Goal: Task Accomplishment & Management: Manage account settings

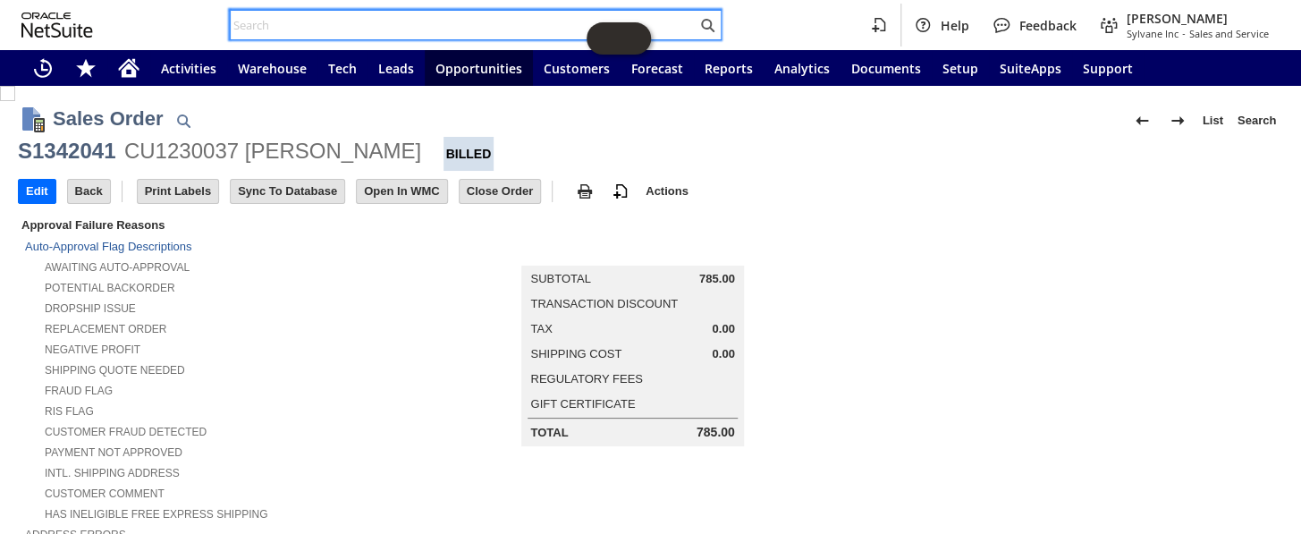
scroll to position [1225, 0]
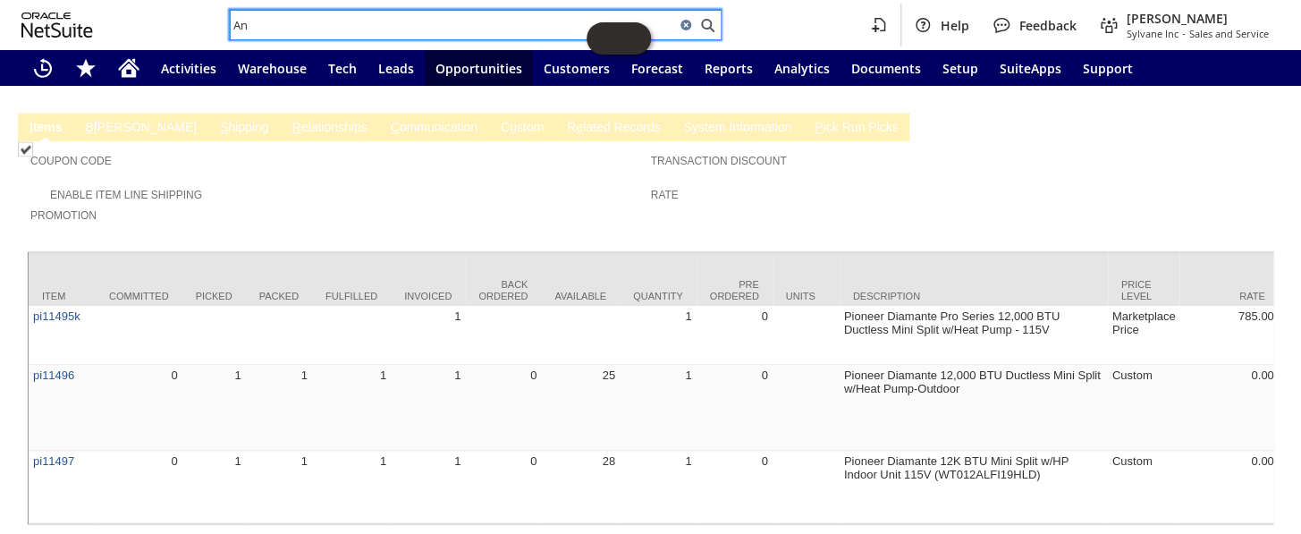
type input "A"
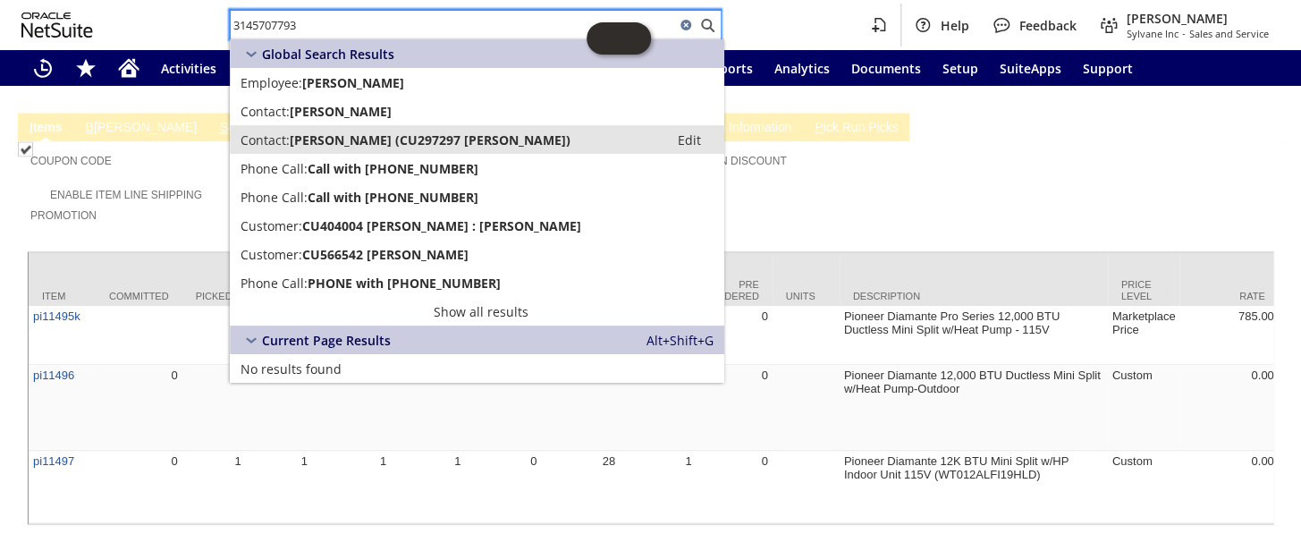
type input "3145707793"
click at [445, 140] on span "[PERSON_NAME] (CU297297 [PERSON_NAME])" at bounding box center [430, 139] width 281 height 17
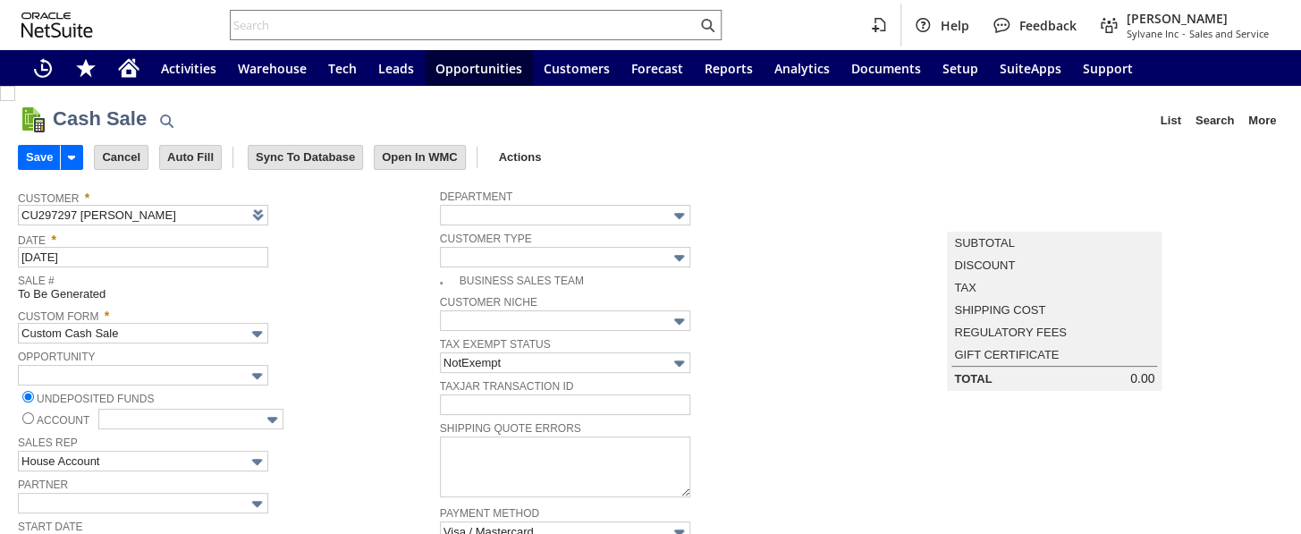
scroll to position [162, 0]
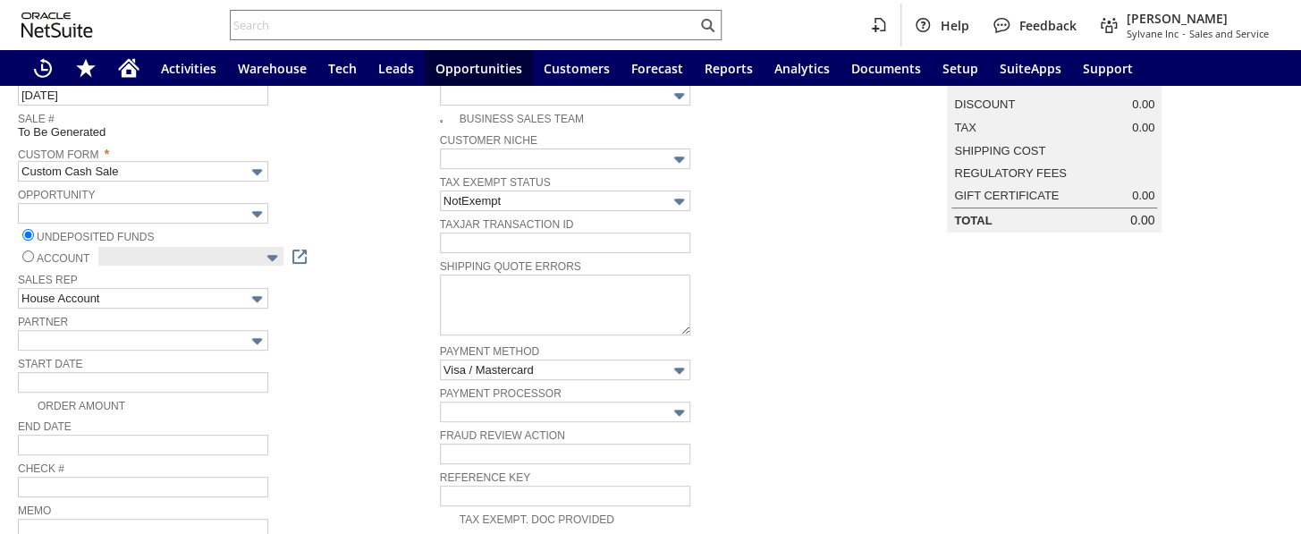
type input "Braintree"
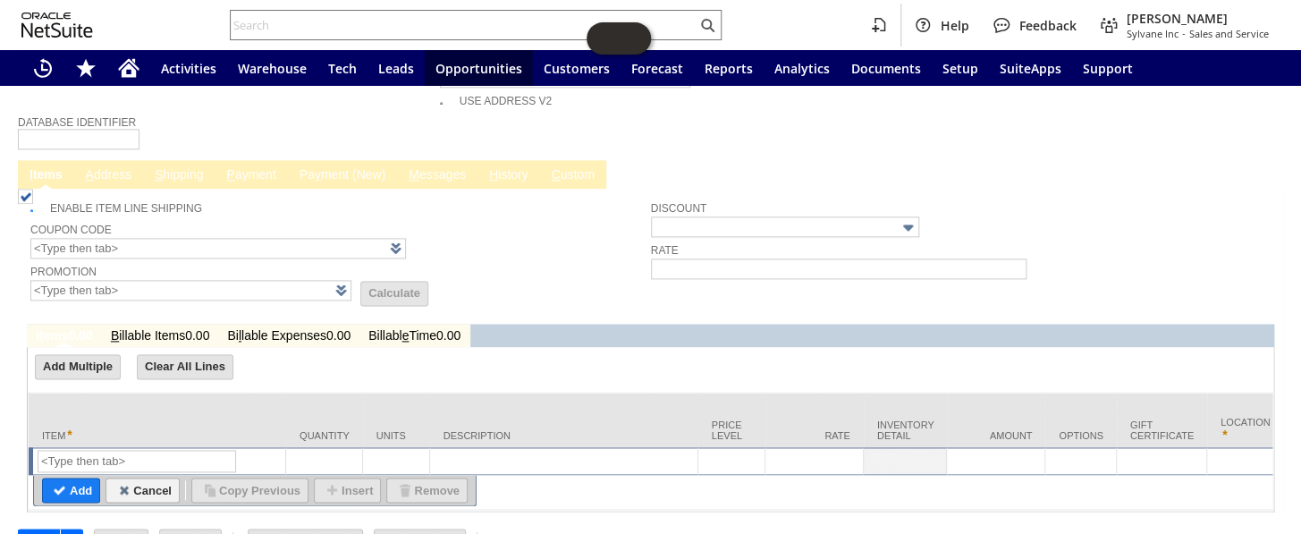
scroll to position [942, 0]
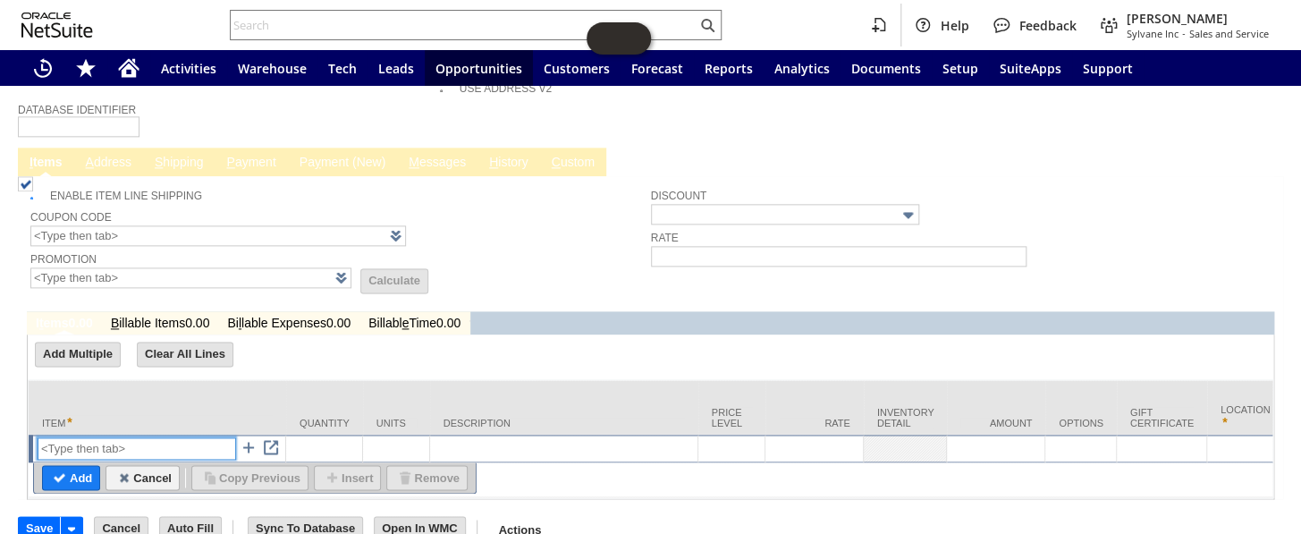
click at [83, 437] on input "text" at bounding box center [137, 448] width 199 height 22
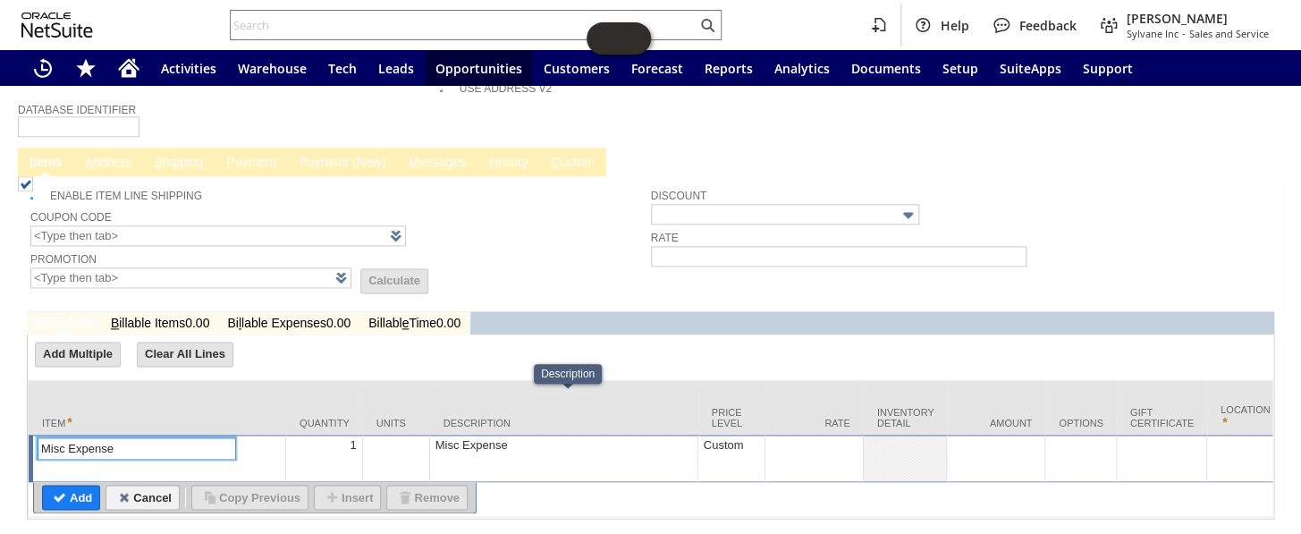
type input "Misc Expense"
click at [494, 435] on td "Misc Expense" at bounding box center [564, 458] width 268 height 47
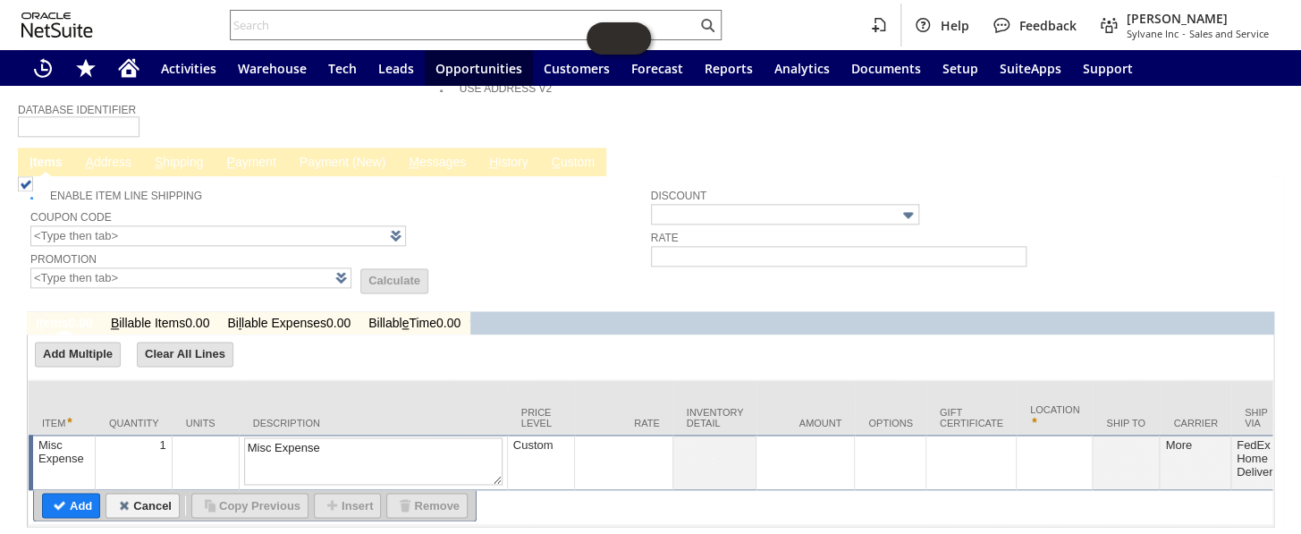
click at [494, 437] on textarea "Misc Expense" at bounding box center [373, 460] width 258 height 47
type textarea "M"
type textarea "shipping label"
click at [620, 435] on td at bounding box center [624, 462] width 98 height 55
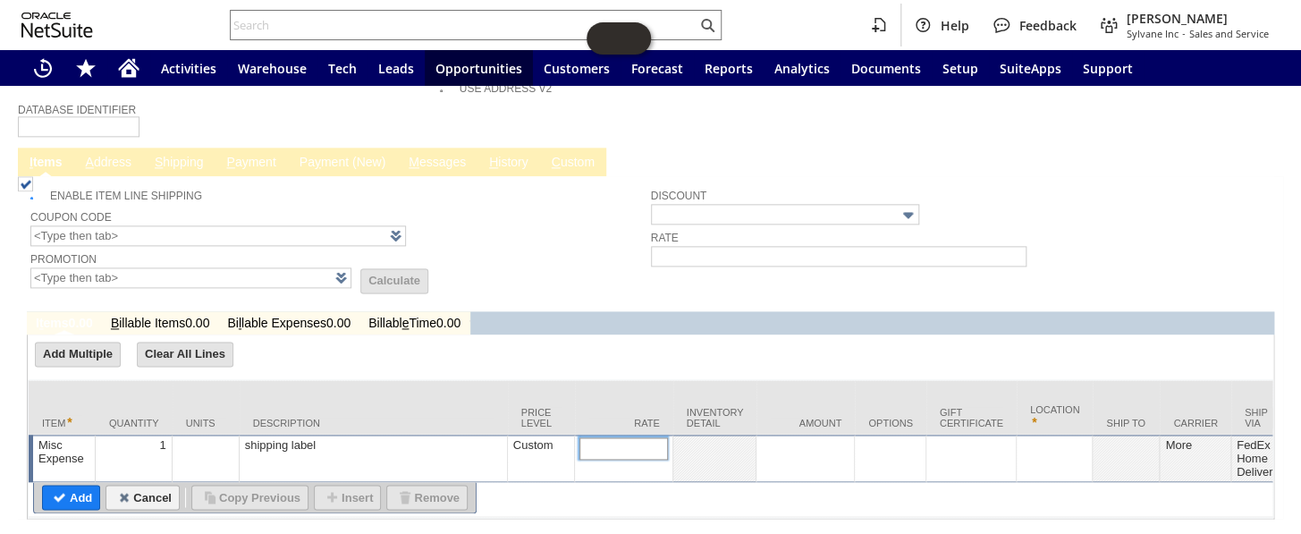
click at [632, 437] on input "text" at bounding box center [623, 448] width 89 height 22
click at [633, 437] on input "15.00" at bounding box center [623, 448] width 89 height 22
type input "15.21"
click at [63, 486] on input "Add" at bounding box center [71, 497] width 56 height 23
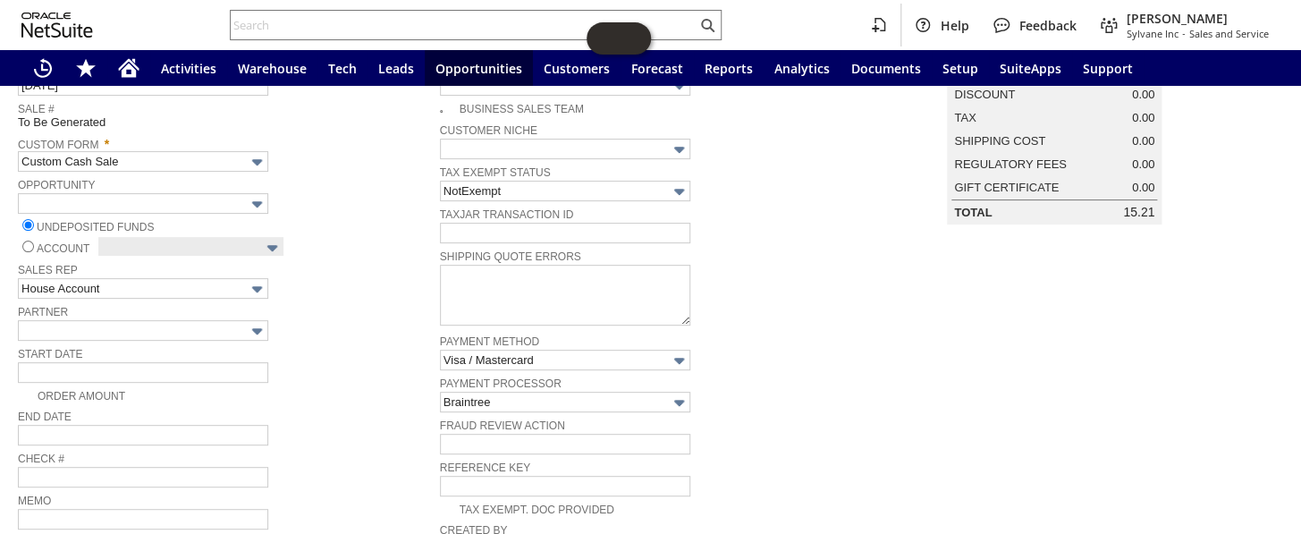
scroll to position [162, 0]
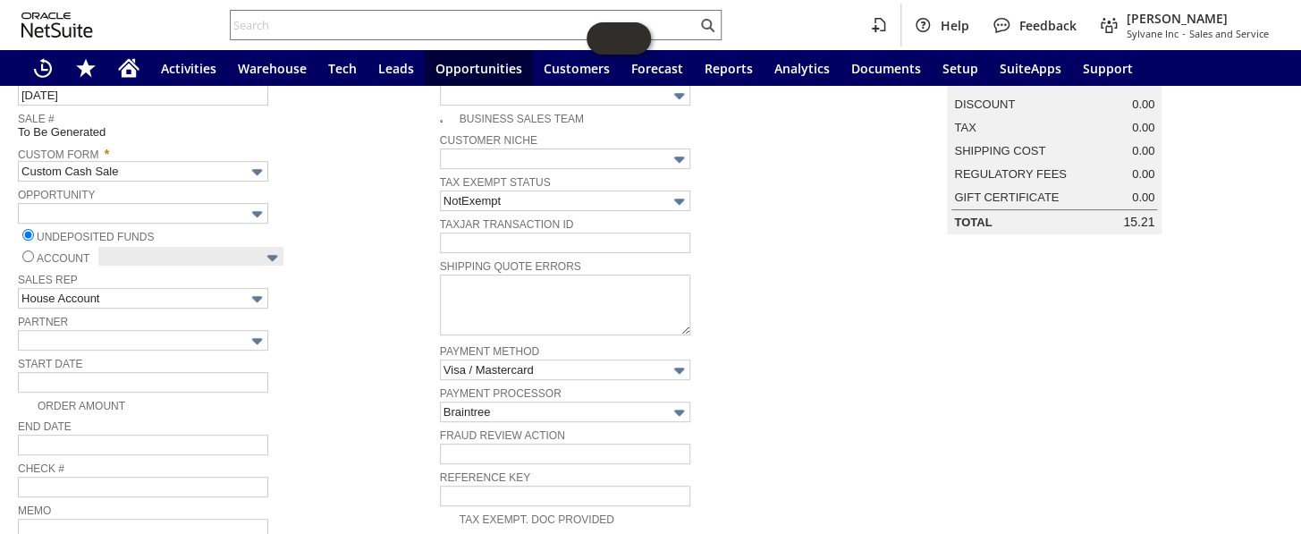
click at [22, 252] on input "radio" at bounding box center [28, 256] width 12 height 12
radio input "true"
click at [125, 258] on input "text" at bounding box center [190, 257] width 185 height 21
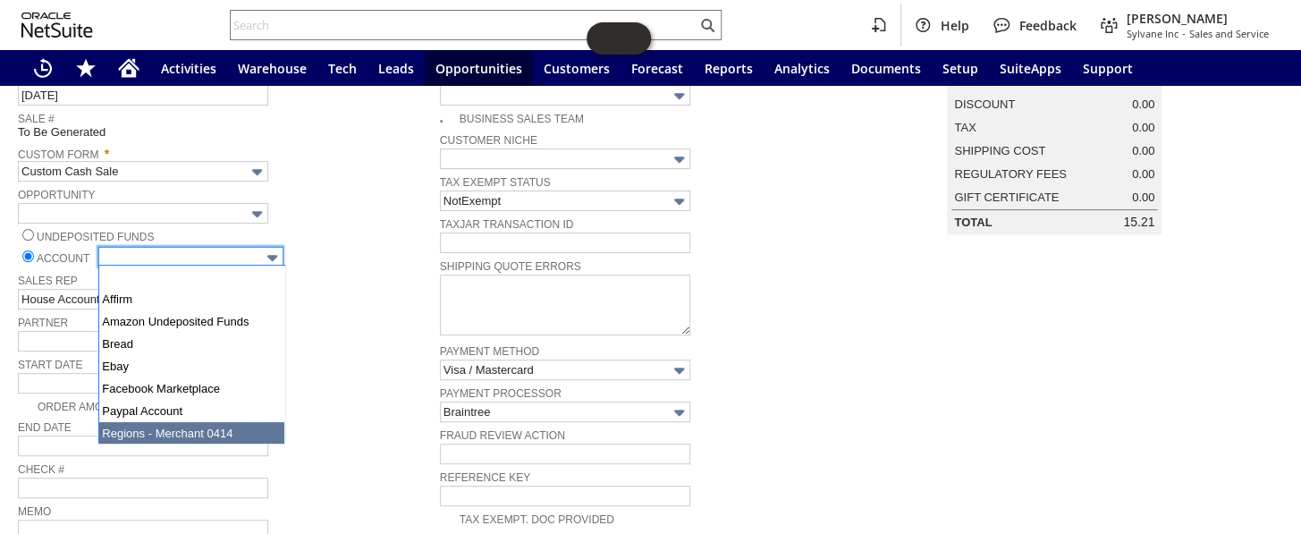
type input "Regions - Merchant 0414"
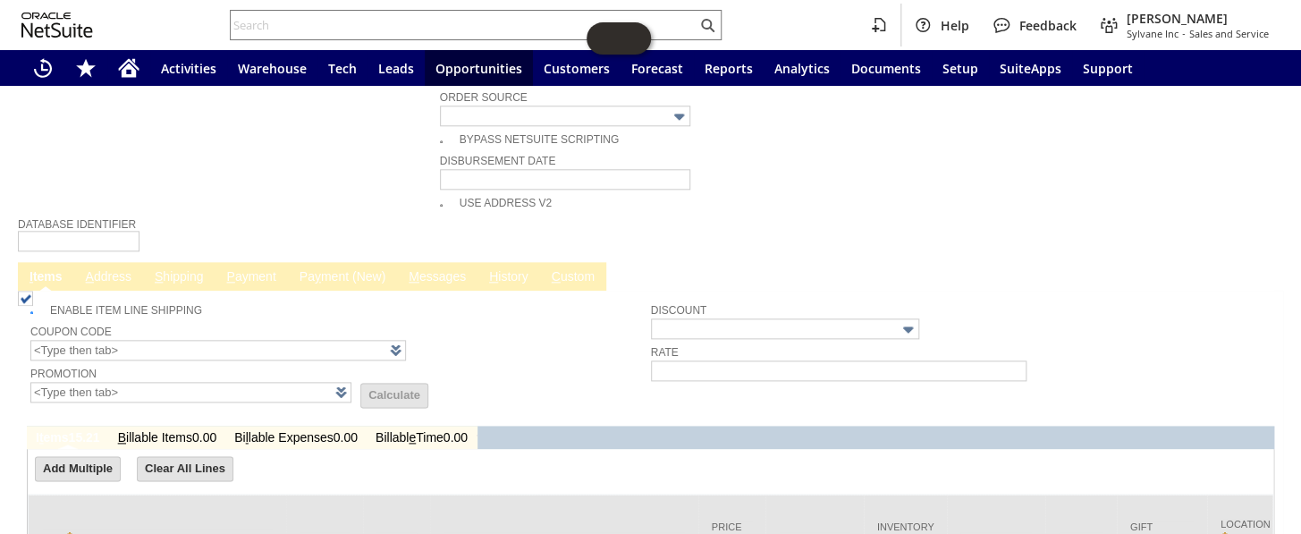
scroll to position [894, 0]
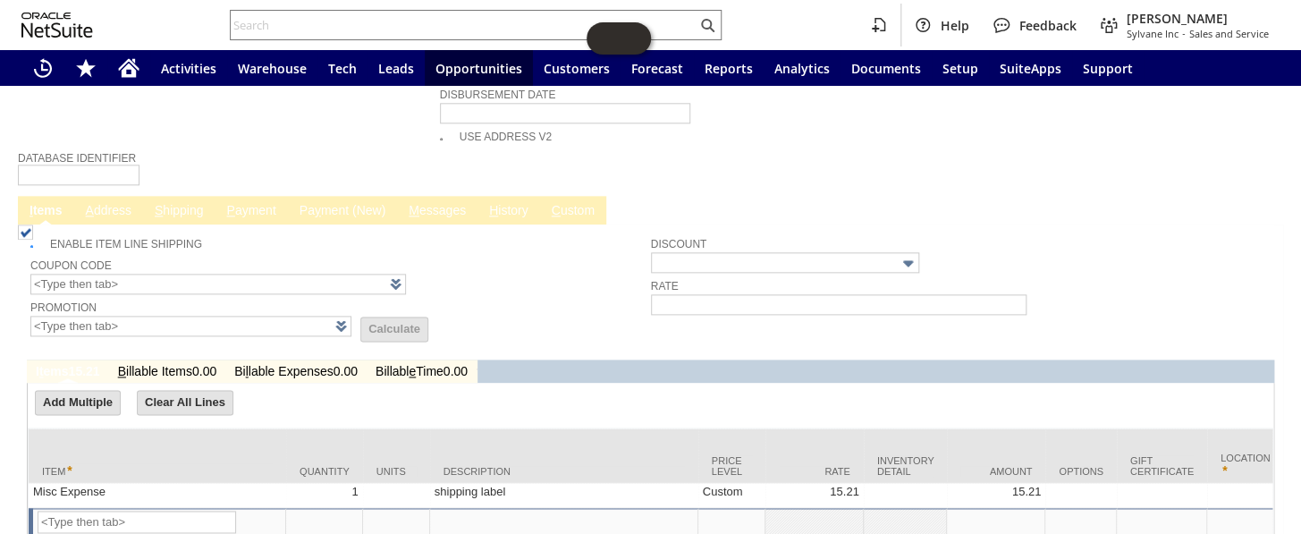
click at [255, 203] on link "P ayment" at bounding box center [251, 211] width 58 height 17
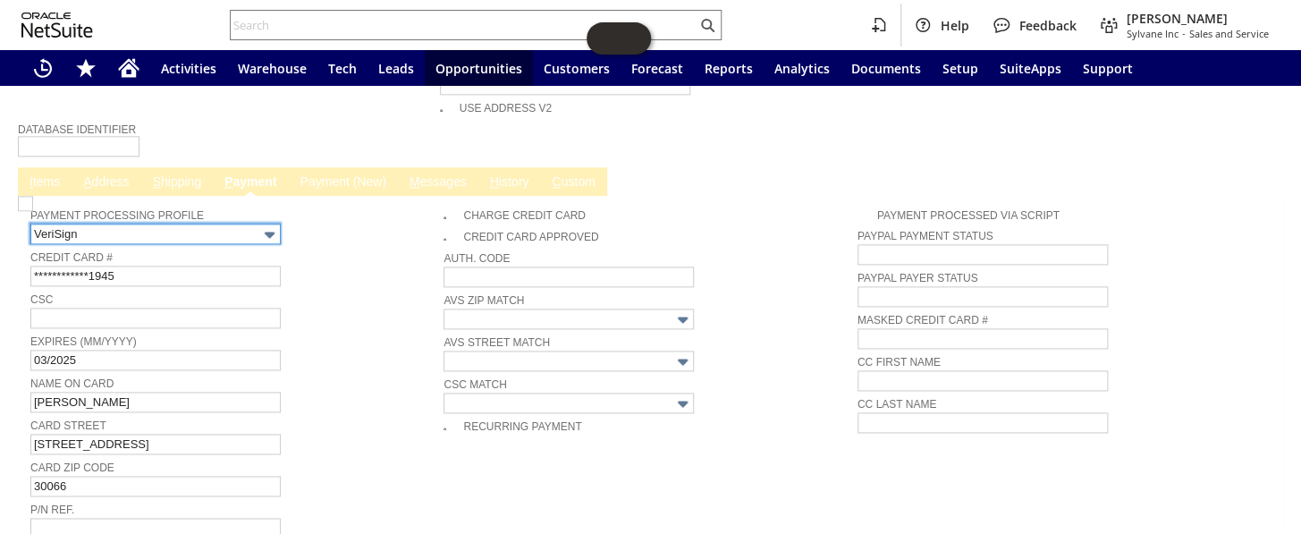
scroll to position [879, 0]
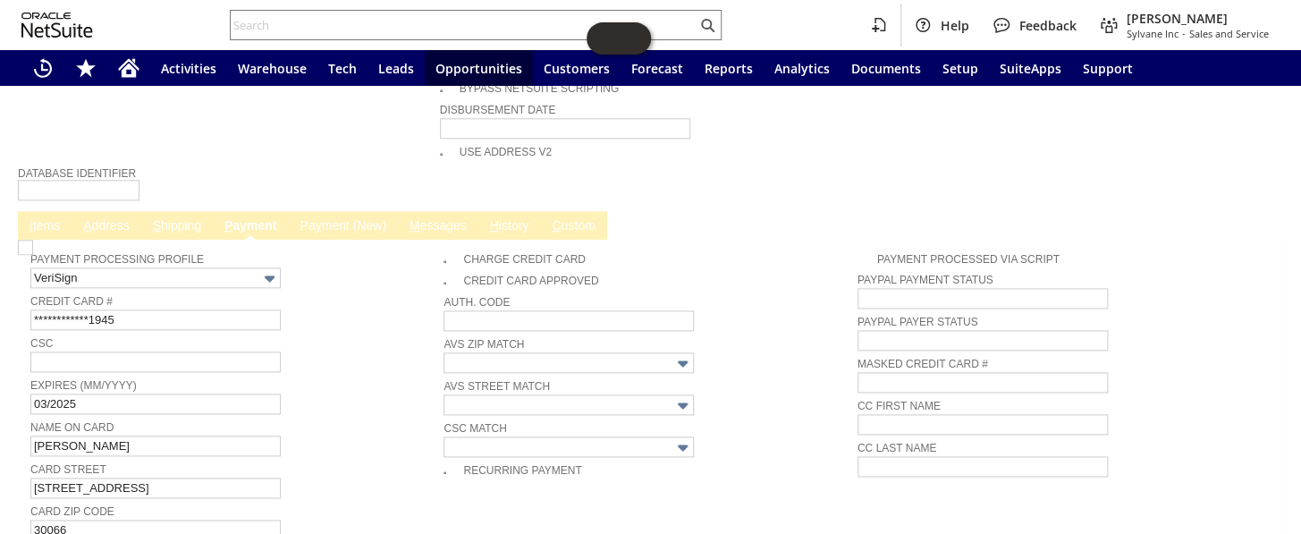
click at [342, 218] on link "Pa y ment (New)" at bounding box center [342, 226] width 95 height 17
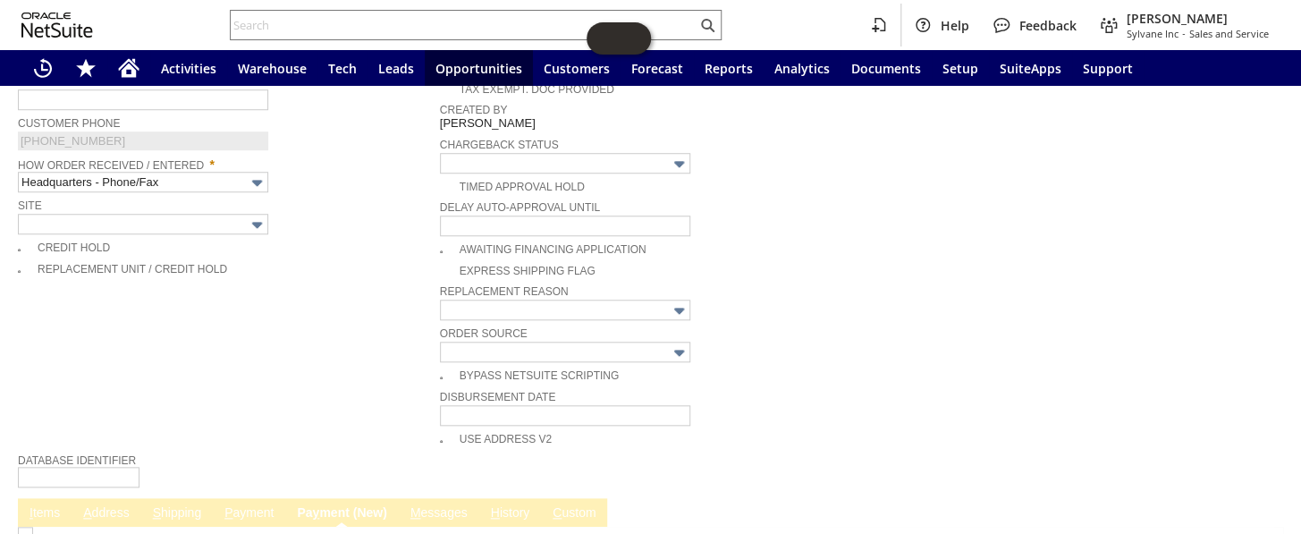
scroll to position [917, 0]
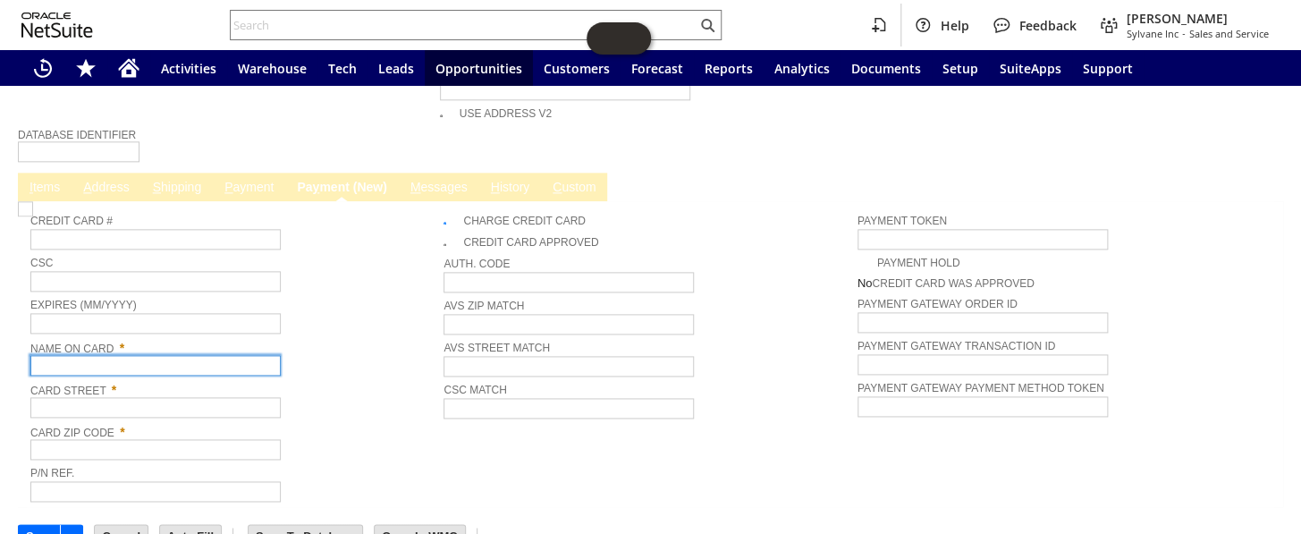
click at [153, 355] on input "text" at bounding box center [155, 365] width 250 height 21
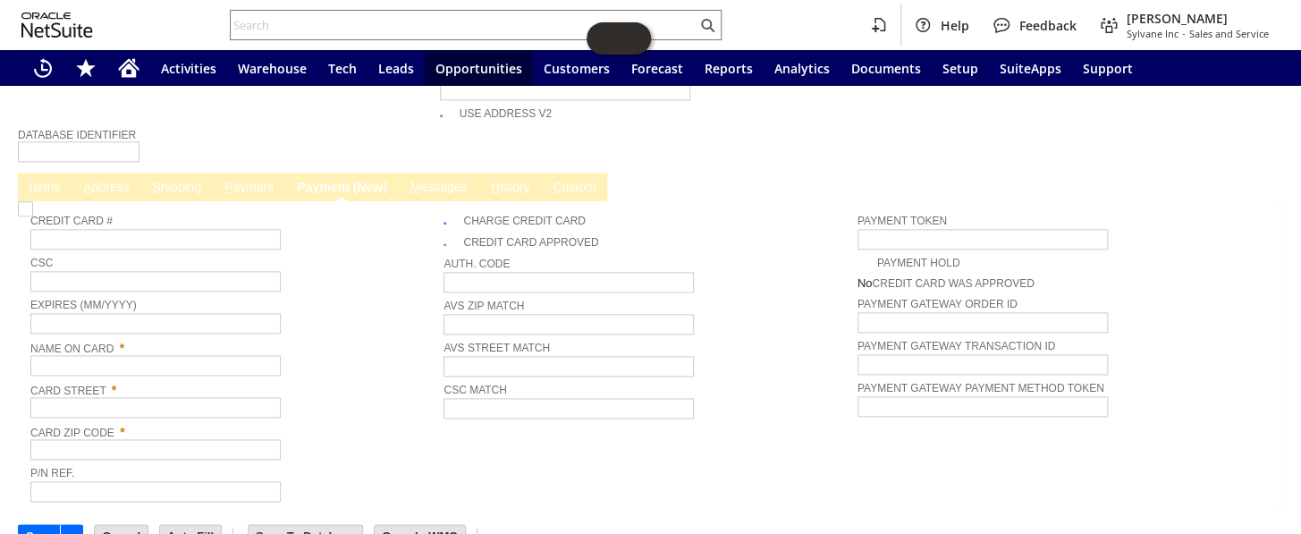
click at [116, 180] on link "A ddress" at bounding box center [106, 188] width 55 height 17
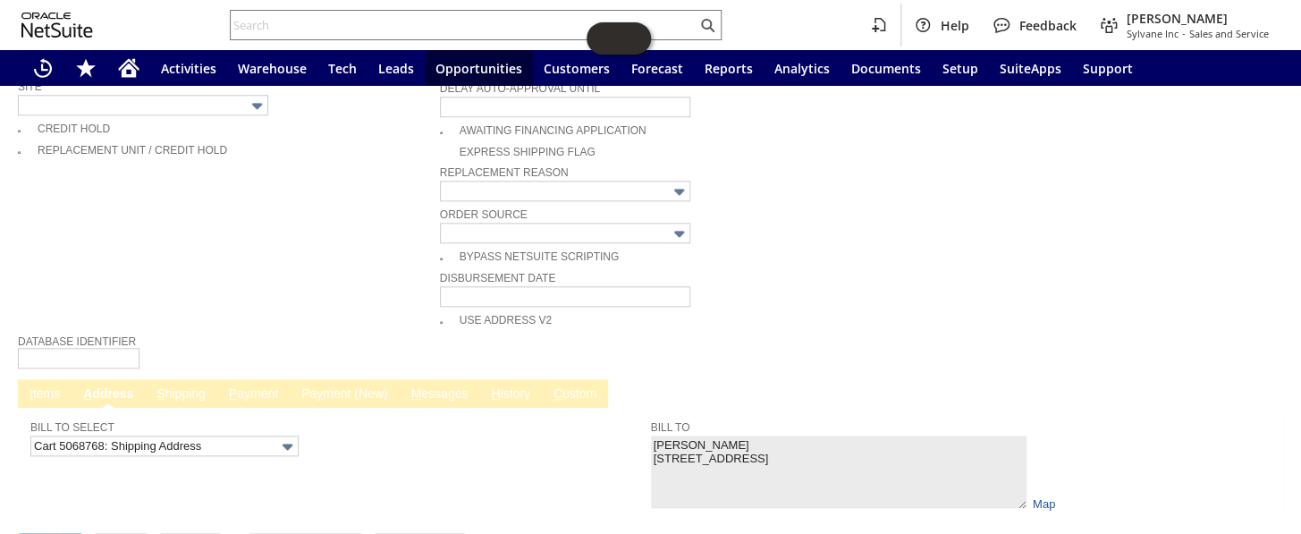
click at [45, 386] on link "I tems" at bounding box center [44, 394] width 39 height 17
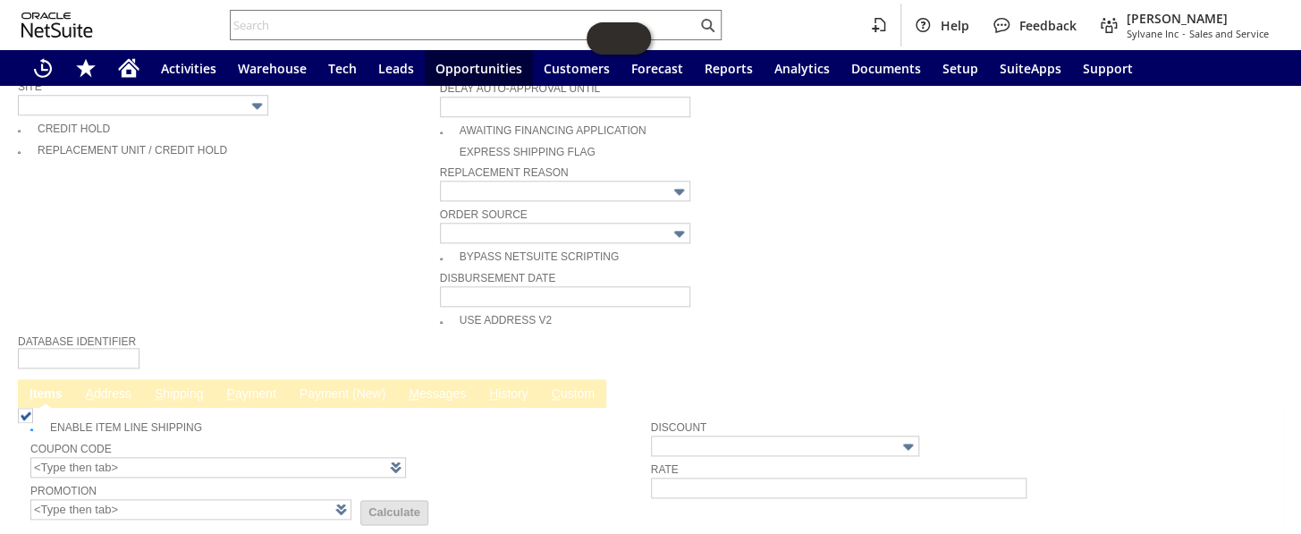
click at [106, 386] on link "A ddress" at bounding box center [108, 394] width 55 height 17
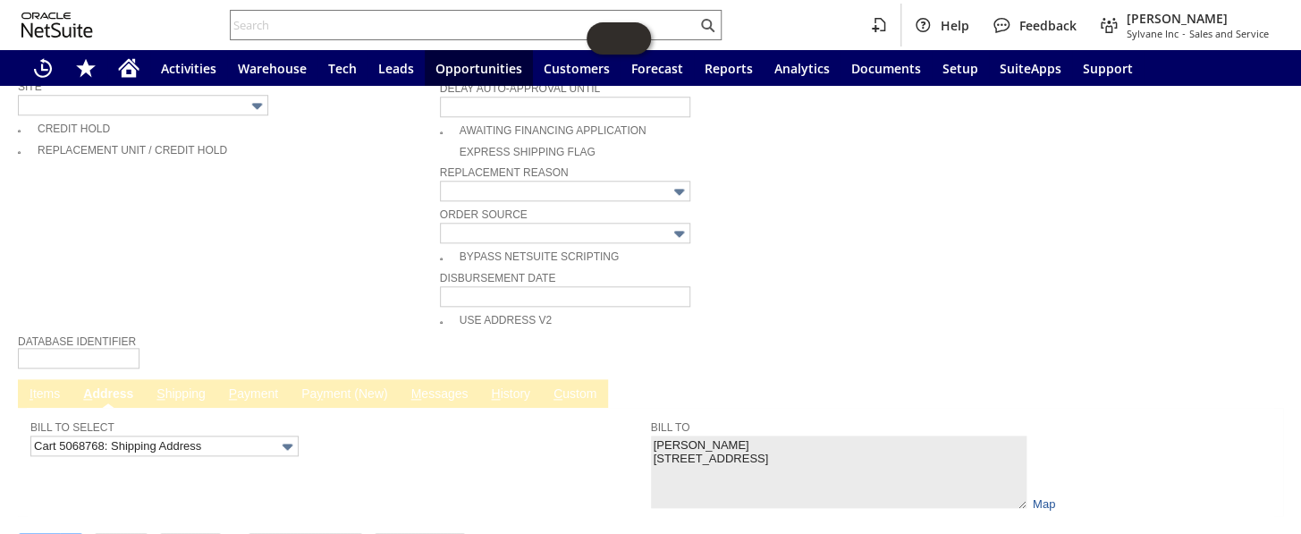
click at [237, 386] on link "P ayment" at bounding box center [253, 394] width 58 height 17
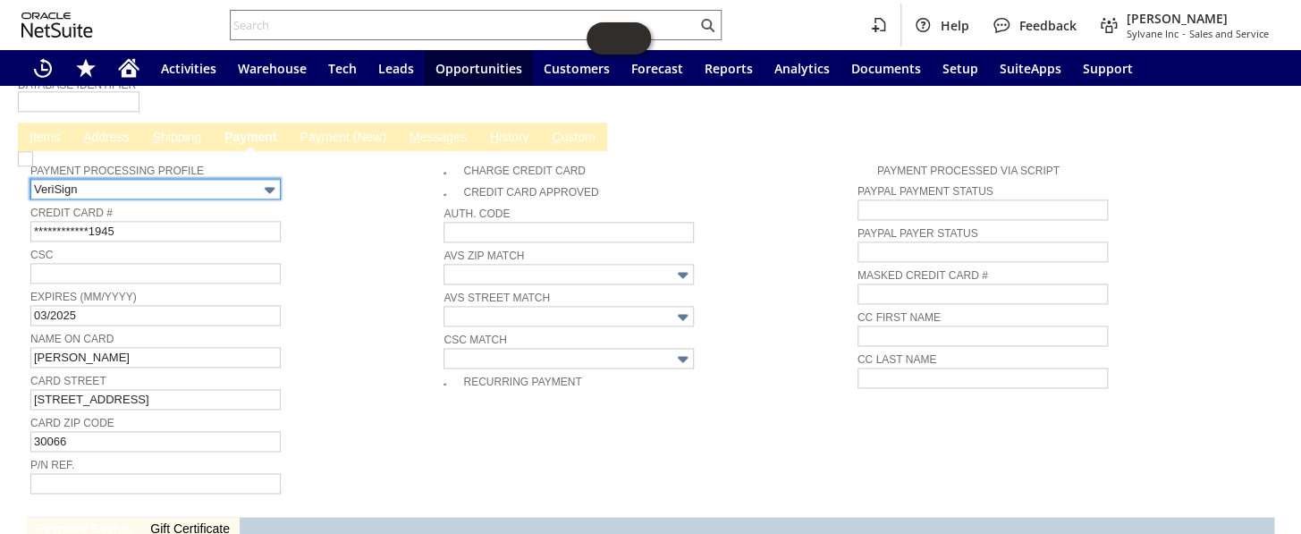
scroll to position [792, 0]
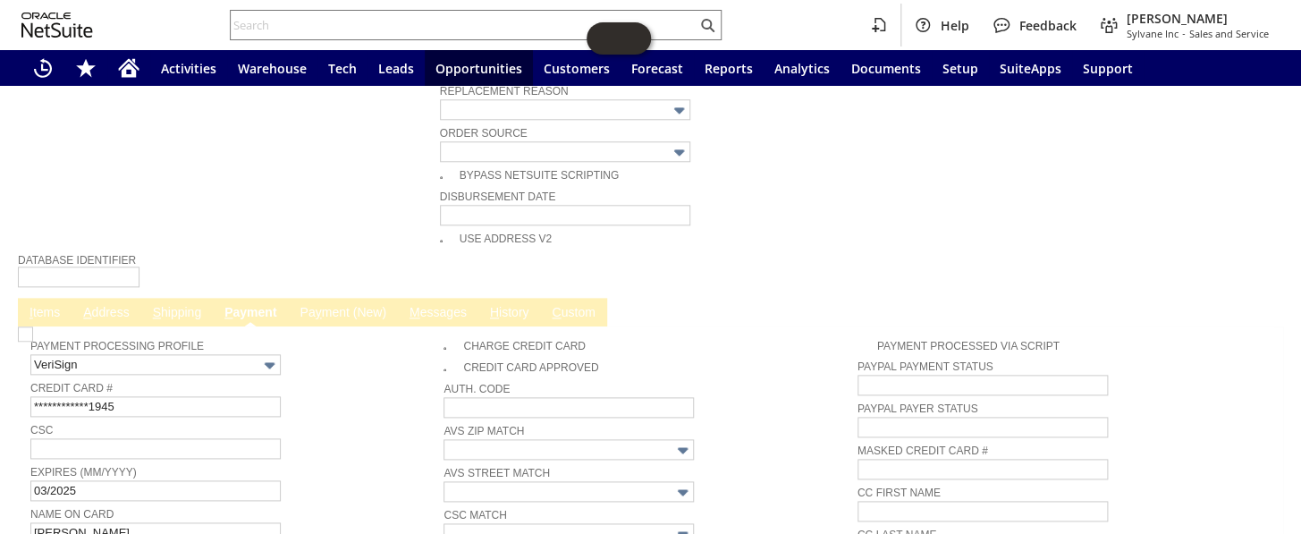
click at [319, 305] on span "y" at bounding box center [319, 312] width 6 height 14
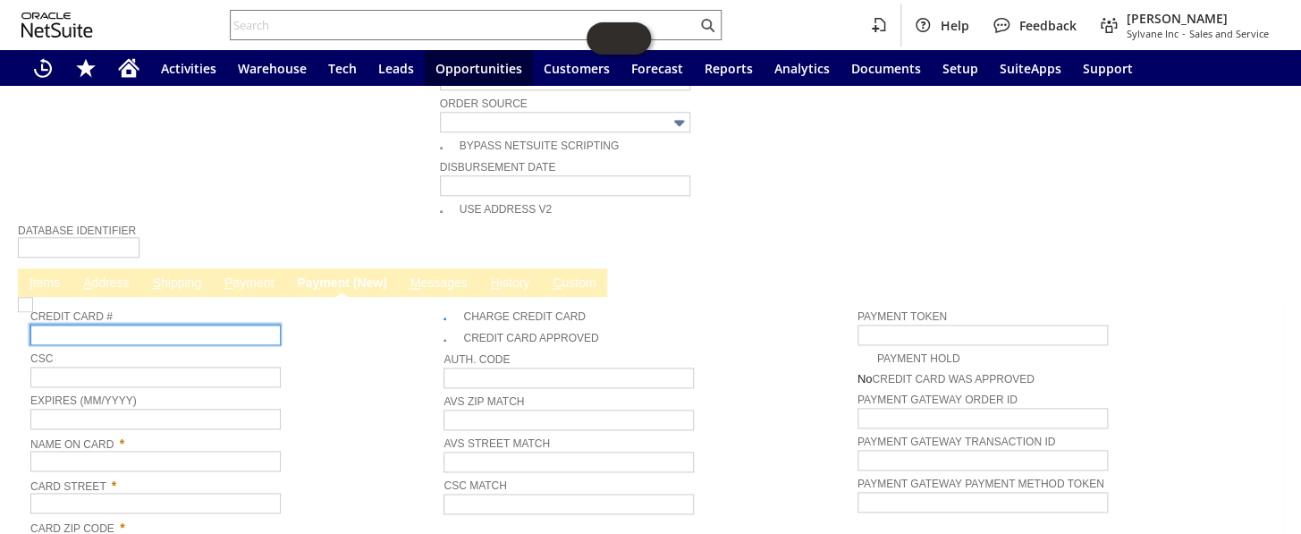
scroll to position [874, 0]
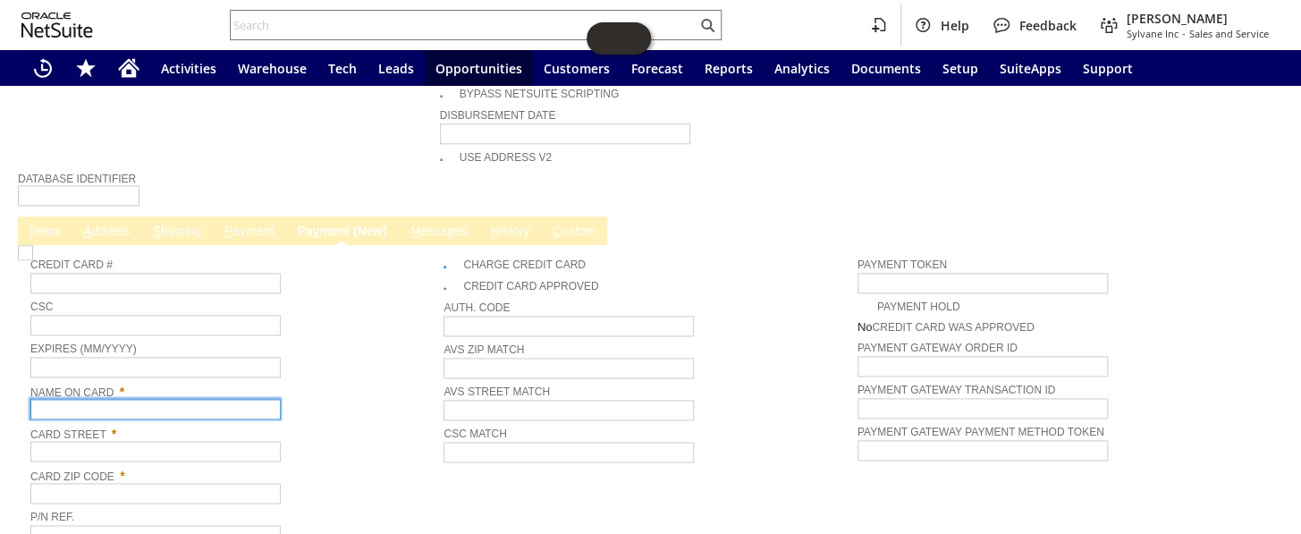
click at [98, 399] on input "text" at bounding box center [155, 409] width 250 height 21
paste input "Angela K Gruchala"
type input "Angela K Gruchala"
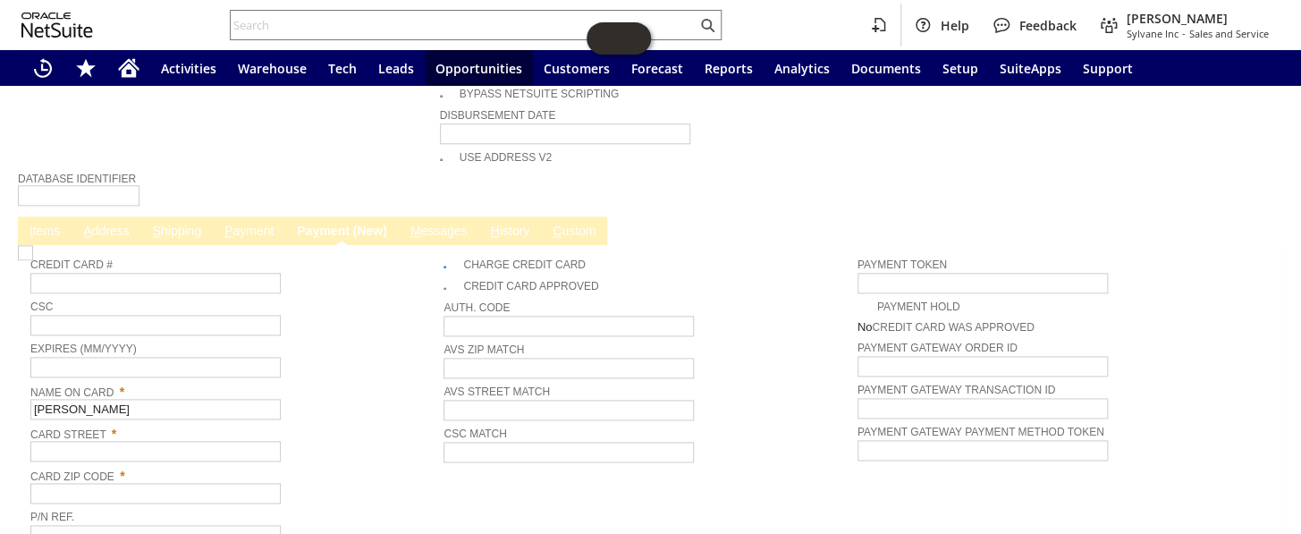
click at [244, 224] on link "P ayment" at bounding box center [249, 232] width 58 height 17
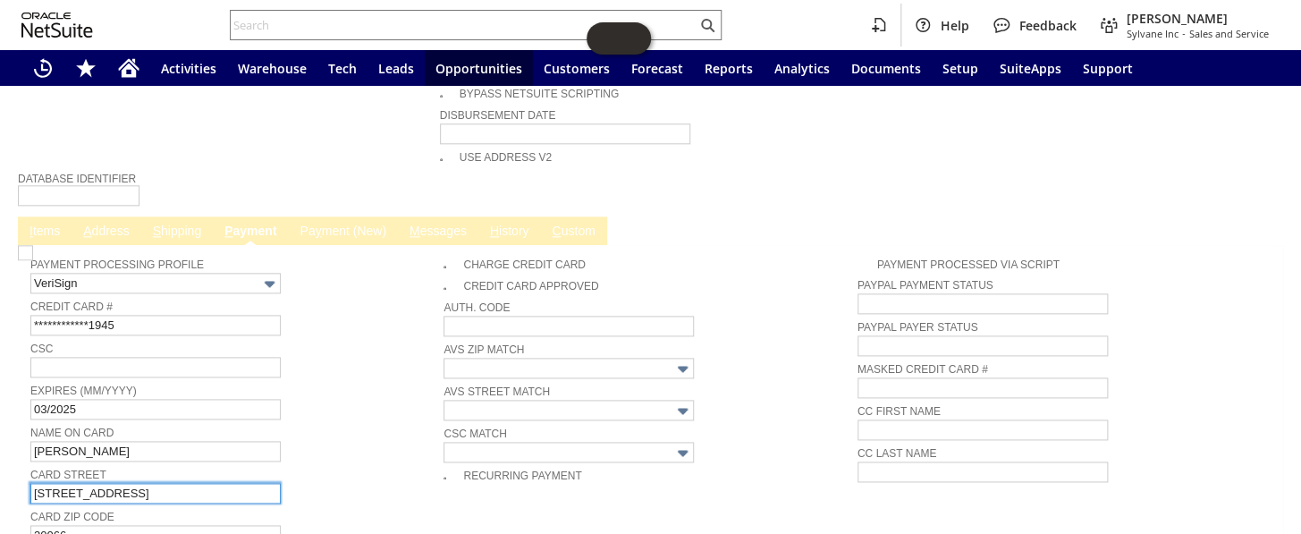
drag, startPoint x: 166, startPoint y: 446, endPoint x: 13, endPoint y: 441, distance: 153.0
click at [321, 224] on span "y" at bounding box center [319, 231] width 6 height 14
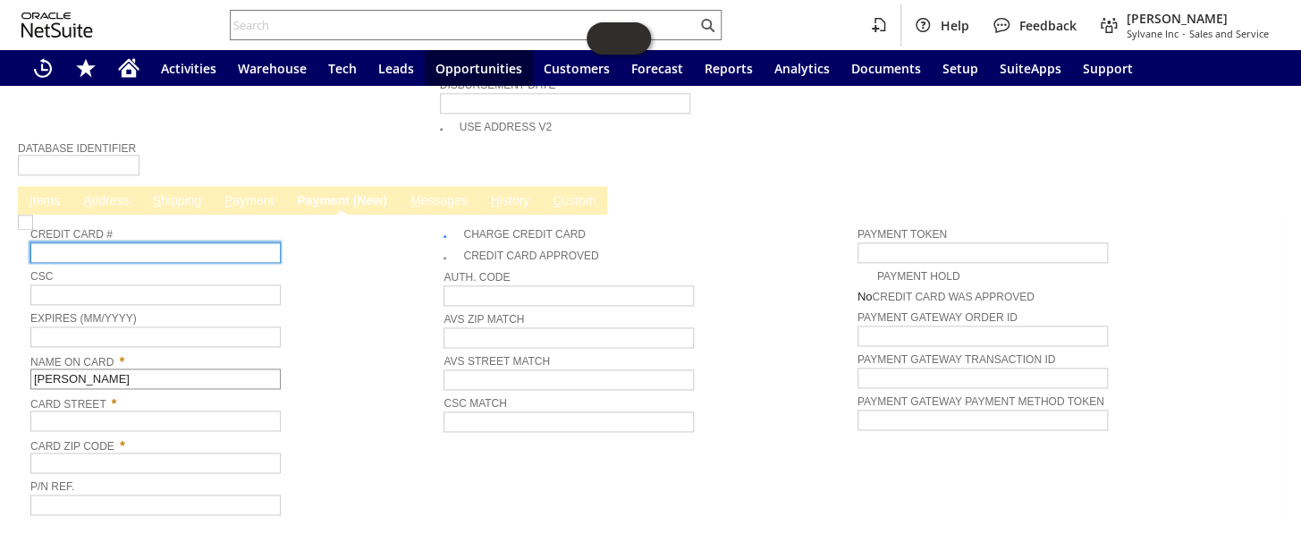
scroll to position [917, 0]
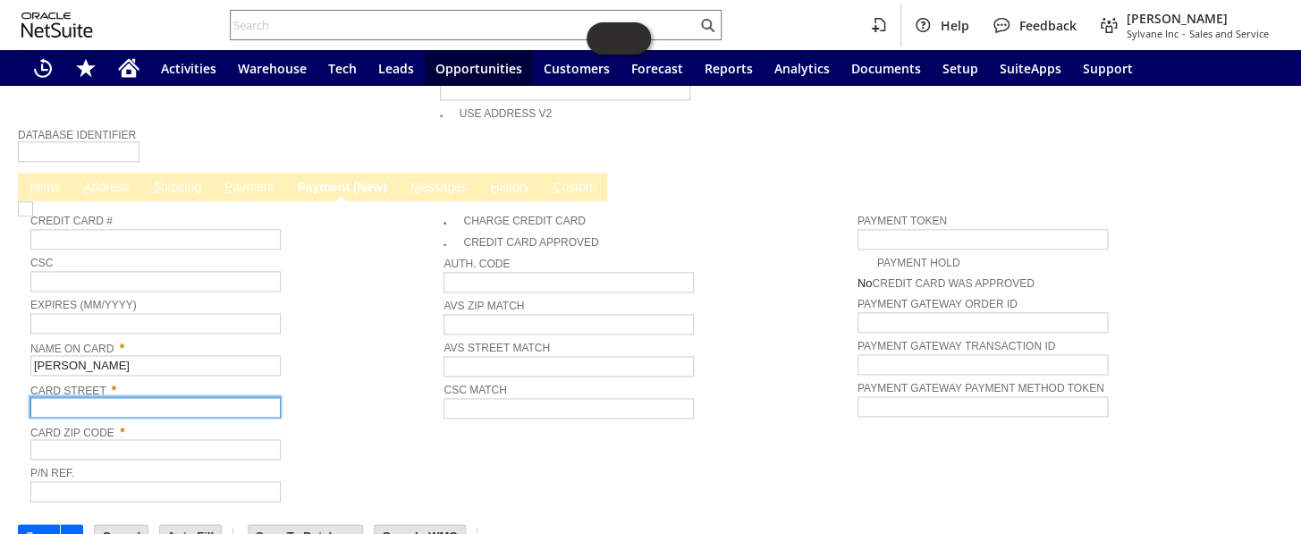
click at [72, 397] on input "text" at bounding box center [155, 407] width 250 height 21
paste input "4343 Summit Ct"
type input "4343 Summit Ct"
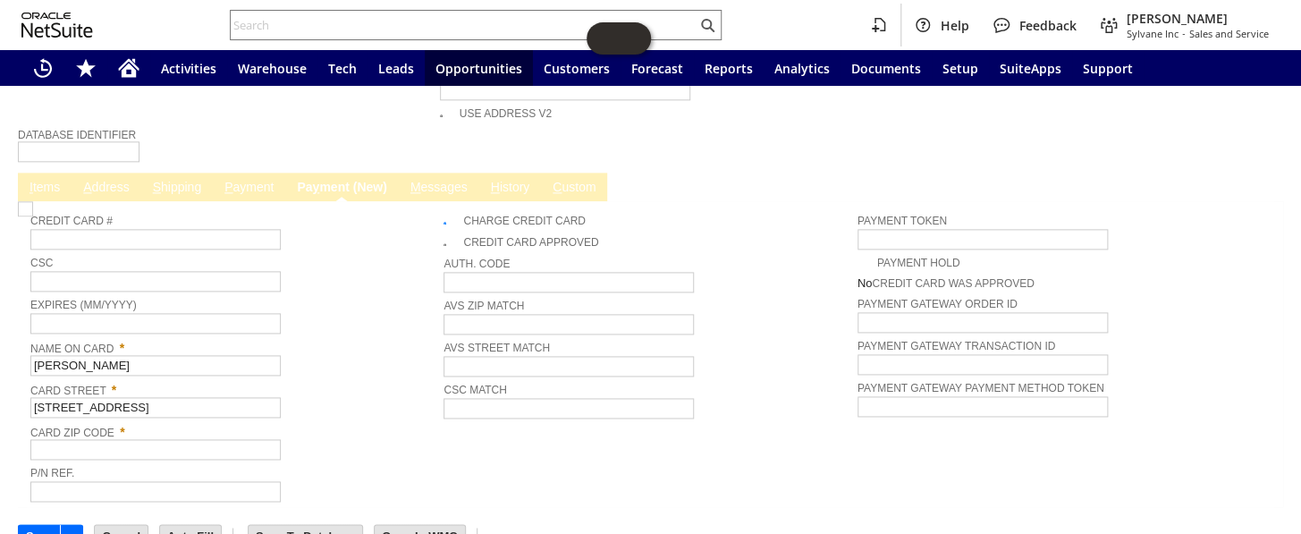
click at [107, 180] on link "A ddress" at bounding box center [106, 188] width 55 height 17
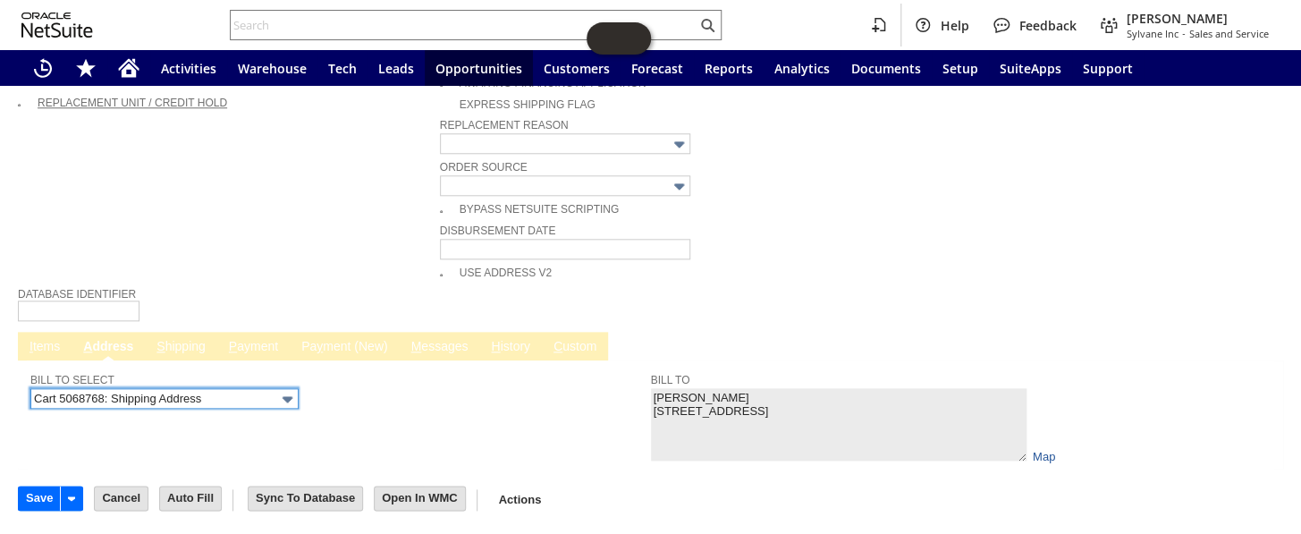
scroll to position [711, 0]
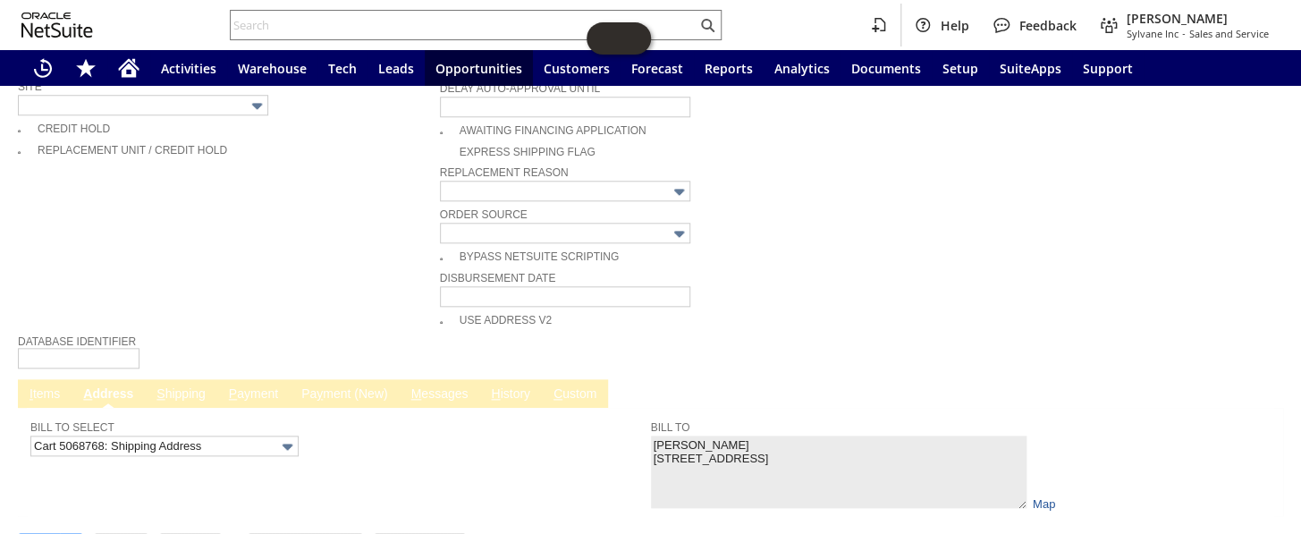
click at [332, 386] on link "Pa y ment (New)" at bounding box center [344, 394] width 95 height 17
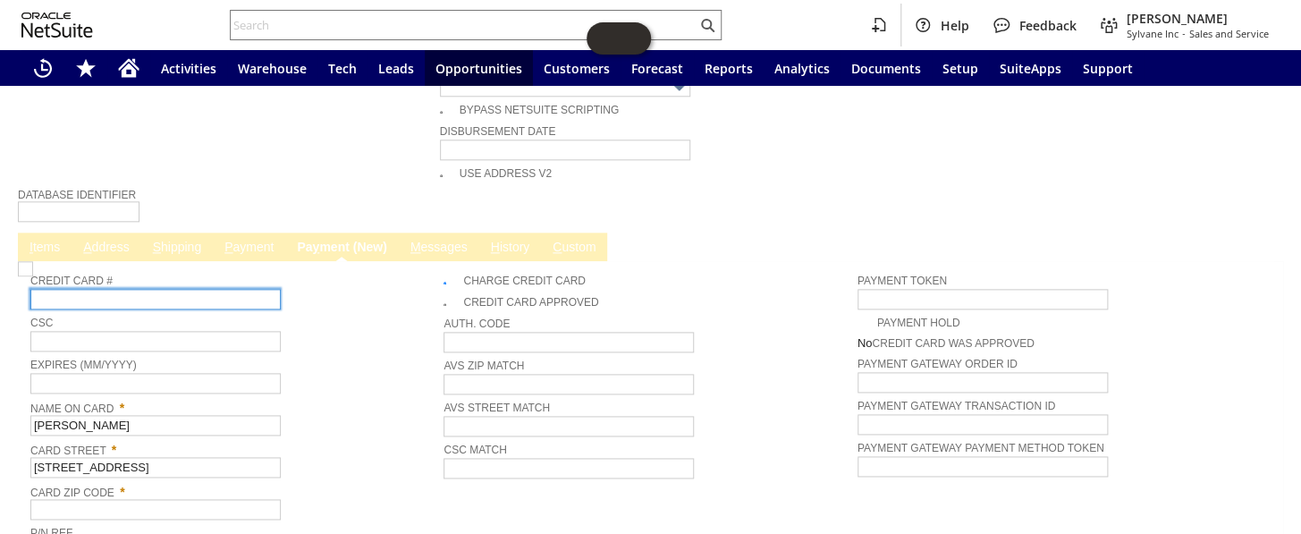
scroll to position [874, 0]
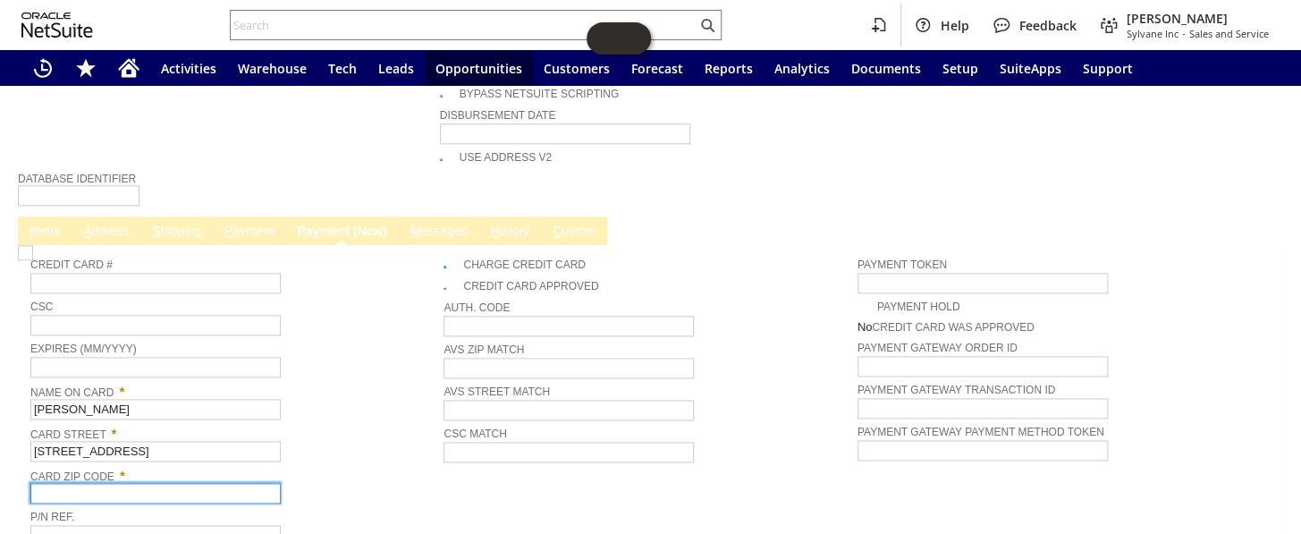
click at [97, 483] on input "text" at bounding box center [155, 493] width 250 height 21
paste input "30066"
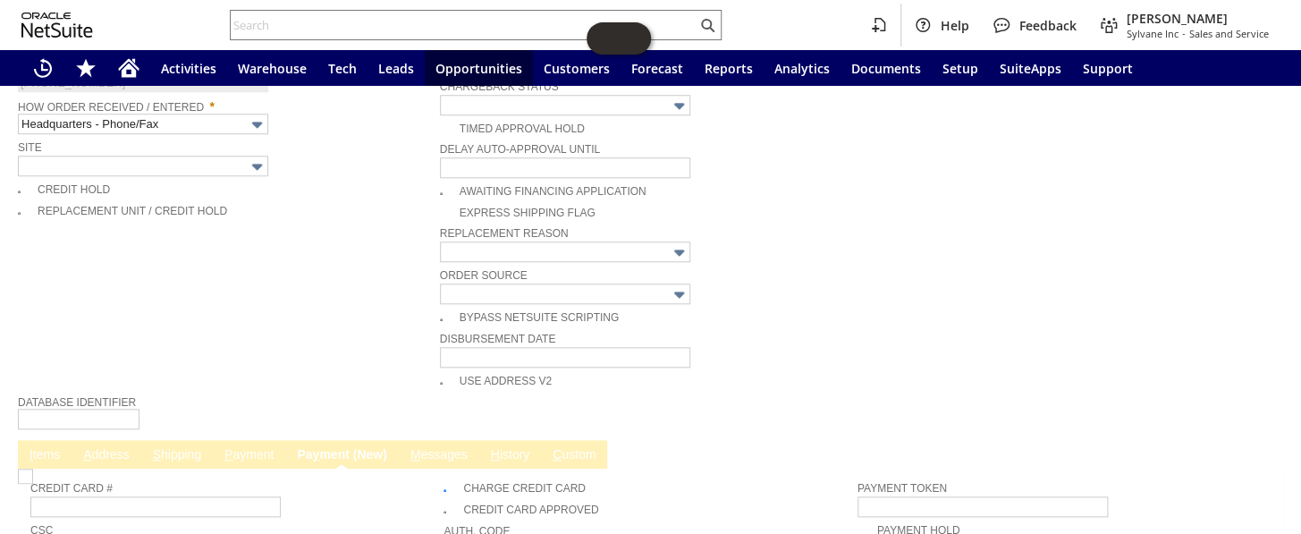
scroll to position [917, 0]
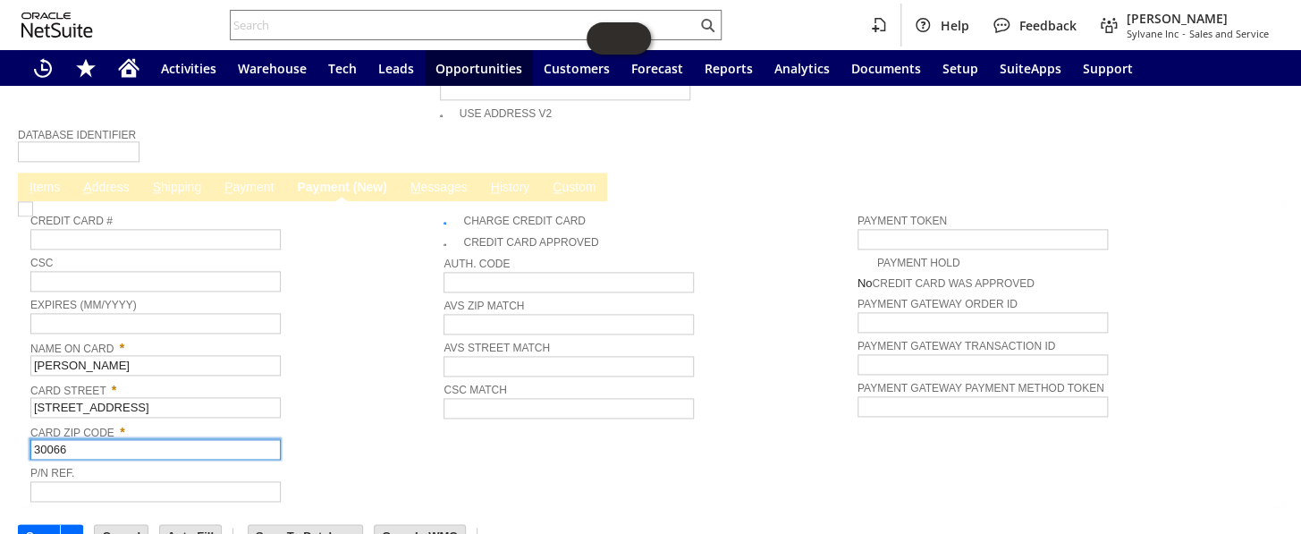
type input "30066"
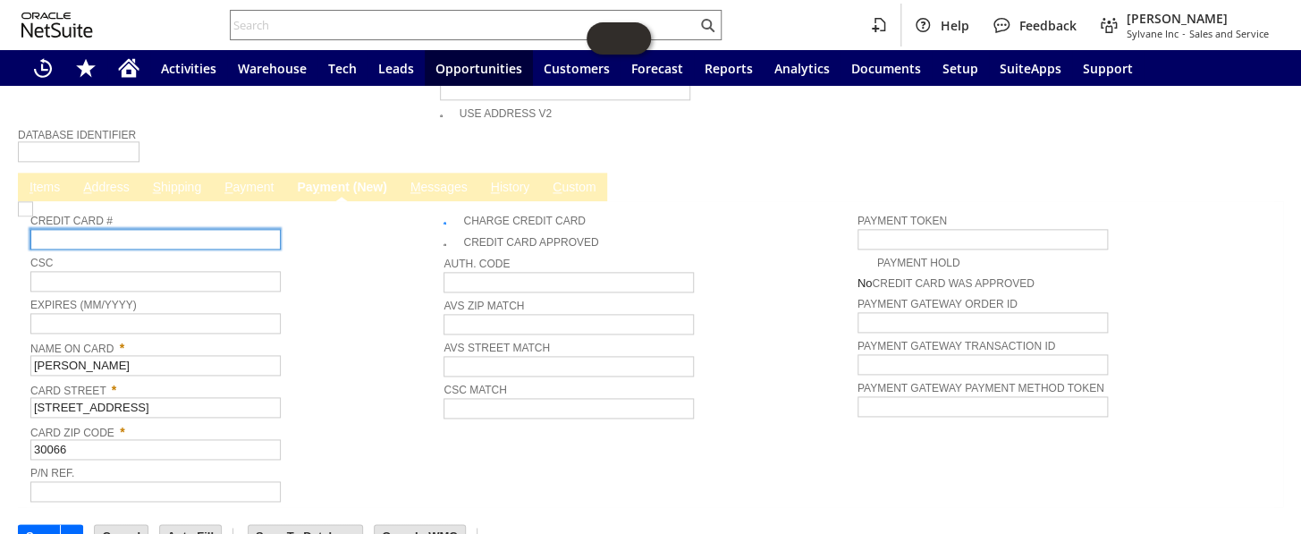
click at [88, 229] on input "text" at bounding box center [155, 239] width 250 height 21
paste input "4400662928743520"
type input "4400662928743520"
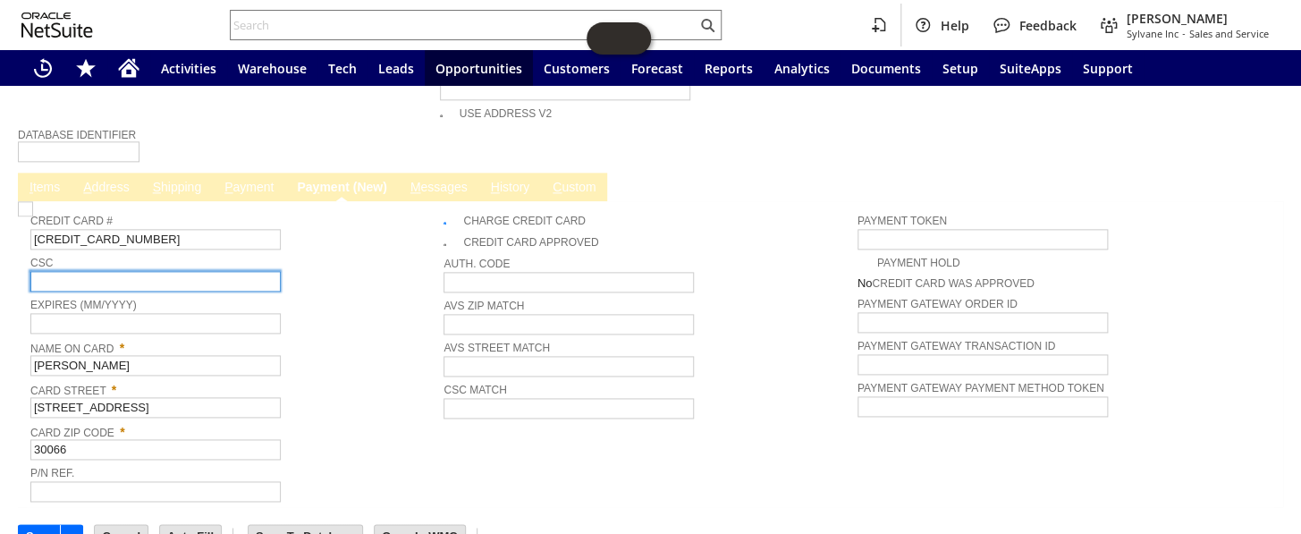
click at [58, 271] on input "text" at bounding box center [155, 281] width 250 height 21
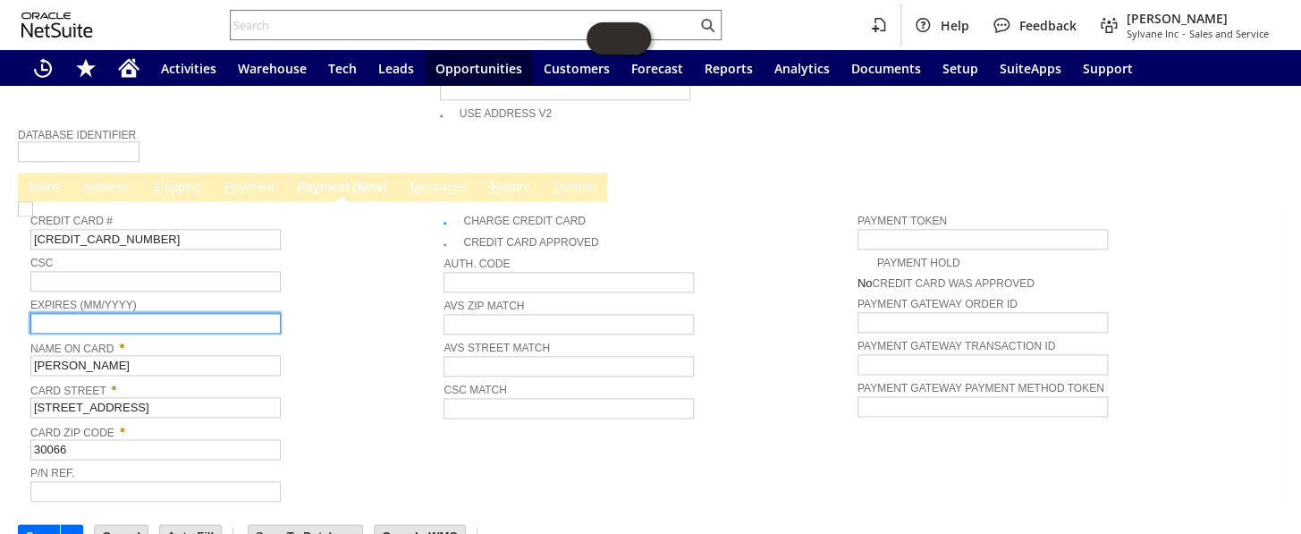
click at [64, 313] on input "text" at bounding box center [155, 323] width 250 height 21
paste input "03/28"
click at [52, 313] on input "03/28" at bounding box center [155, 323] width 250 height 21
type input "03/2028"
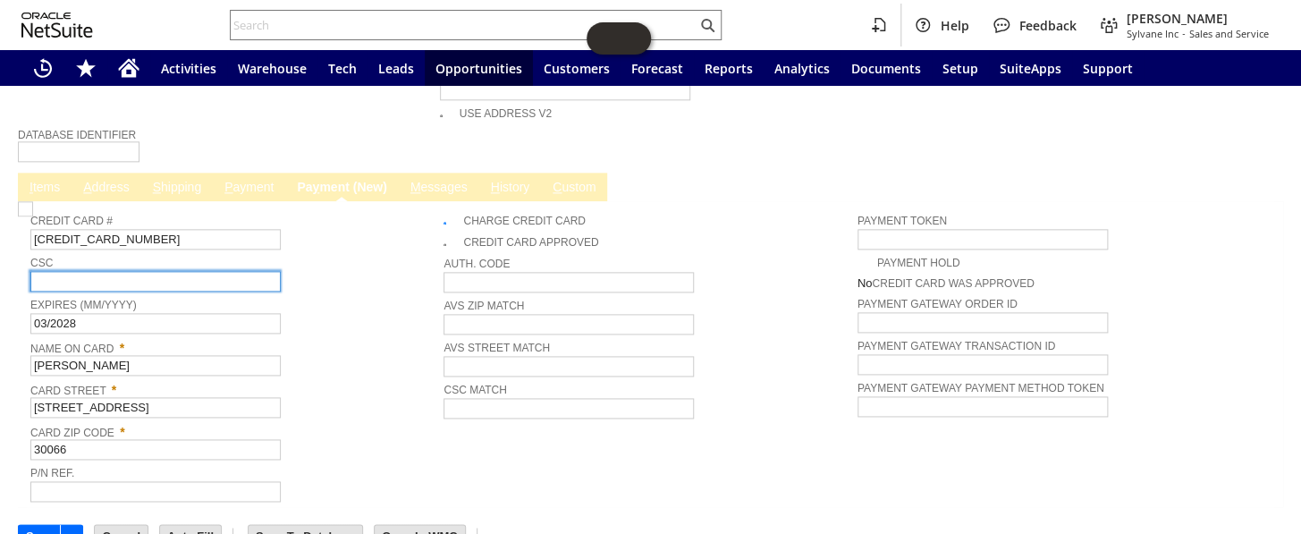
click at [56, 271] on input "text" at bounding box center [155, 281] width 250 height 21
paste input "237"
type input "237"
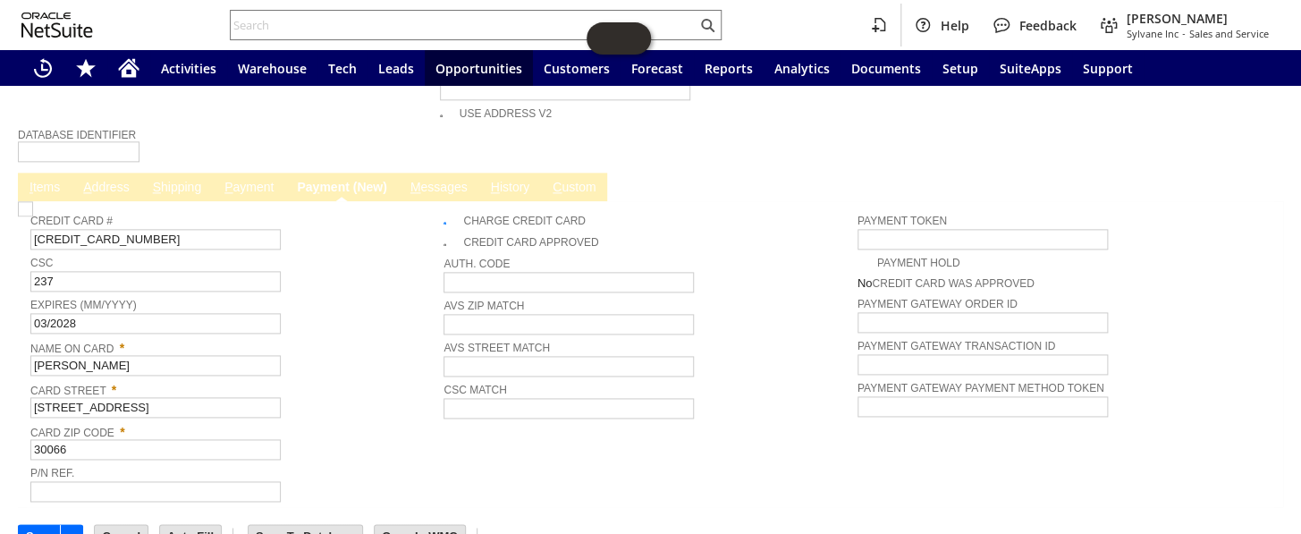
click at [760, 446] on td "Charge Credit Card Credit Card Approved Auth. Code AVS ZIP Match AVS Street Mat…" at bounding box center [650, 354] width 413 height 299
click at [53, 180] on link "I tems" at bounding box center [44, 188] width 39 height 17
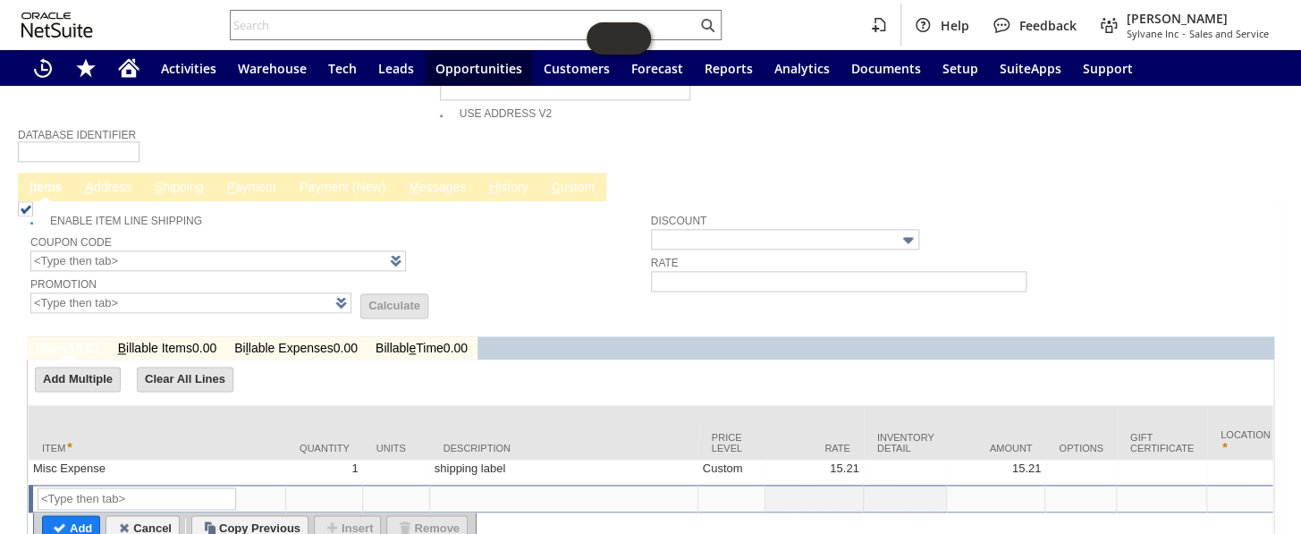
click at [340, 180] on link "Pa y ment (New)" at bounding box center [342, 188] width 95 height 17
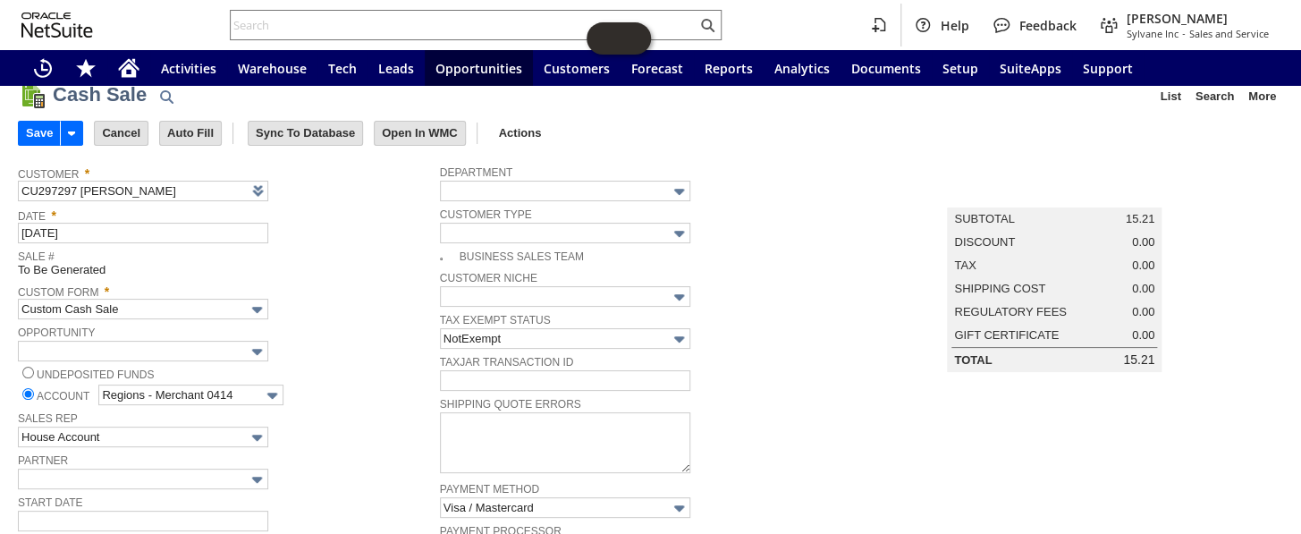
scroll to position [0, 0]
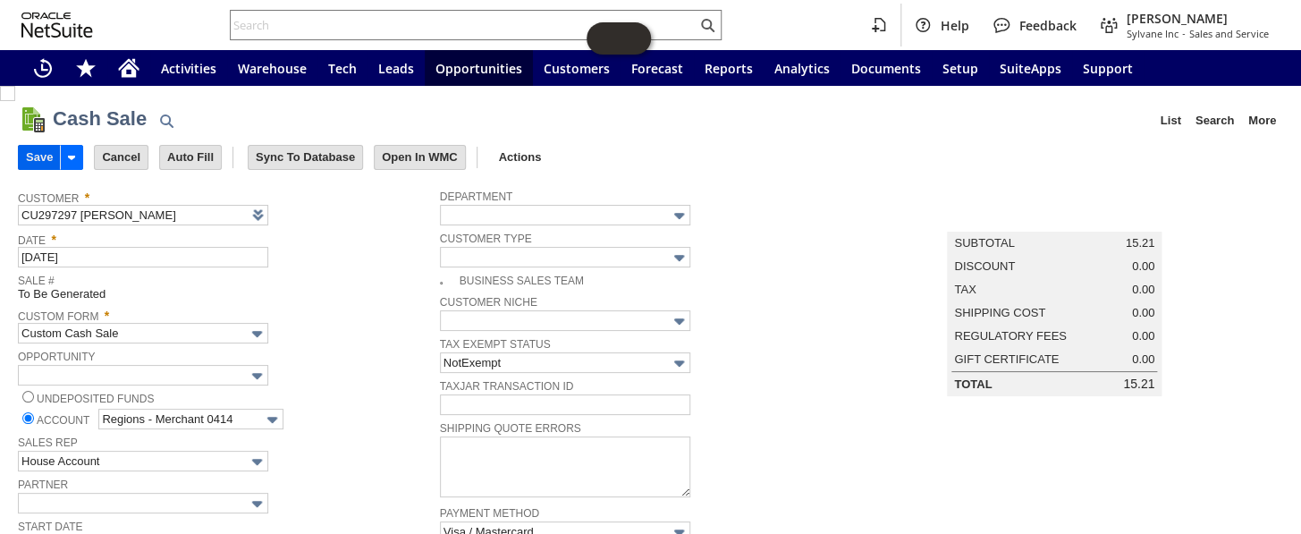
click at [41, 155] on input "Save" at bounding box center [39, 157] width 41 height 23
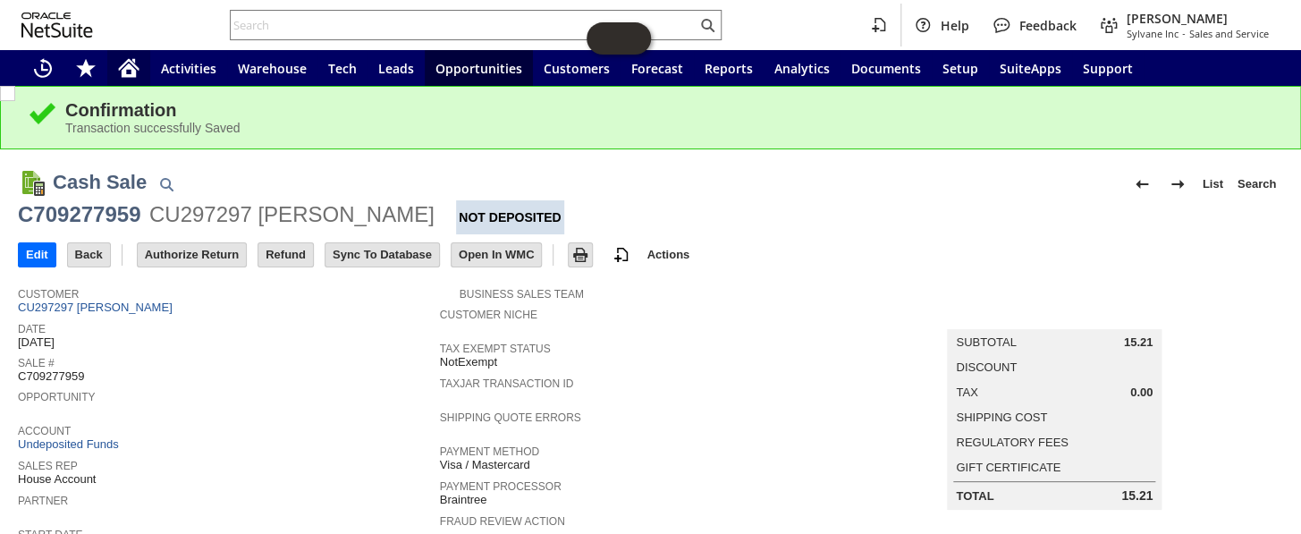
click at [125, 63] on icon "Home" at bounding box center [129, 65] width 21 height 12
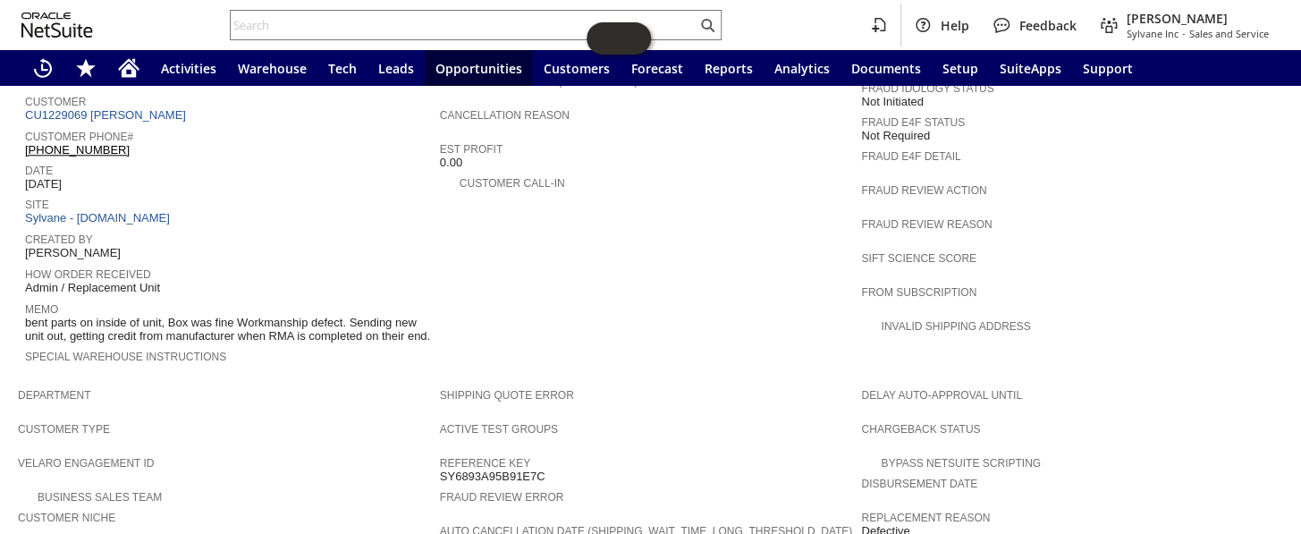
scroll to position [691, 0]
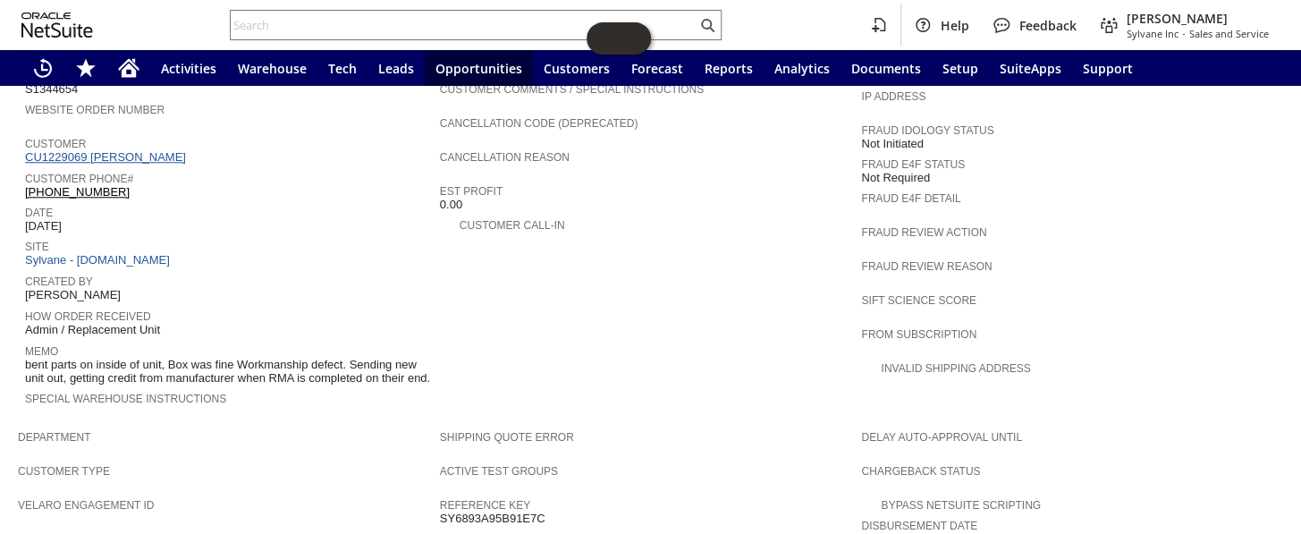
click at [99, 150] on link "CU1229069 Dean Ruzic" at bounding box center [107, 156] width 165 height 13
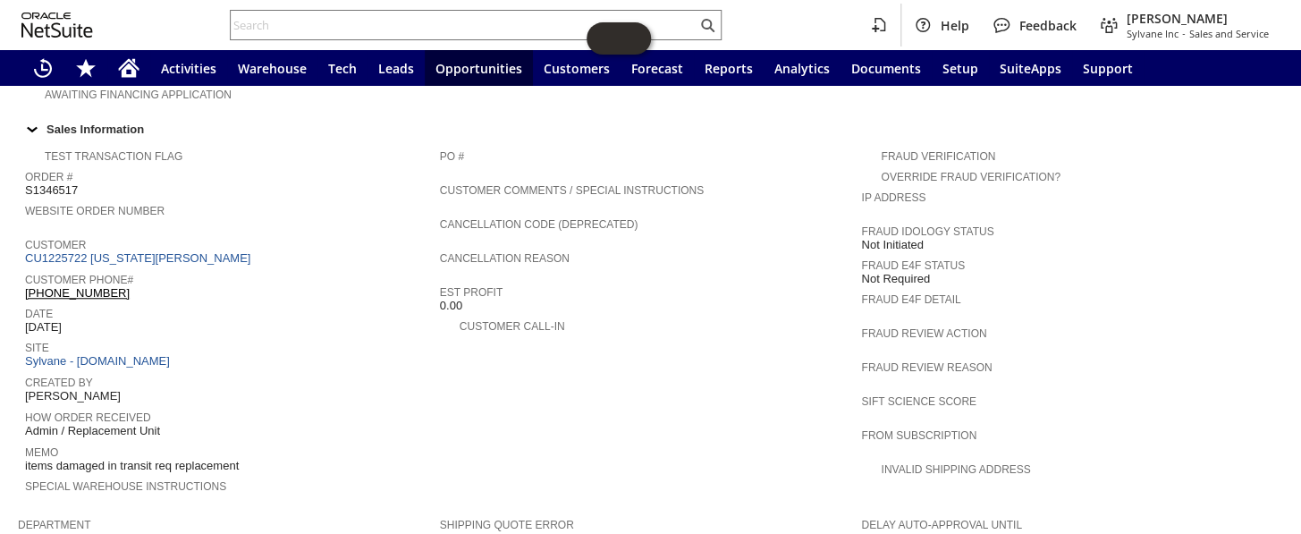
scroll to position [569, 0]
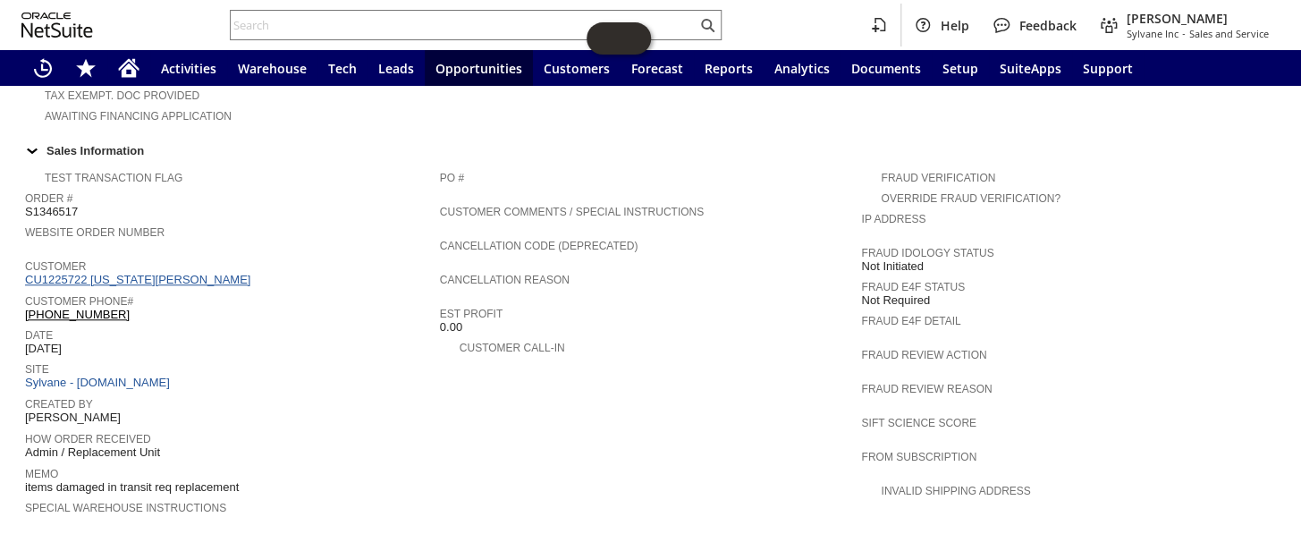
click at [131, 273] on link "CU1225722 [US_STATE][PERSON_NAME]" at bounding box center [140, 279] width 230 height 13
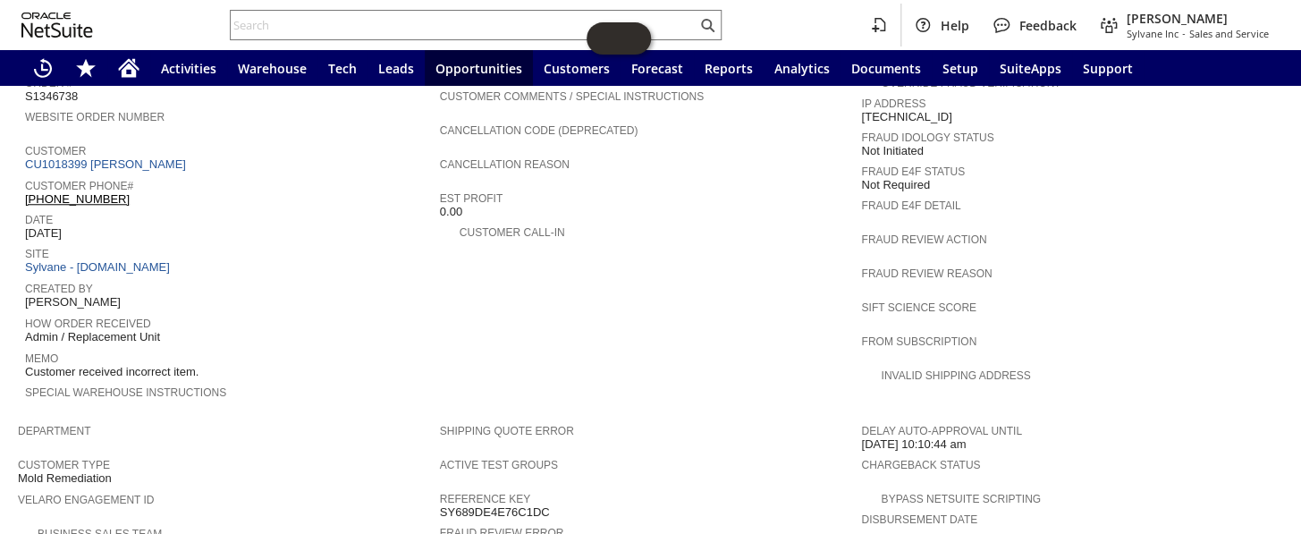
scroll to position [665, 0]
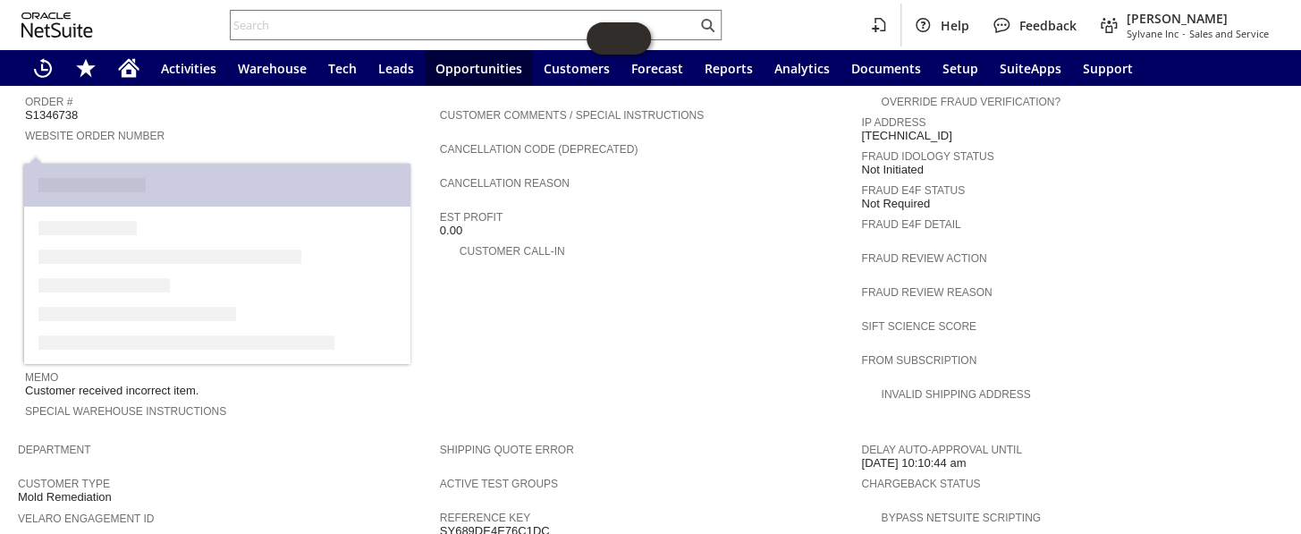
click at [131, 176] on link "CU1018399 John R Batson" at bounding box center [107, 182] width 165 height 13
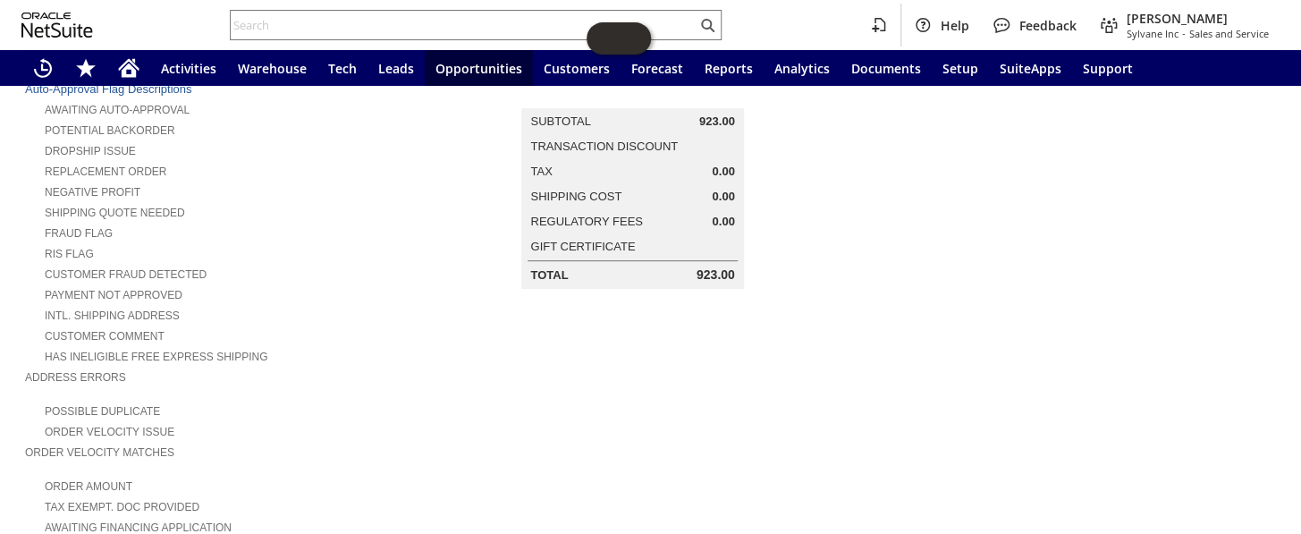
scroll to position [114, 0]
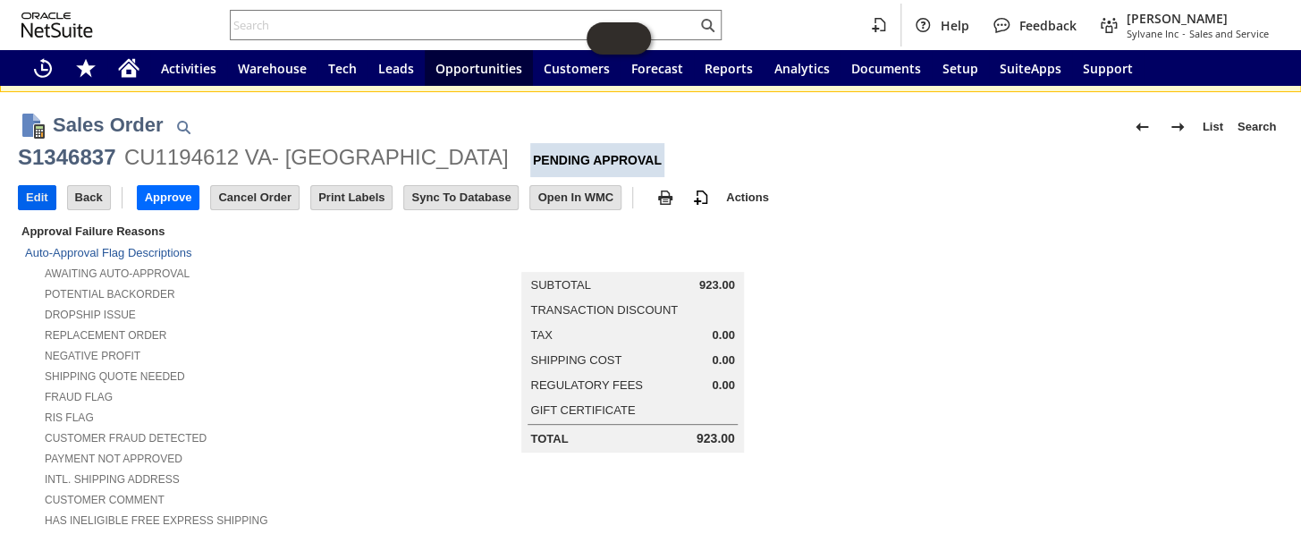
click at [39, 192] on input "Edit" at bounding box center [37, 197] width 37 height 23
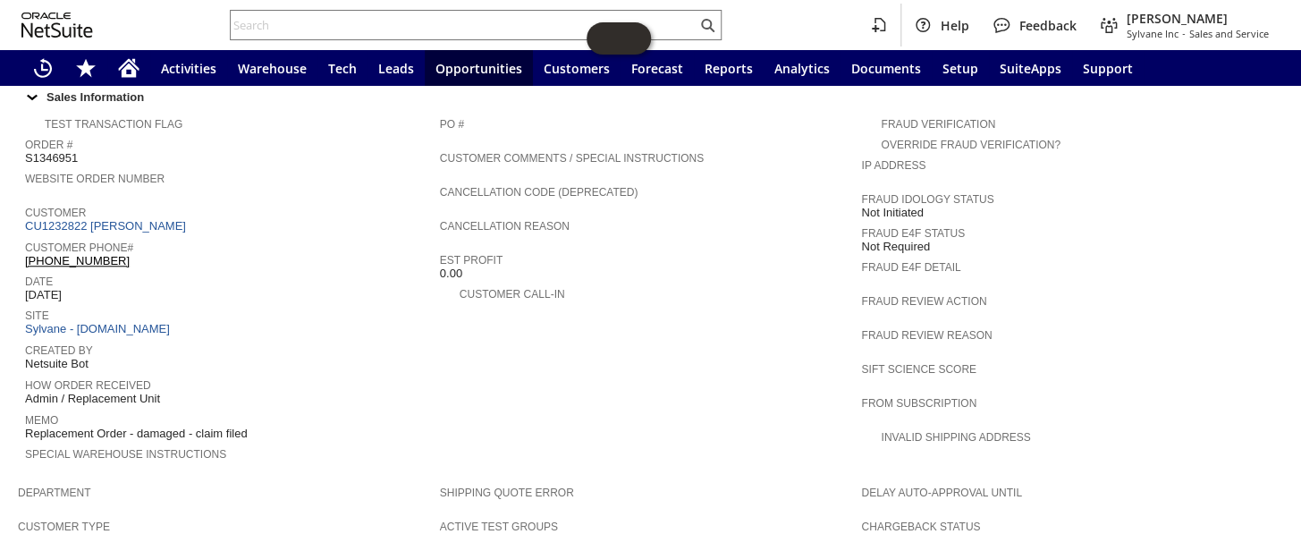
scroll to position [528, 0]
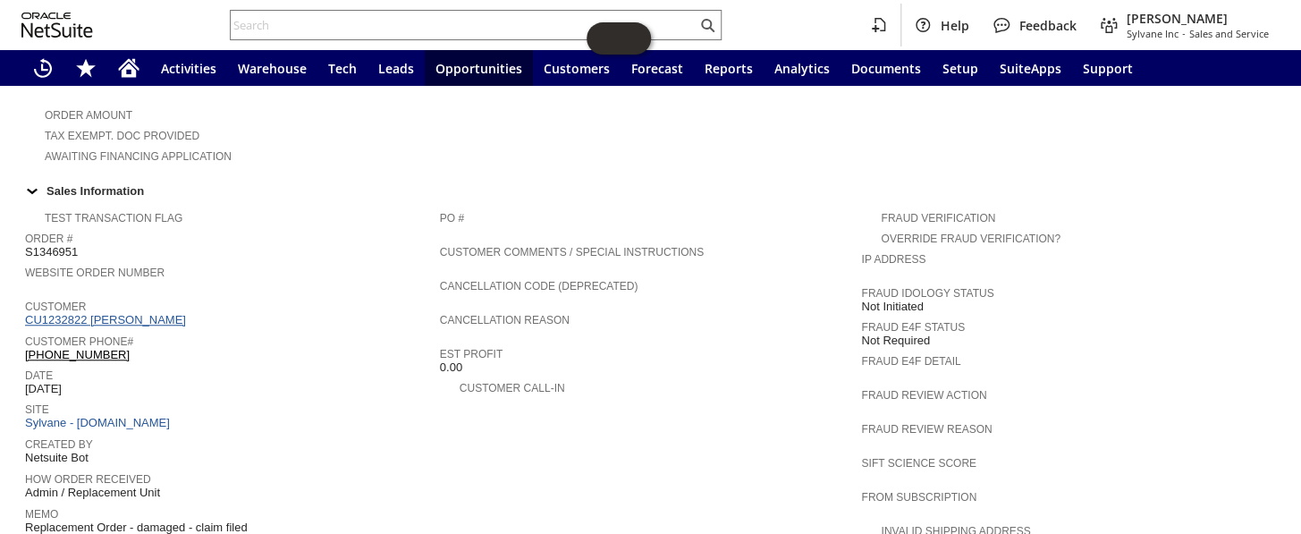
click at [106, 313] on link "CU1232822 [PERSON_NAME]" at bounding box center [107, 319] width 165 height 13
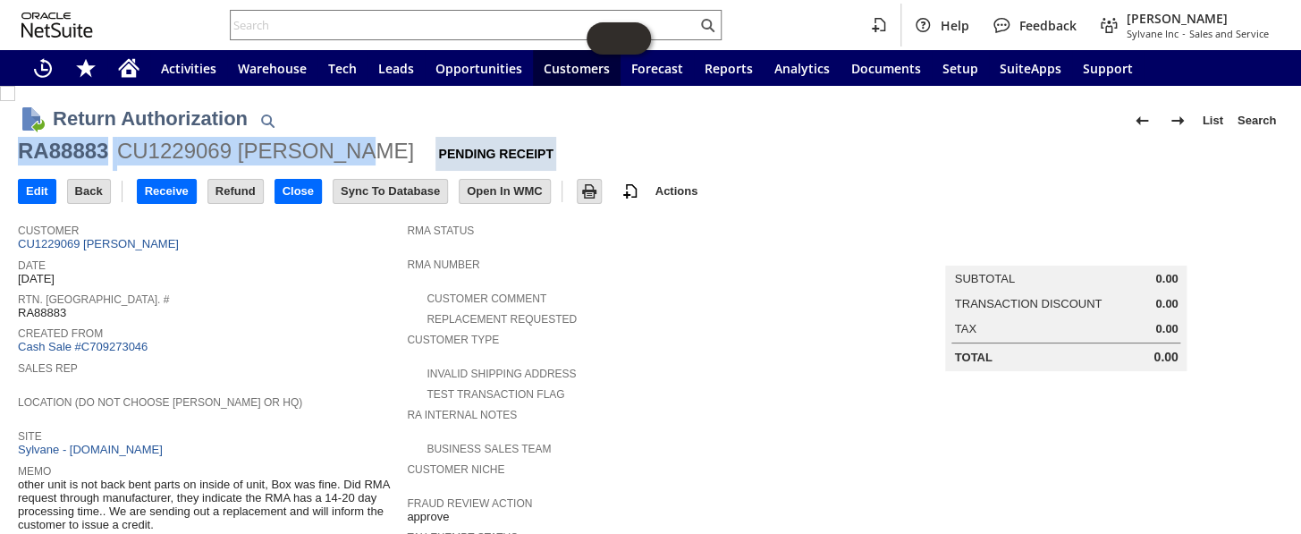
drag, startPoint x: 63, startPoint y: 156, endPoint x: 7, endPoint y: 148, distance: 56.9
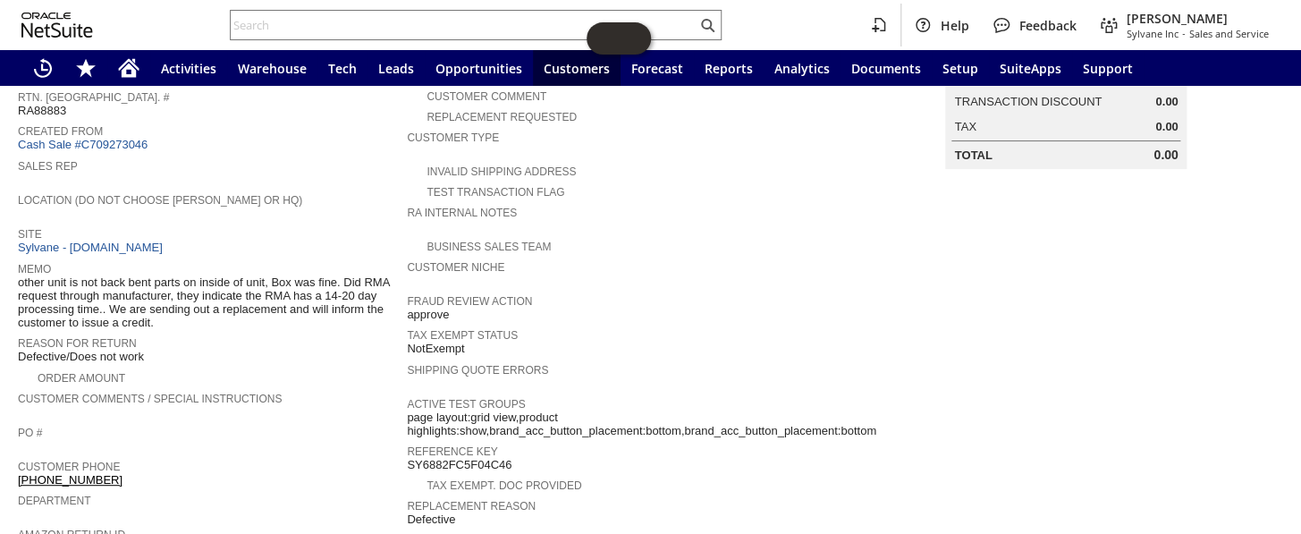
scroll to position [157, 0]
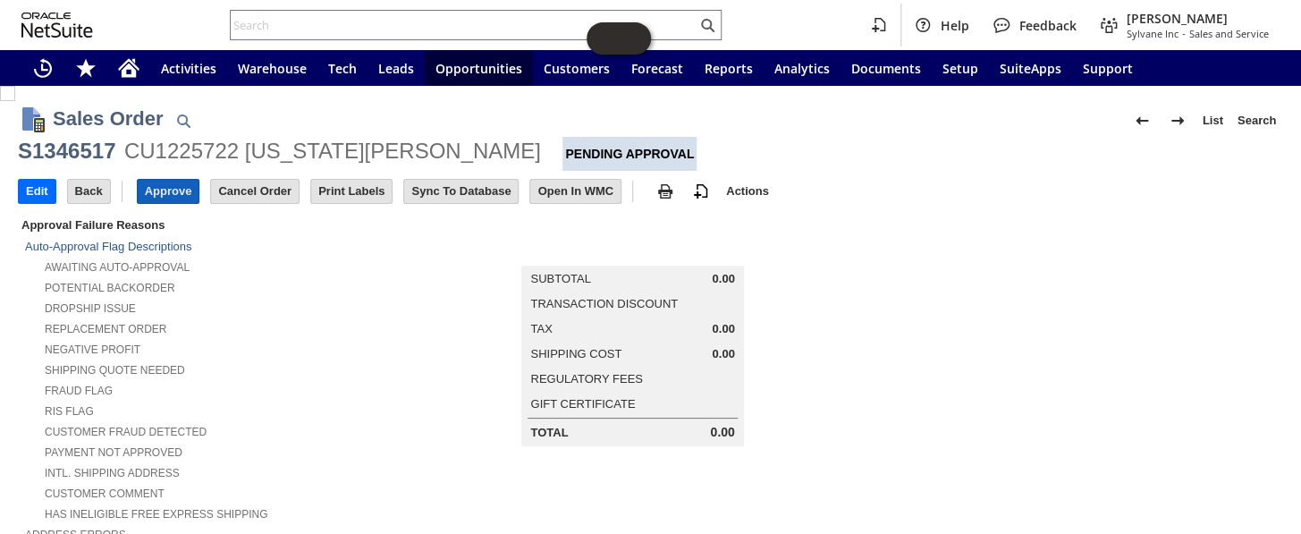
click at [173, 188] on input "Approve" at bounding box center [169, 191] width 62 height 23
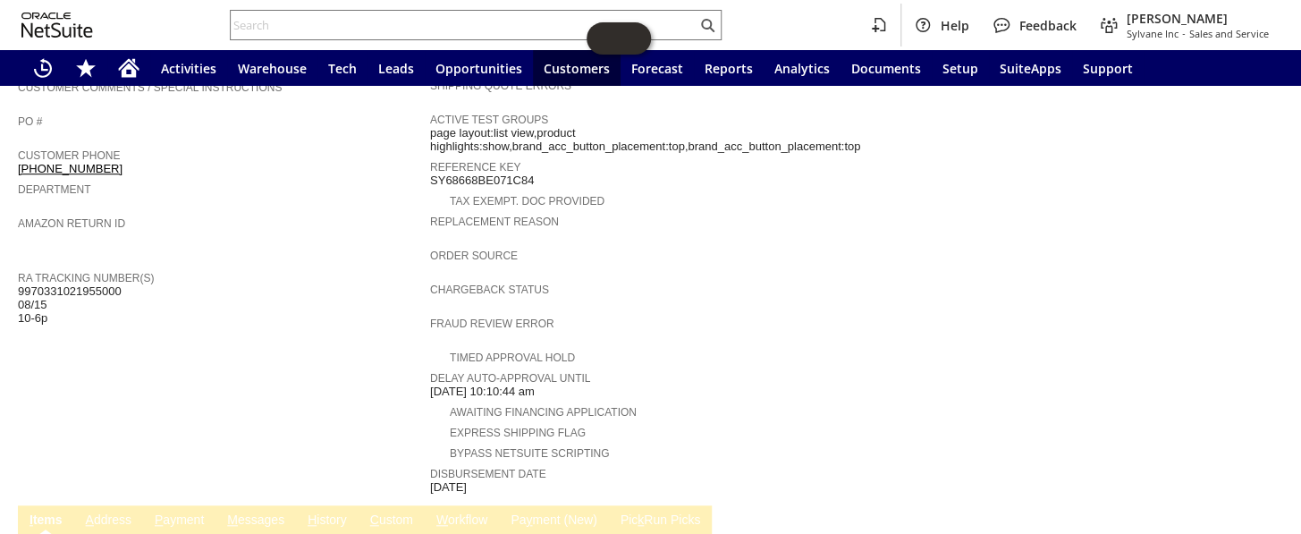
scroll to position [483, 0]
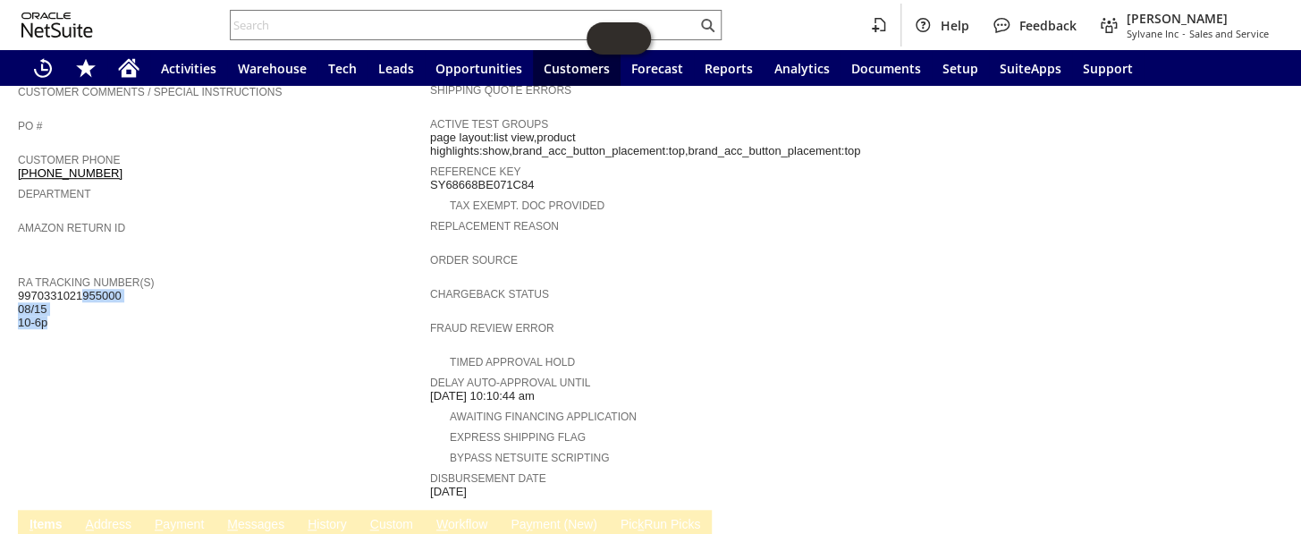
drag, startPoint x: 133, startPoint y: 259, endPoint x: 23, endPoint y: 264, distance: 110.1
click at [23, 271] on div "RA Tracking Number(s) 9970331021955000 08/15 10-6p" at bounding box center [219, 300] width 403 height 59
click at [23, 289] on span "9970331021955000 08/15 10-6p" at bounding box center [70, 309] width 104 height 41
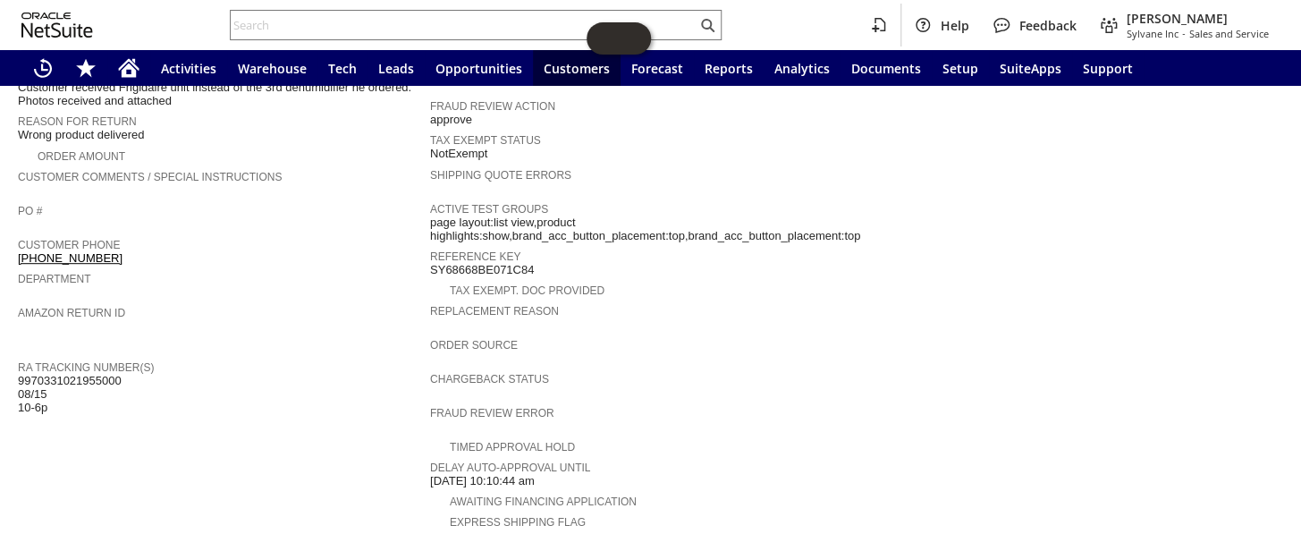
scroll to position [401, 0]
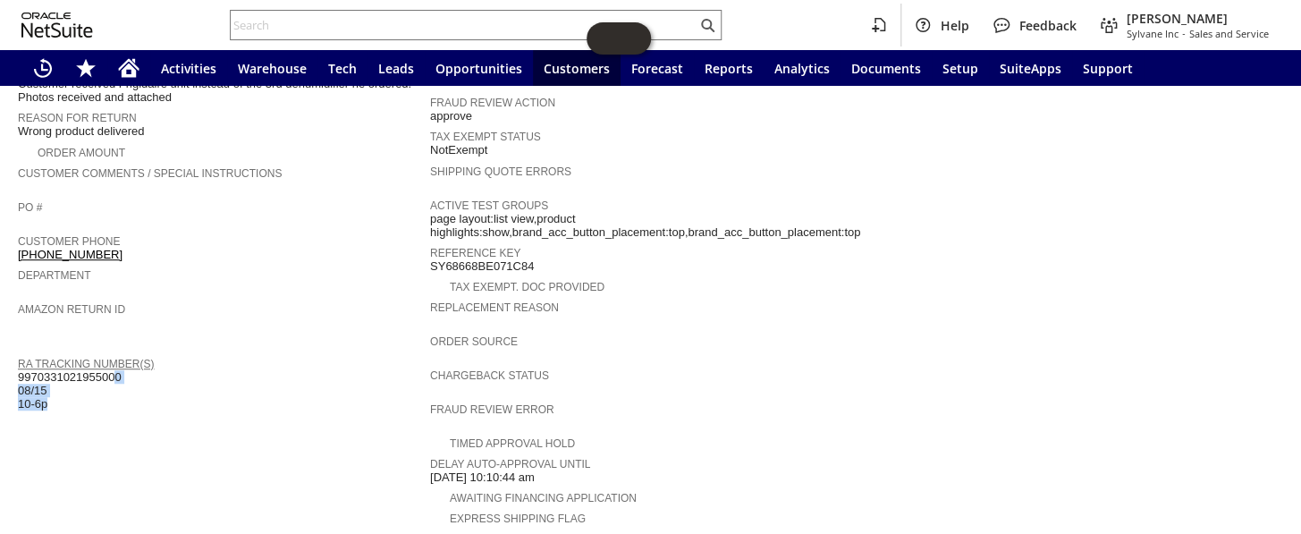
drag, startPoint x: 125, startPoint y: 344, endPoint x: 58, endPoint y: 340, distance: 67.2
click at [58, 352] on div "RA Tracking Number(s) 9970331021955000 08/15 10-6p" at bounding box center [219, 381] width 403 height 59
click at [55, 370] on span "9970331021955000 08/15 10-6p" at bounding box center [70, 390] width 104 height 41
drag, startPoint x: 18, startPoint y: 343, endPoint x: 124, endPoint y: 346, distance: 106.4
click at [124, 352] on div "RA Tracking Number(s) 9970331021955000 08/15 10-6p" at bounding box center [219, 381] width 403 height 59
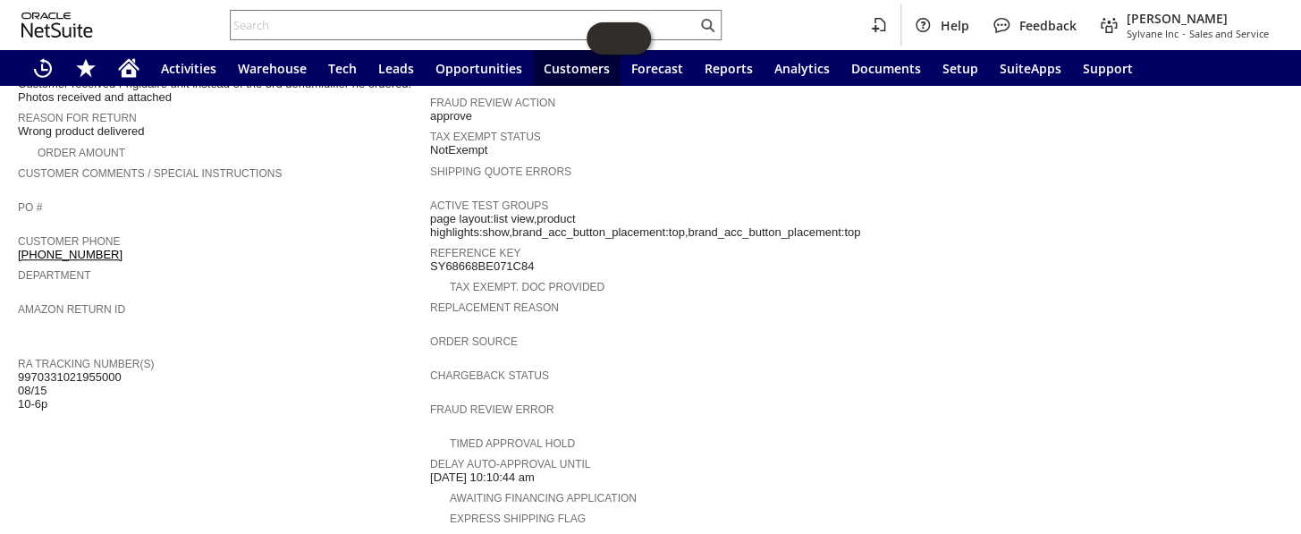
click at [123, 352] on div "RA Tracking Number(s) 9970331021955000 08/15 10-6p" at bounding box center [219, 381] width 403 height 59
drag, startPoint x: 116, startPoint y: 345, endPoint x: 22, endPoint y: 346, distance: 93.9
click at [22, 370] on span "9970331021955000 08/15 10-6p" at bounding box center [70, 390] width 104 height 41
drag, startPoint x: 19, startPoint y: 345, endPoint x: 120, endPoint y: 348, distance: 101.1
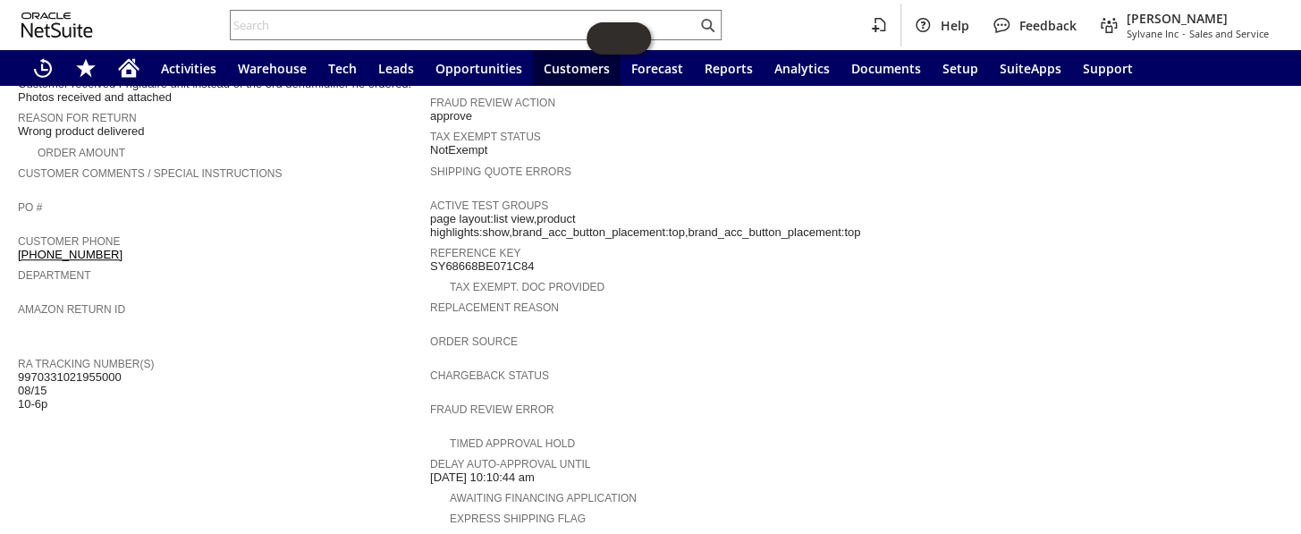
click at [120, 370] on span "9970331021955000 08/15 10-6p" at bounding box center [70, 390] width 104 height 41
copy span "9970331021955000"
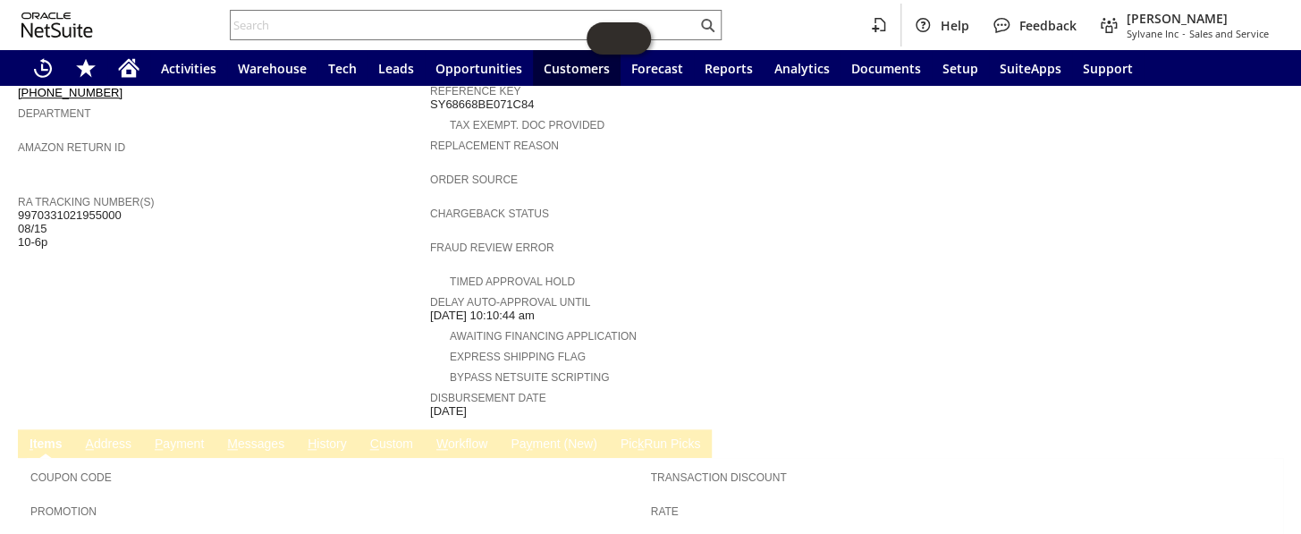
copy span "9970331021955000"
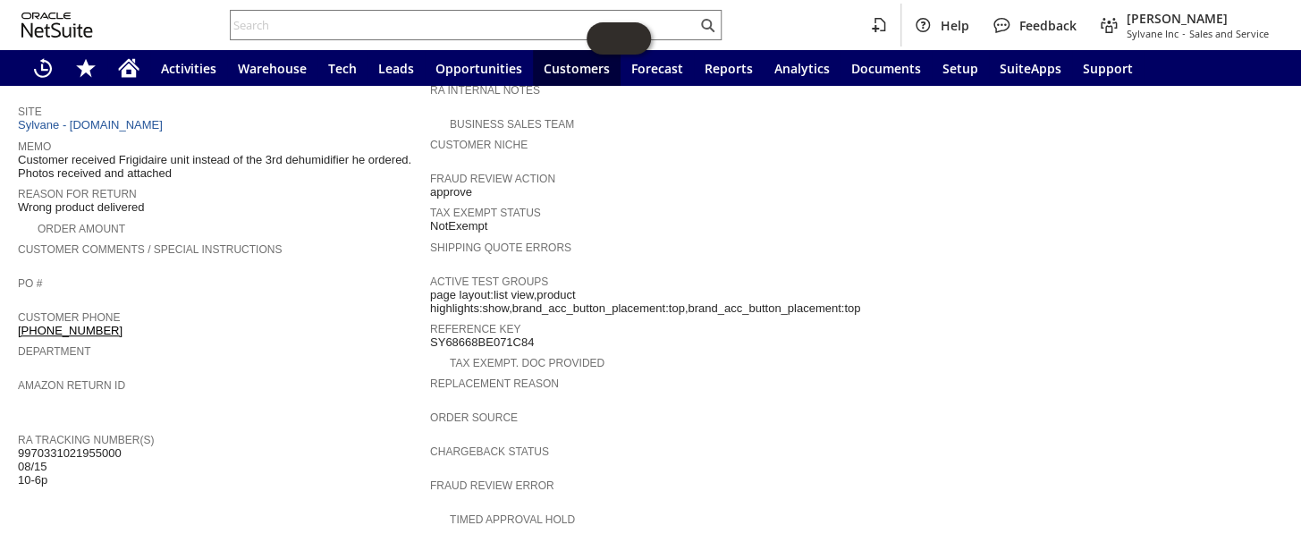
scroll to position [320, 0]
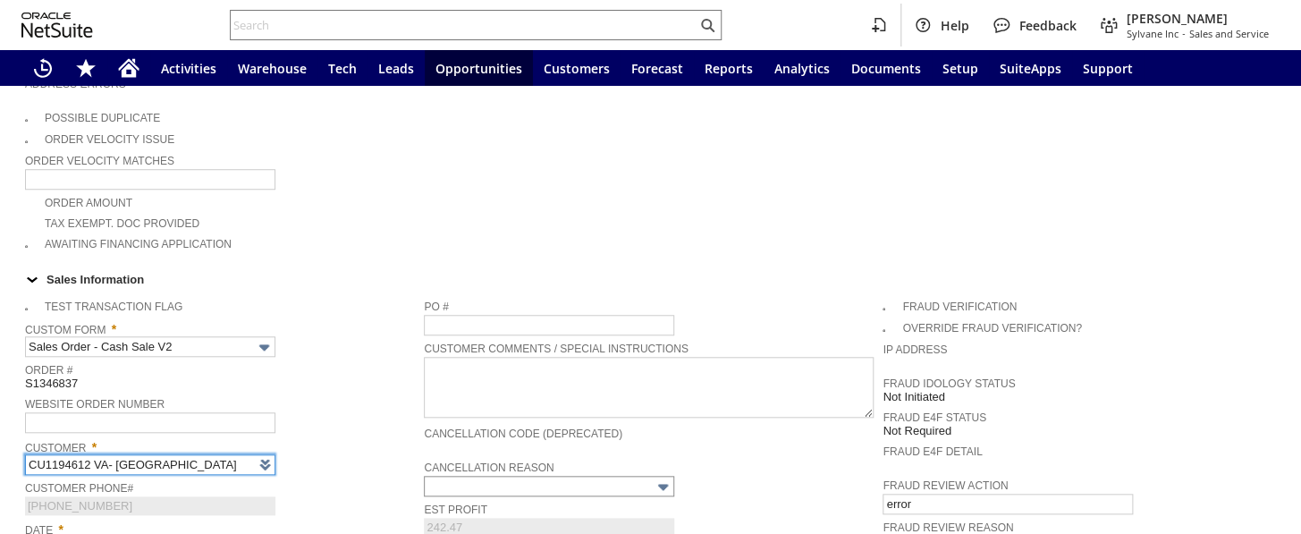
scroll to position [731, 0]
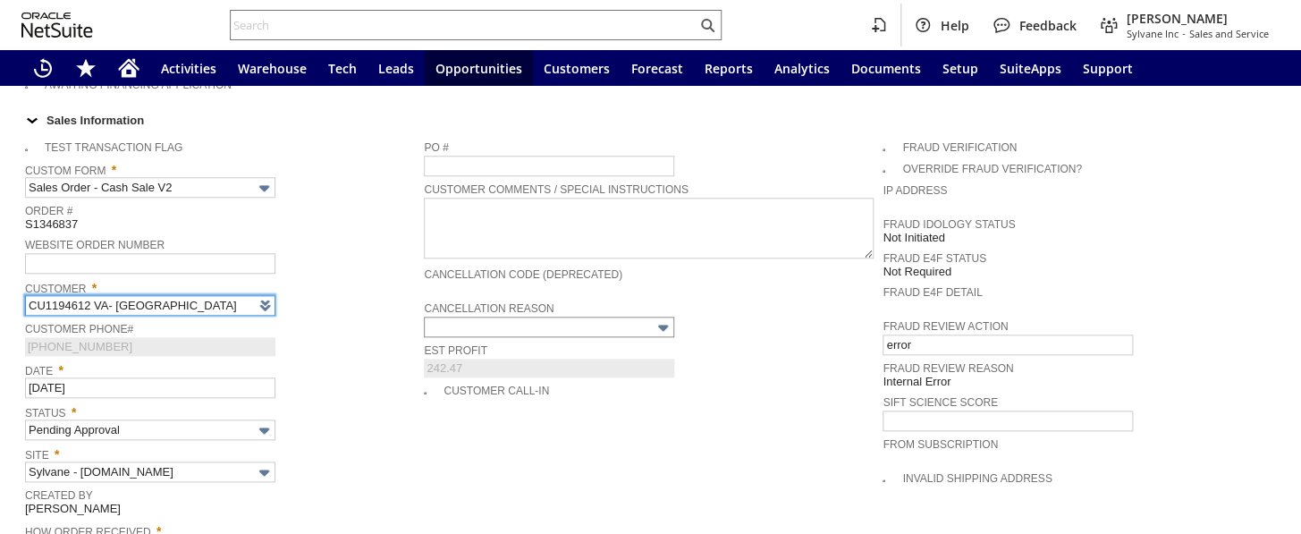
type input "Intelligent Recommendations¹⁰"
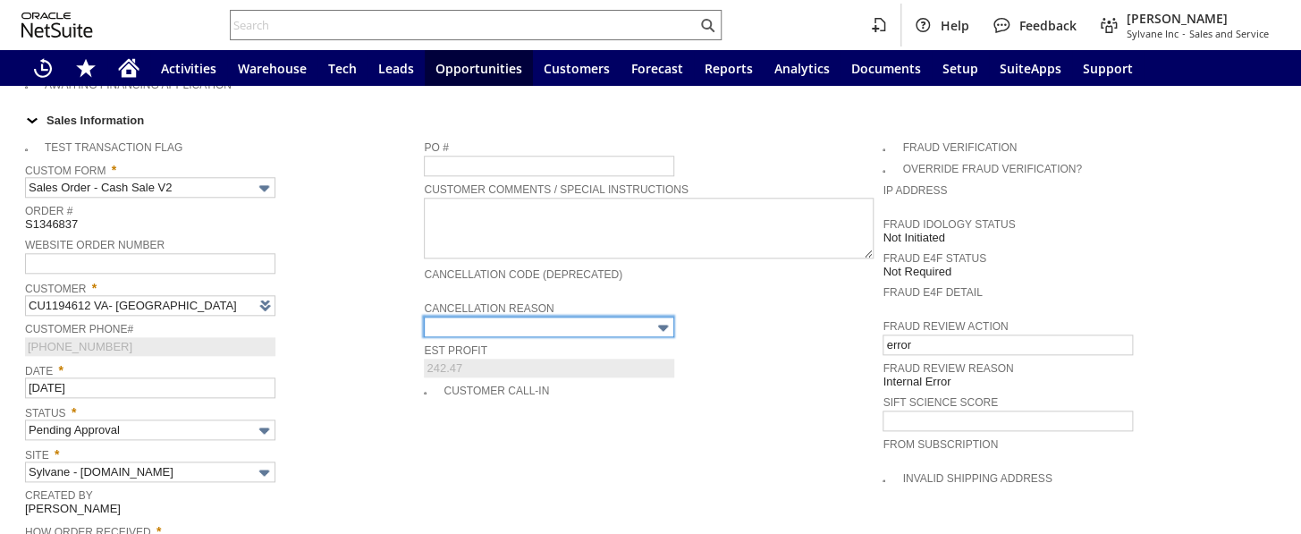
click at [624, 317] on input "text" at bounding box center [549, 327] width 250 height 21
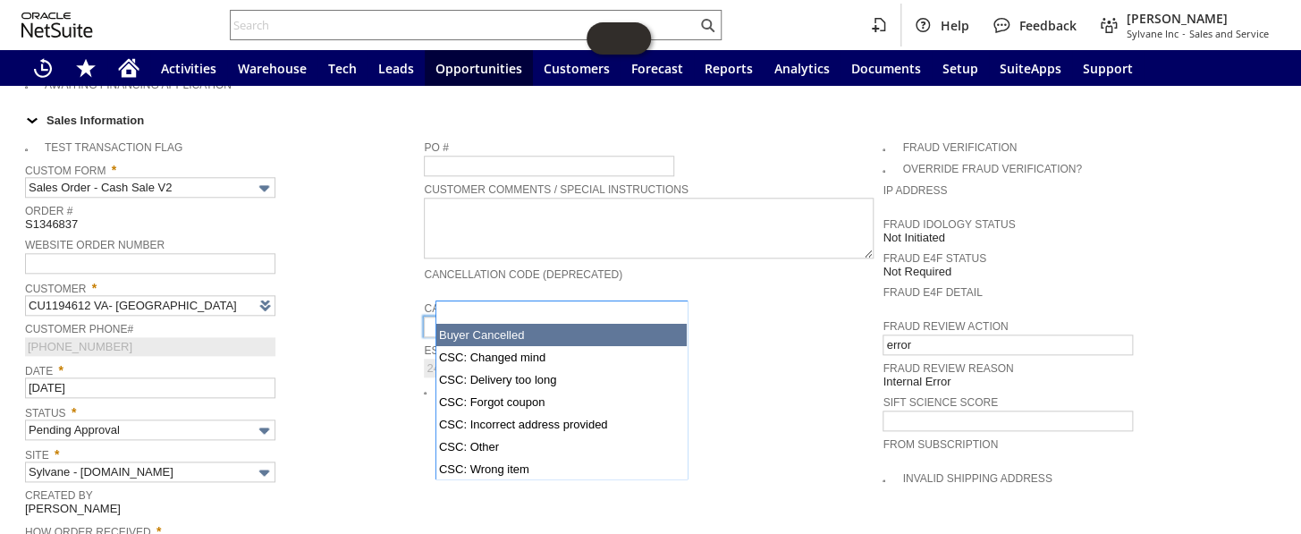
click at [765, 339] on div "Est Profit 242.47" at bounding box center [649, 358] width 450 height 38
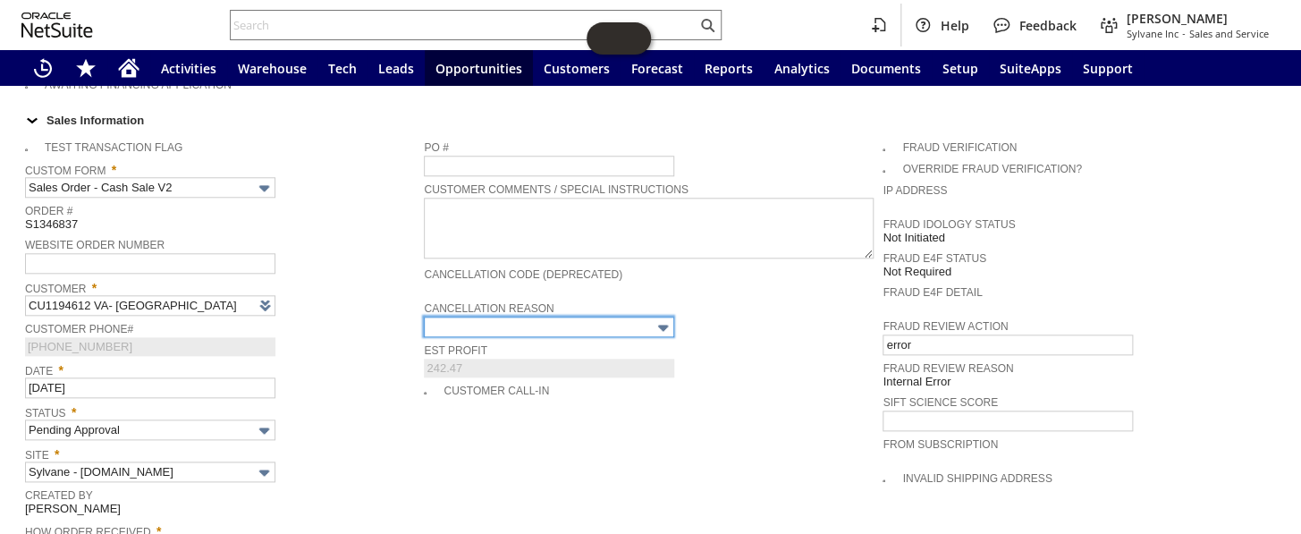
click at [664, 317] on img at bounding box center [663, 327] width 21 height 21
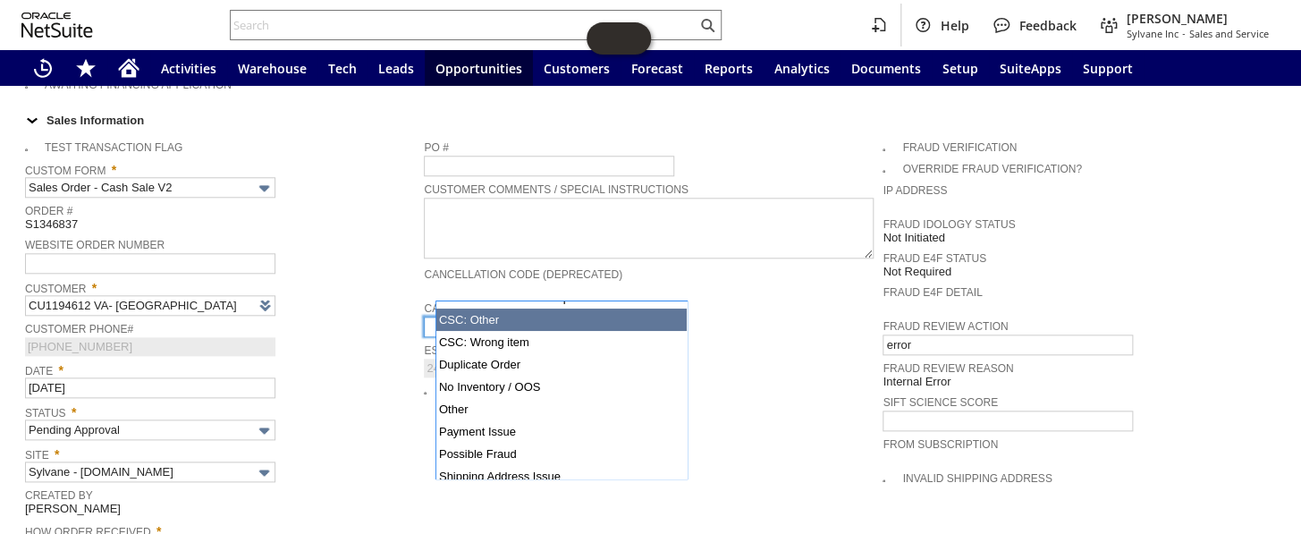
scroll to position [130, 0]
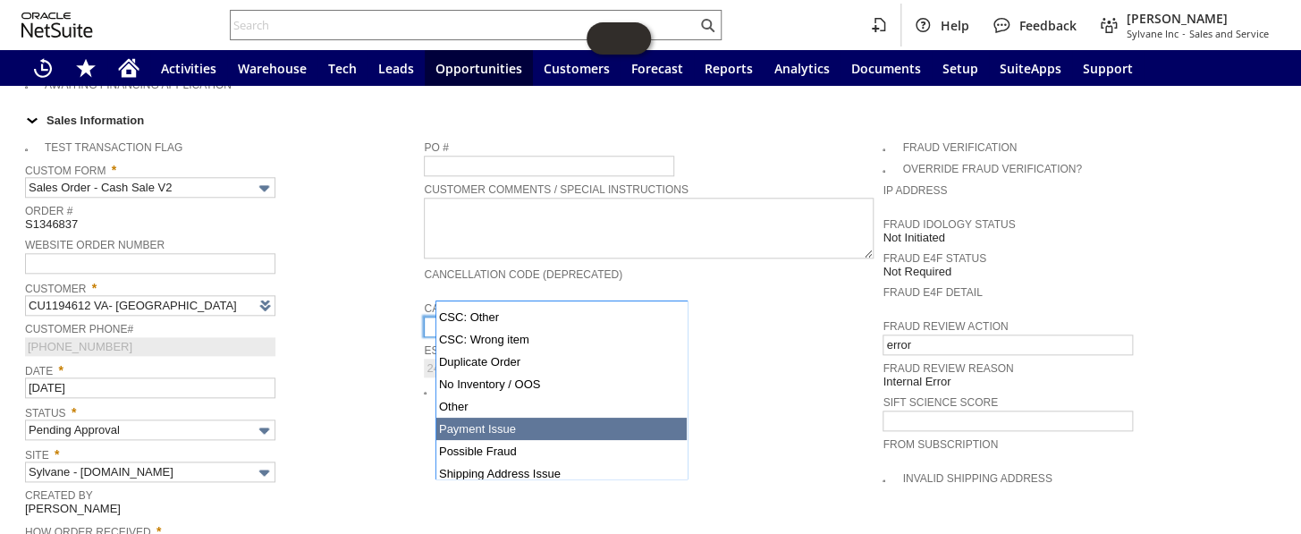
type input "Payment Issue"
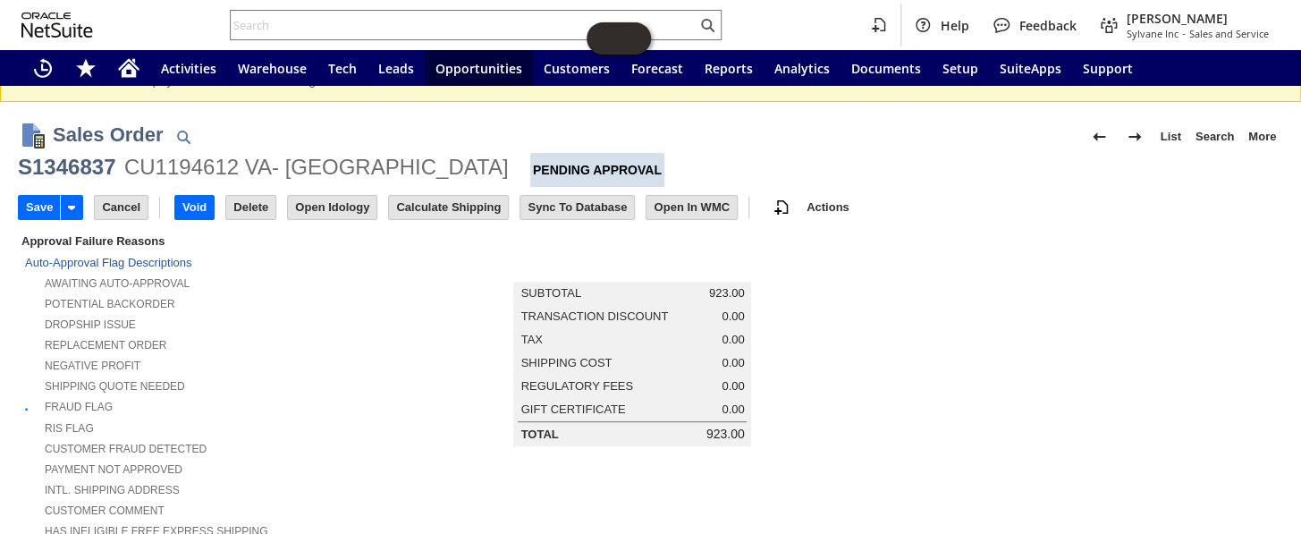
scroll to position [80, 0]
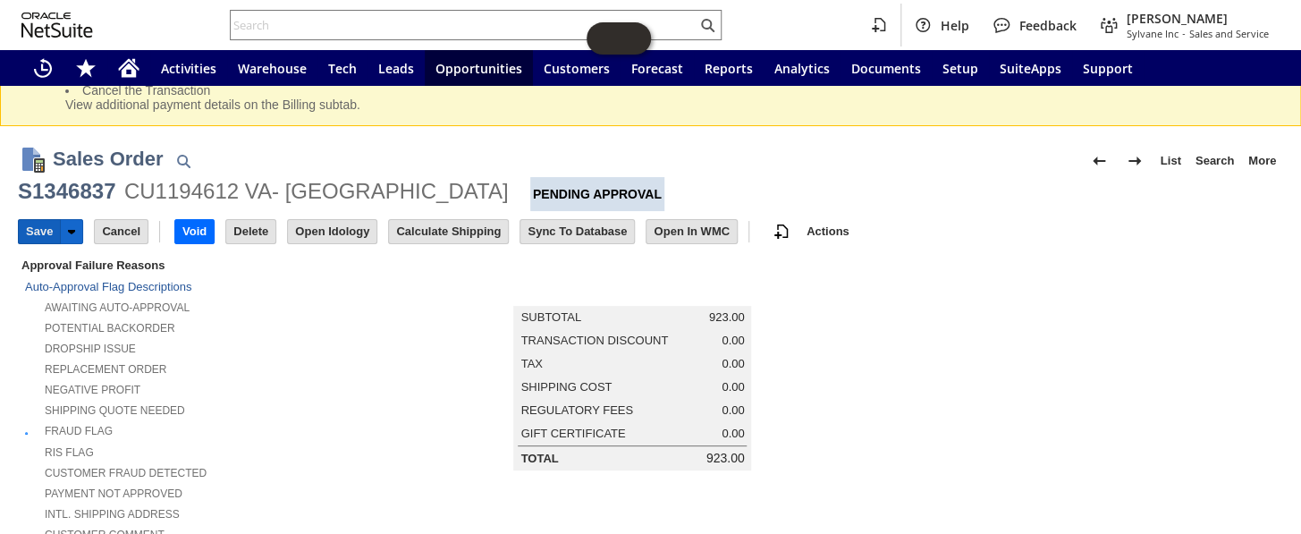
click at [37, 232] on input "Save" at bounding box center [39, 231] width 41 height 23
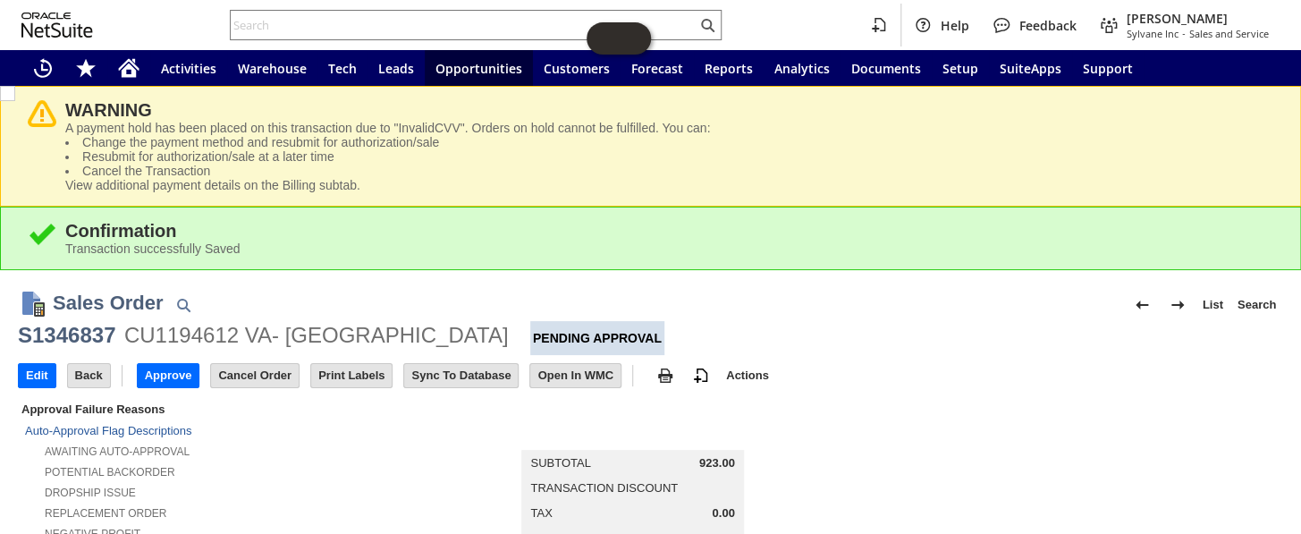
click at [257, 363] on td "Cancel Order" at bounding box center [260, 375] width 100 height 33
click at [256, 377] on input "Cancel Order" at bounding box center [255, 375] width 88 height 23
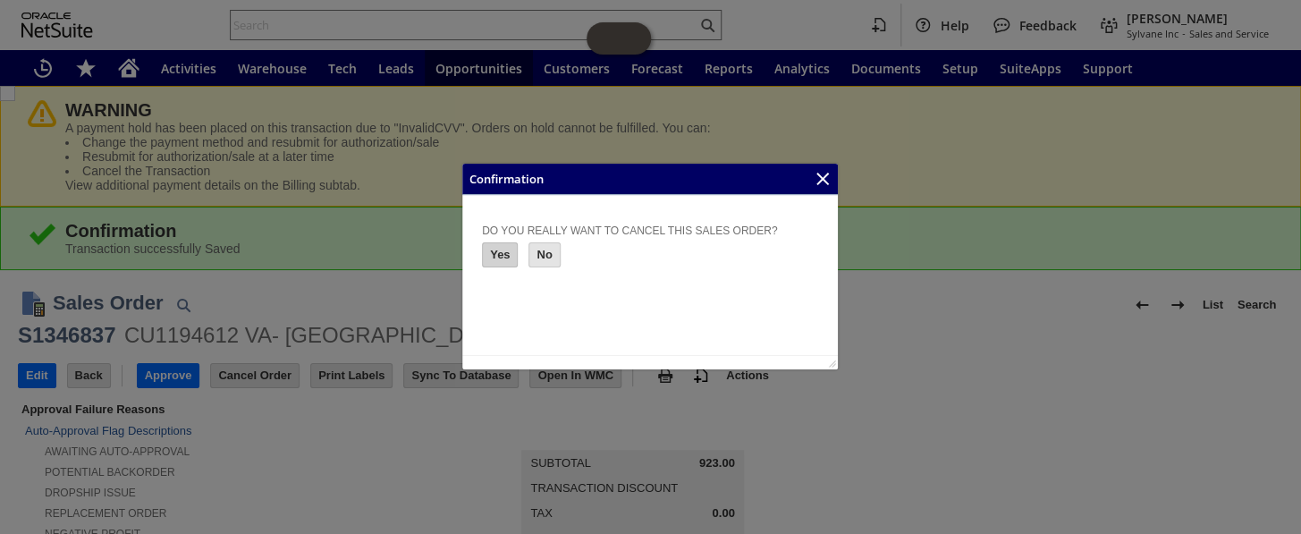
click at [488, 244] on input "Yes" at bounding box center [500, 254] width 34 height 23
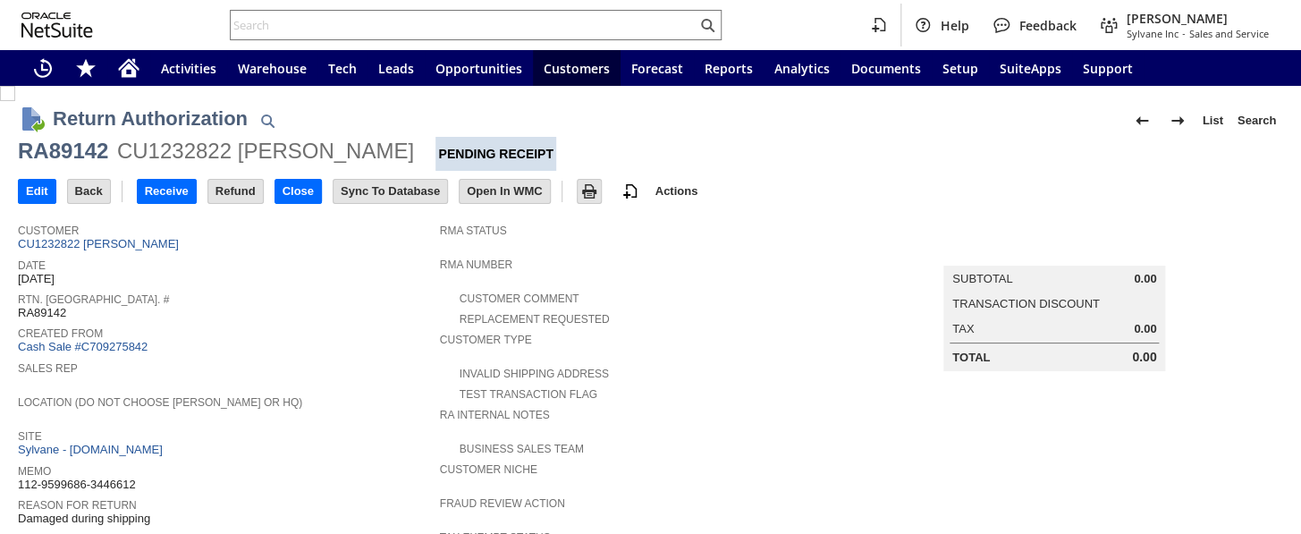
scroll to position [325, 0]
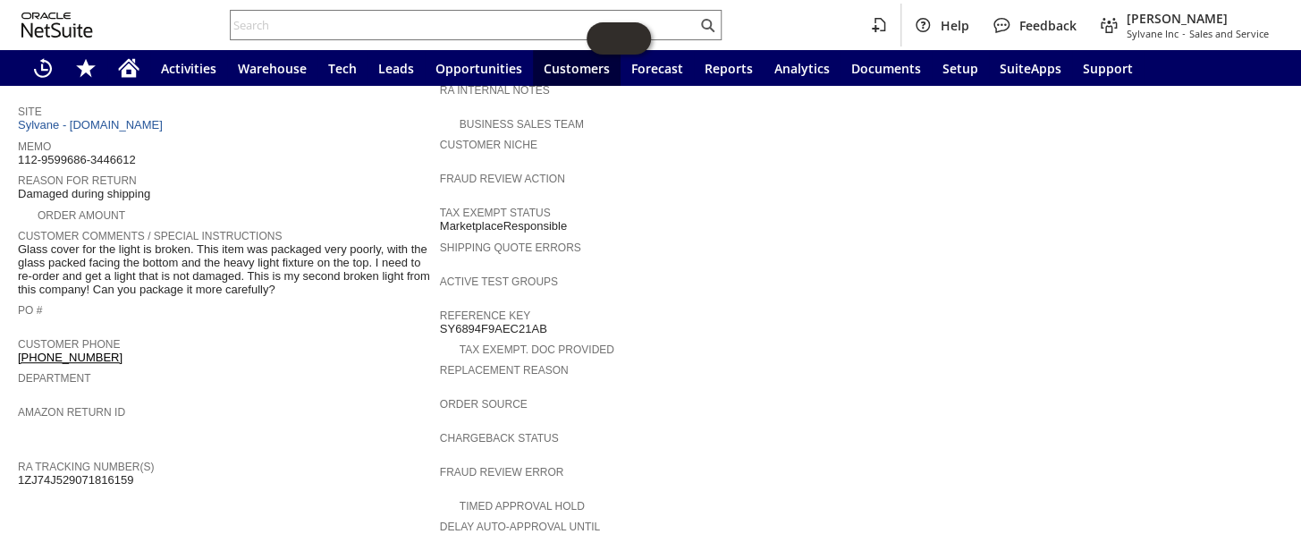
drag, startPoint x: 117, startPoint y: 451, endPoint x: 18, endPoint y: 447, distance: 99.3
click at [18, 455] on div "RA Tracking Number(s) 1ZJ74J529071816159" at bounding box center [224, 471] width 413 height 32
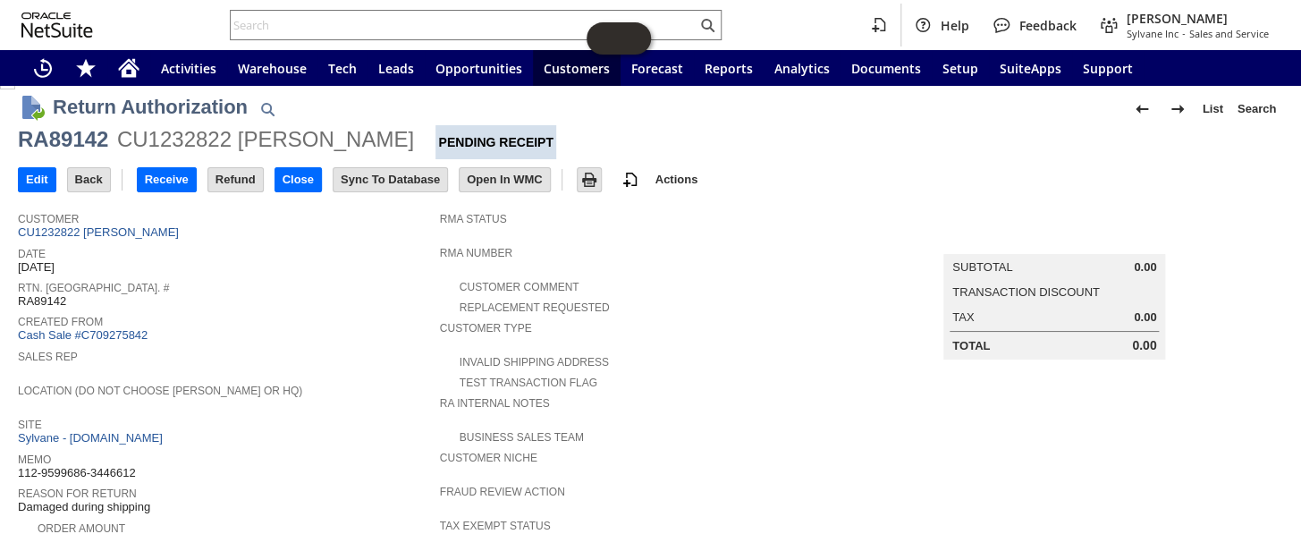
scroll to position [0, 0]
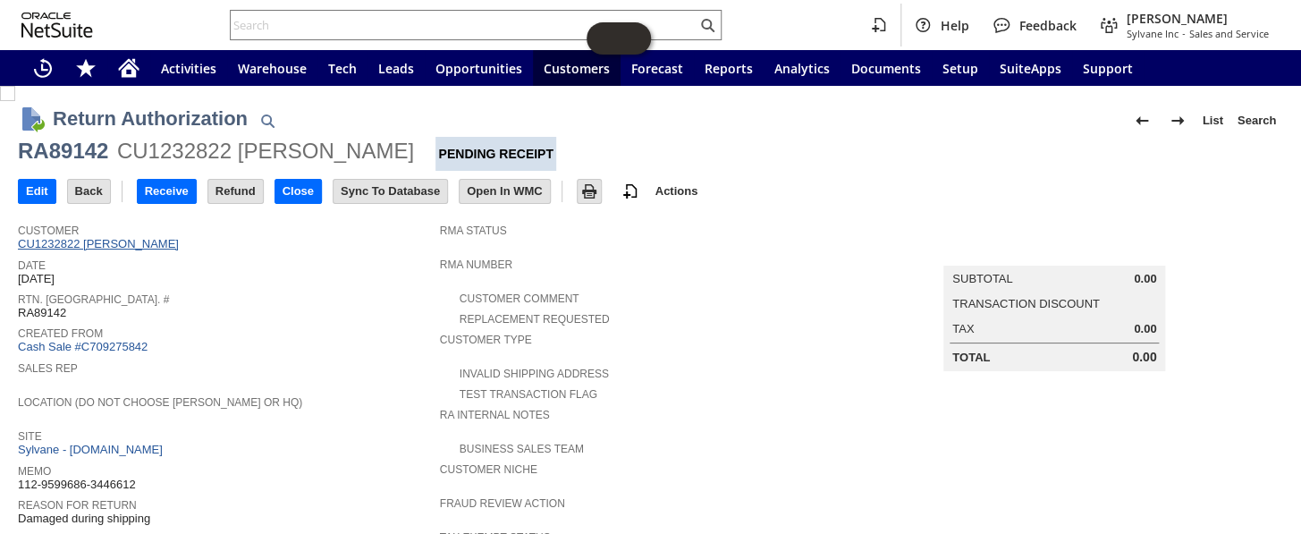
click at [135, 240] on link "CU1232822 [PERSON_NAME]" at bounding box center [100, 243] width 165 height 13
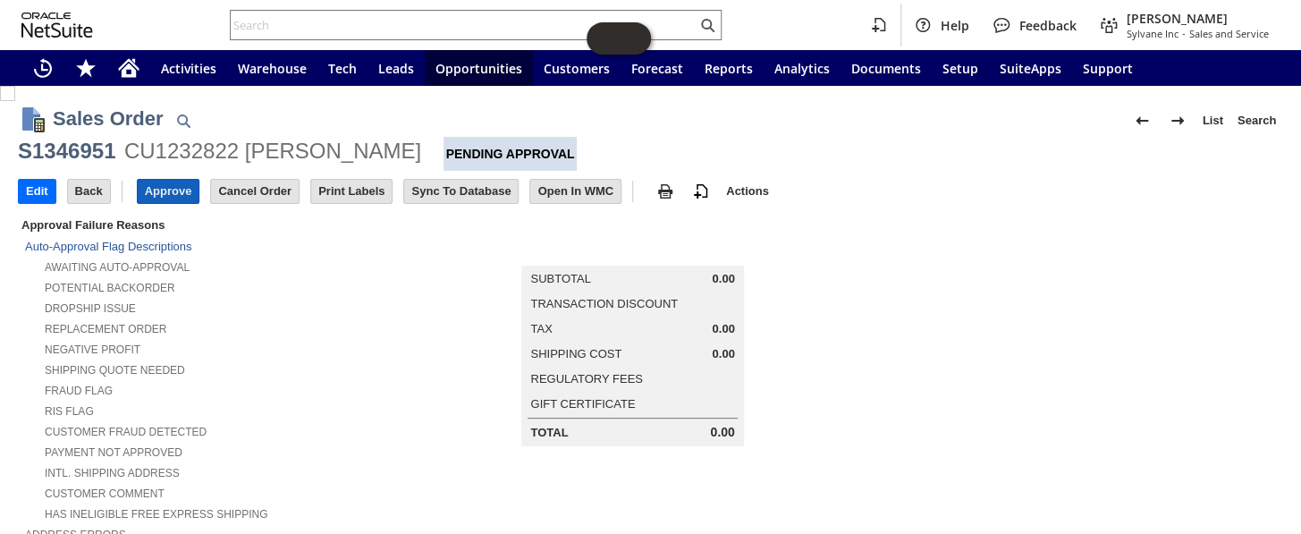
click at [173, 190] on input "Approve" at bounding box center [169, 191] width 62 height 23
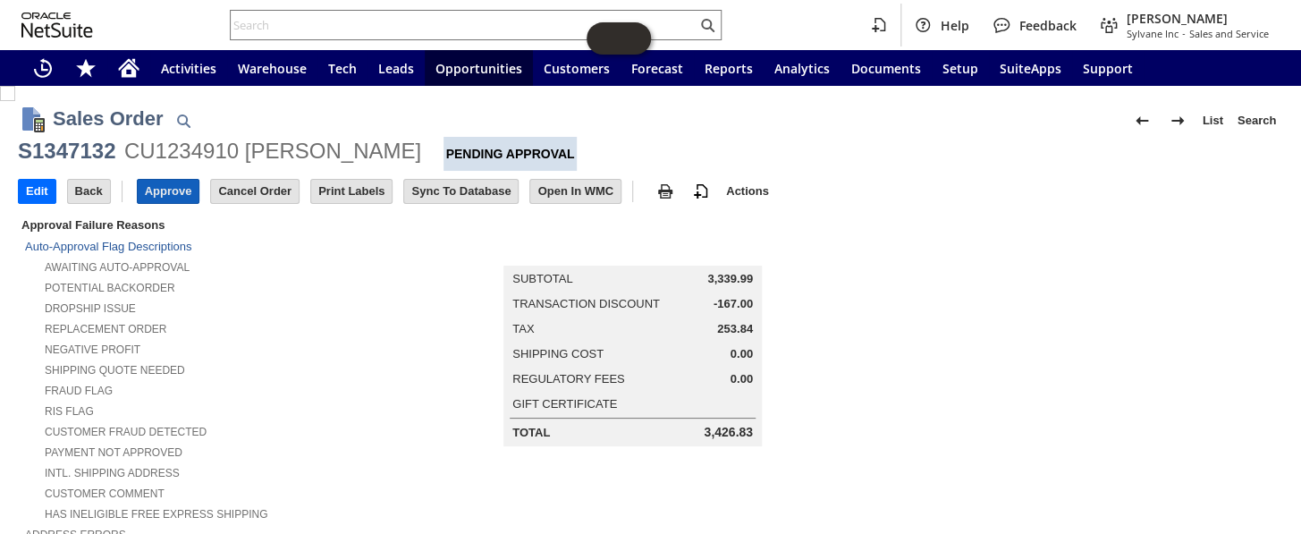
click at [161, 188] on input "Approve" at bounding box center [169, 191] width 62 height 23
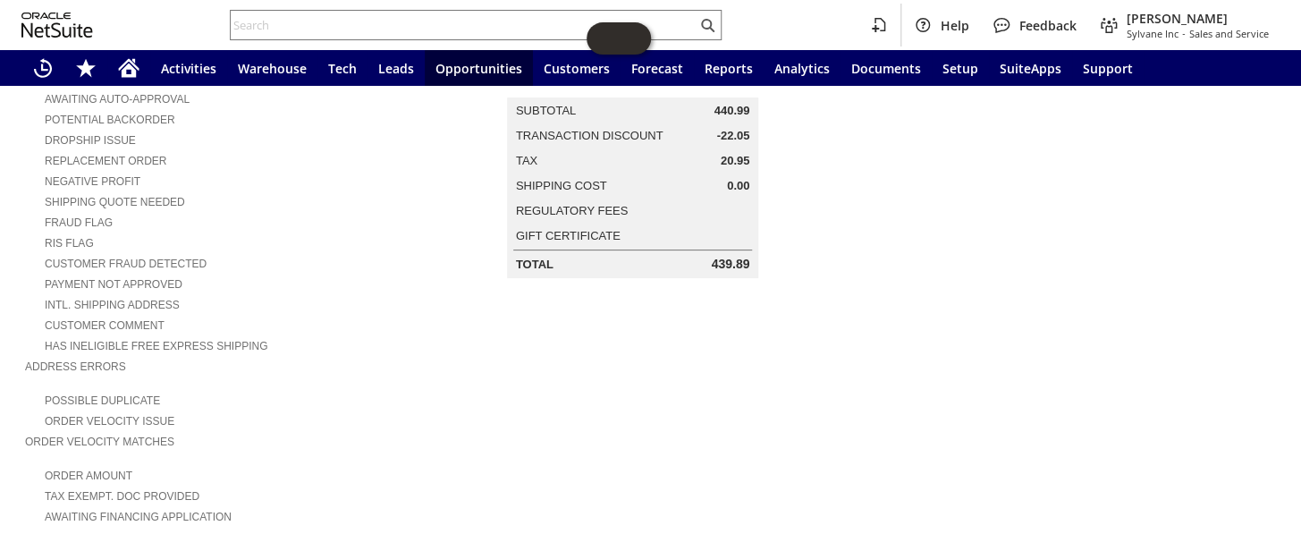
scroll to position [162, 0]
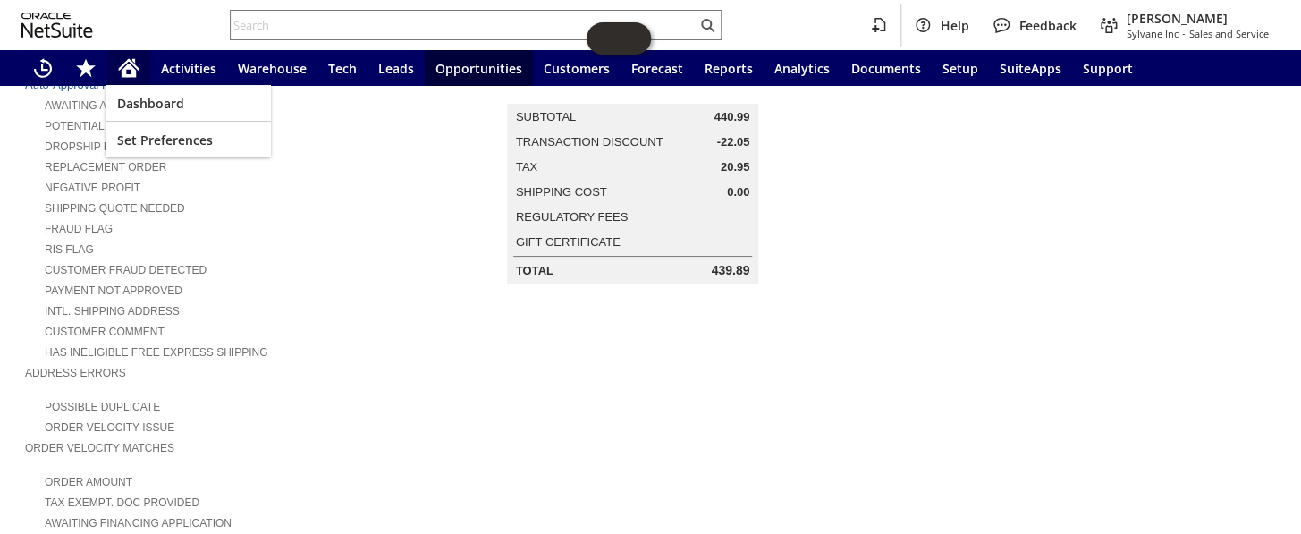
click at [137, 71] on icon "Home" at bounding box center [128, 67] width 21 height 21
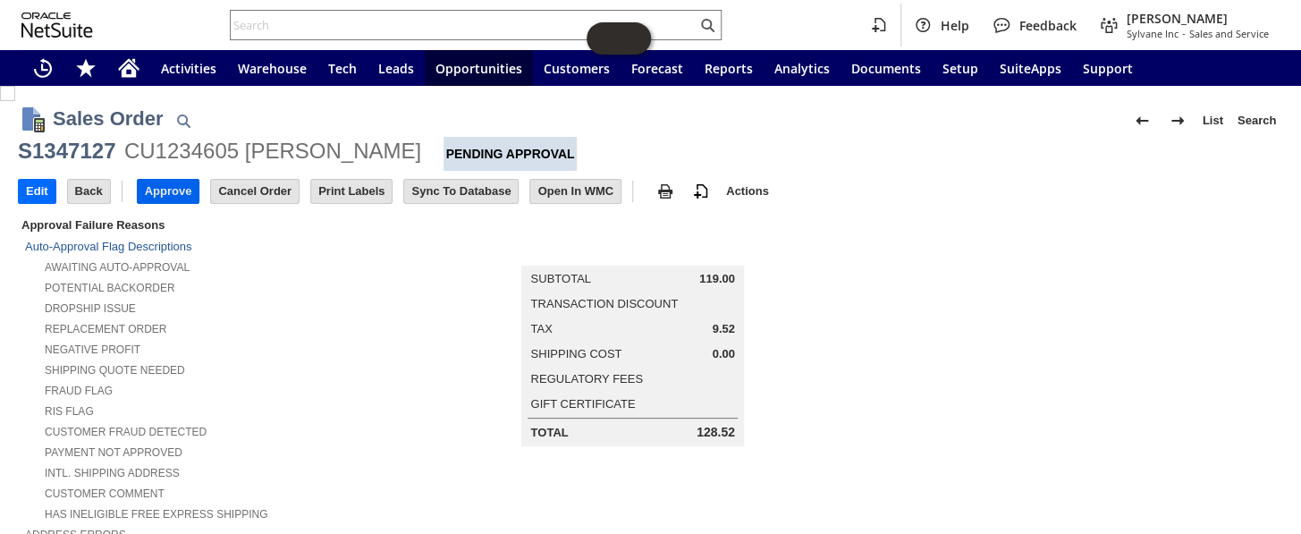
click at [172, 182] on input "Approve" at bounding box center [169, 191] width 62 height 23
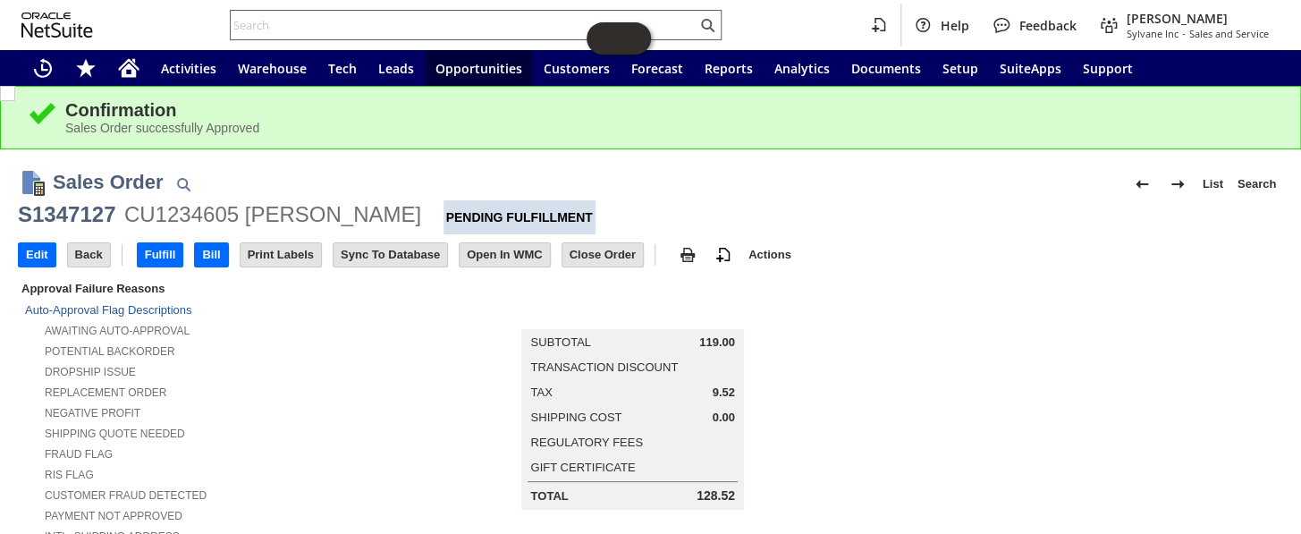
click at [332, 30] on input "text" at bounding box center [464, 24] width 466 height 21
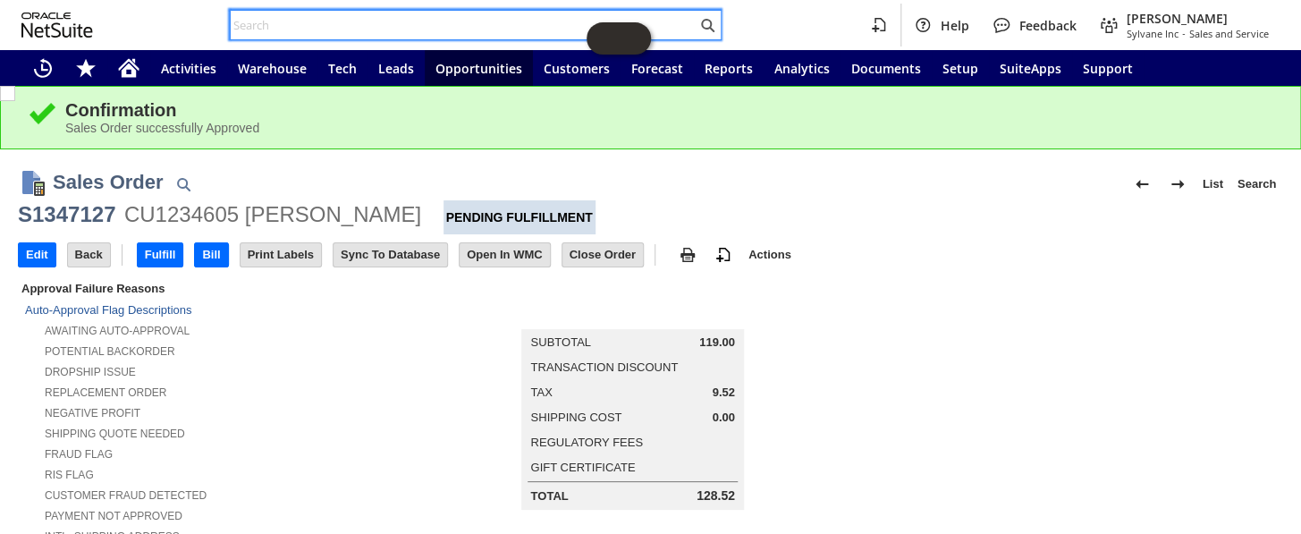
paste input "S1342619"
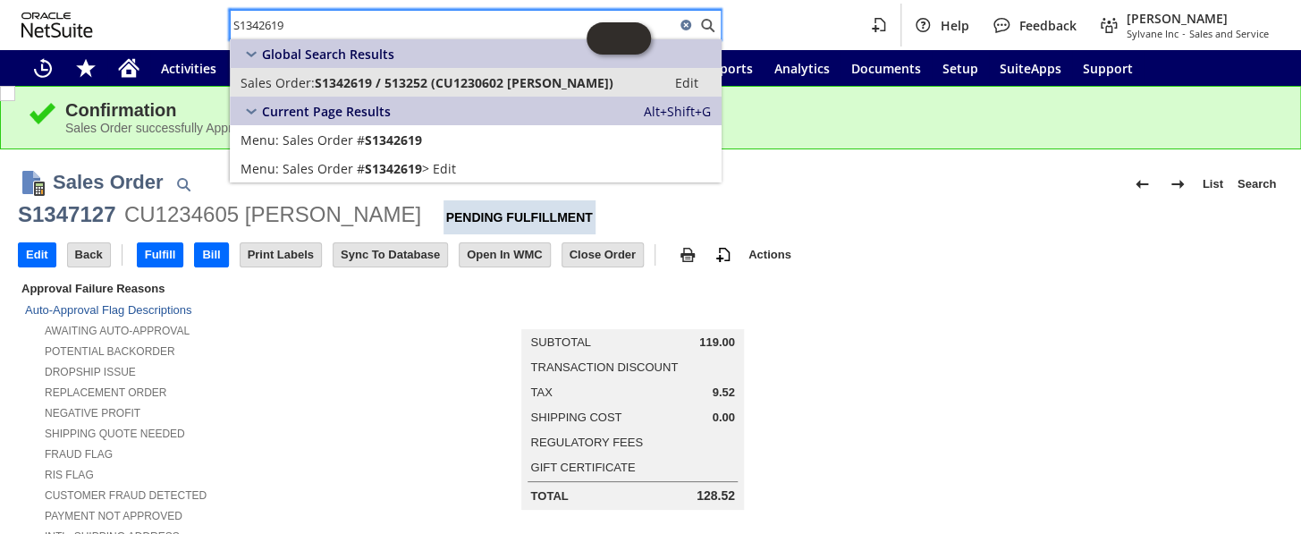
type input "S1342619"
click at [399, 75] on span "S1342619 / 513252 (CU1230602 Kathryn Hoppe)" at bounding box center [464, 82] width 299 height 17
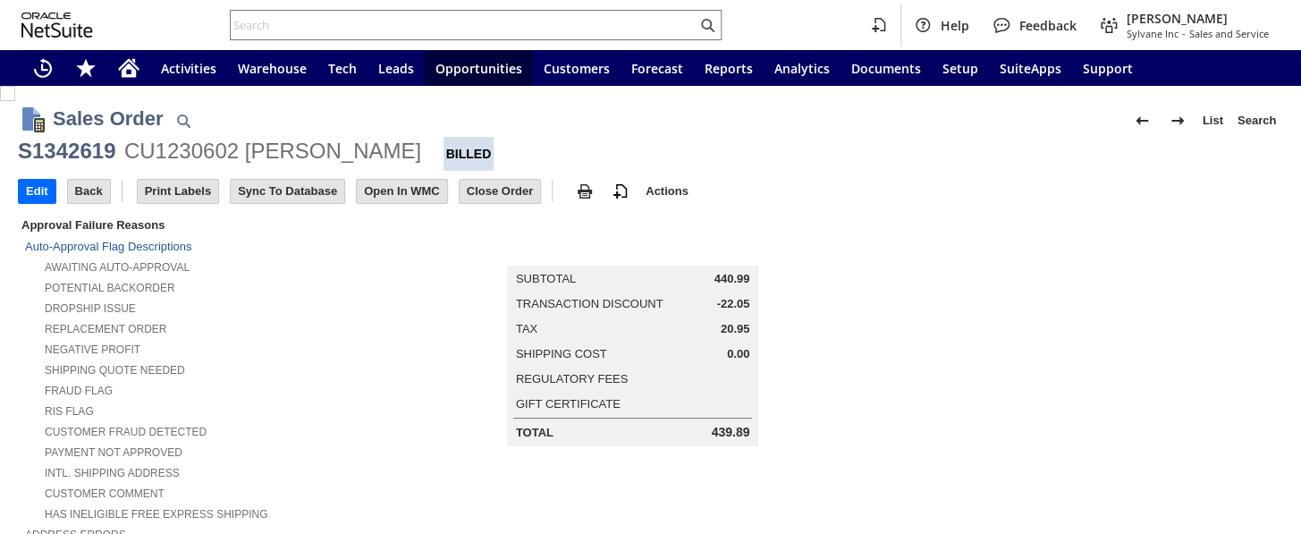
scroll to position [920, 0]
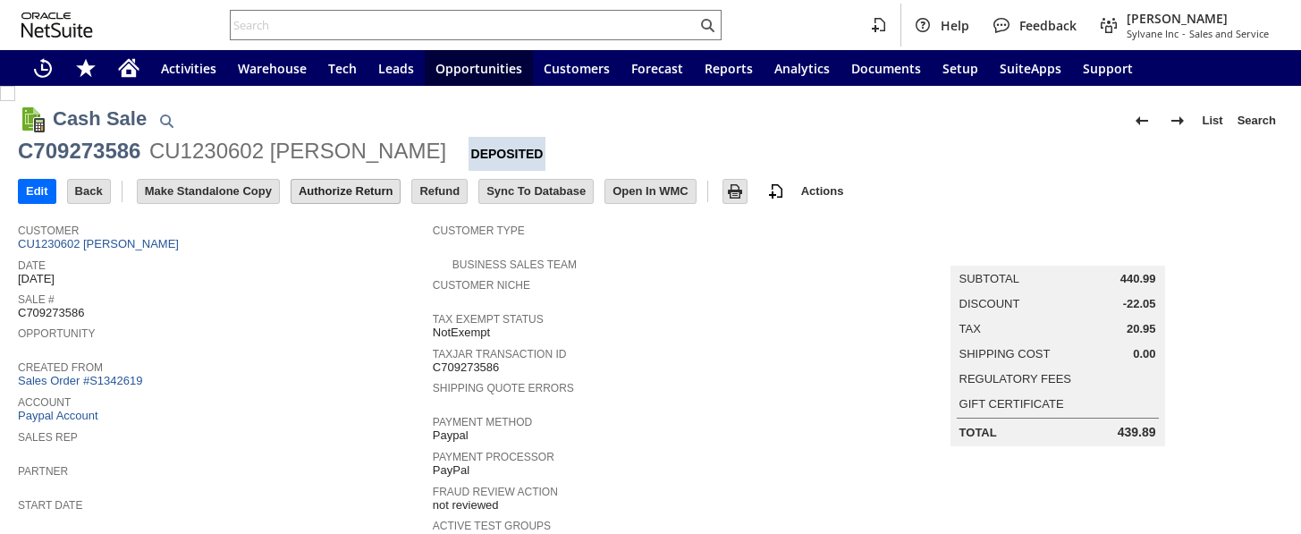
click at [364, 193] on input "Authorize Return" at bounding box center [346, 191] width 108 height 23
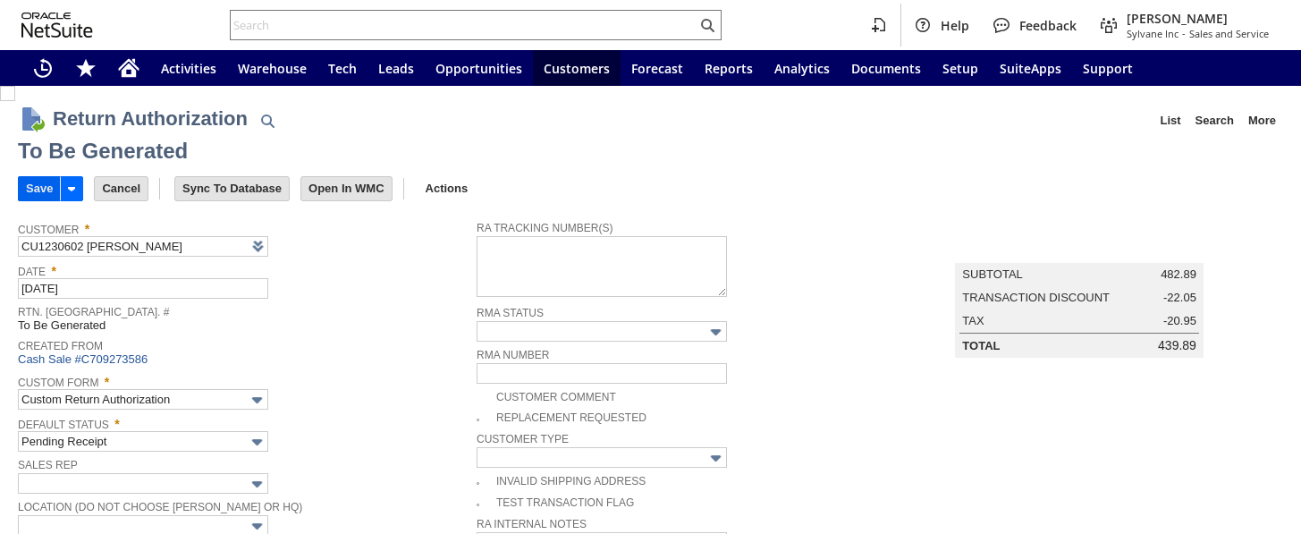
click at [32, 184] on input "Save" at bounding box center [39, 188] width 41 height 23
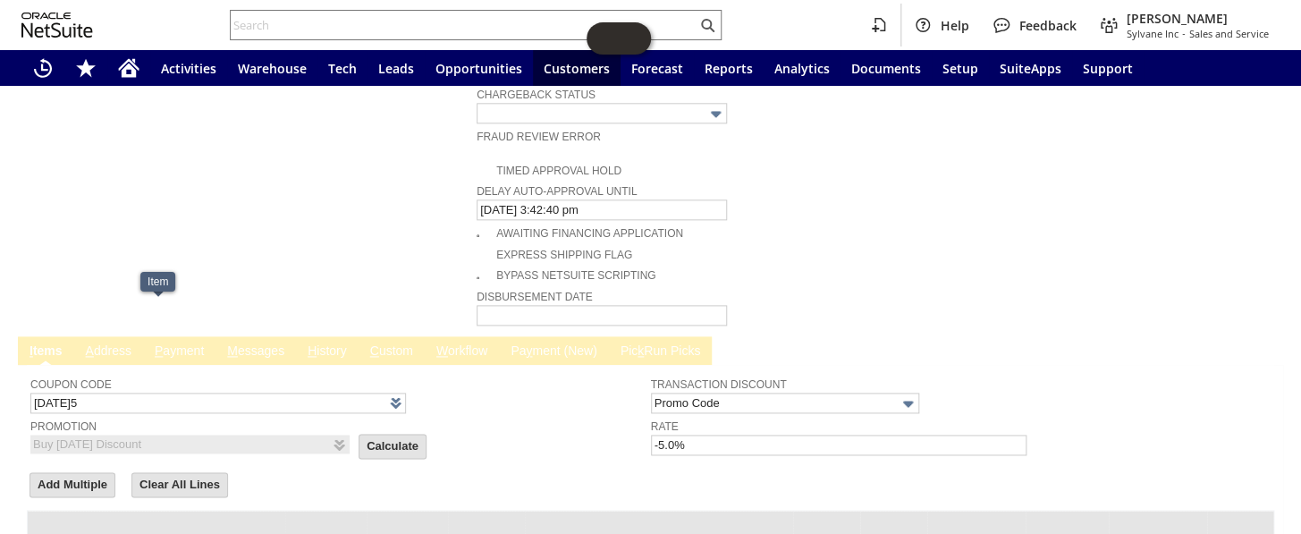
scroll to position [894, 0]
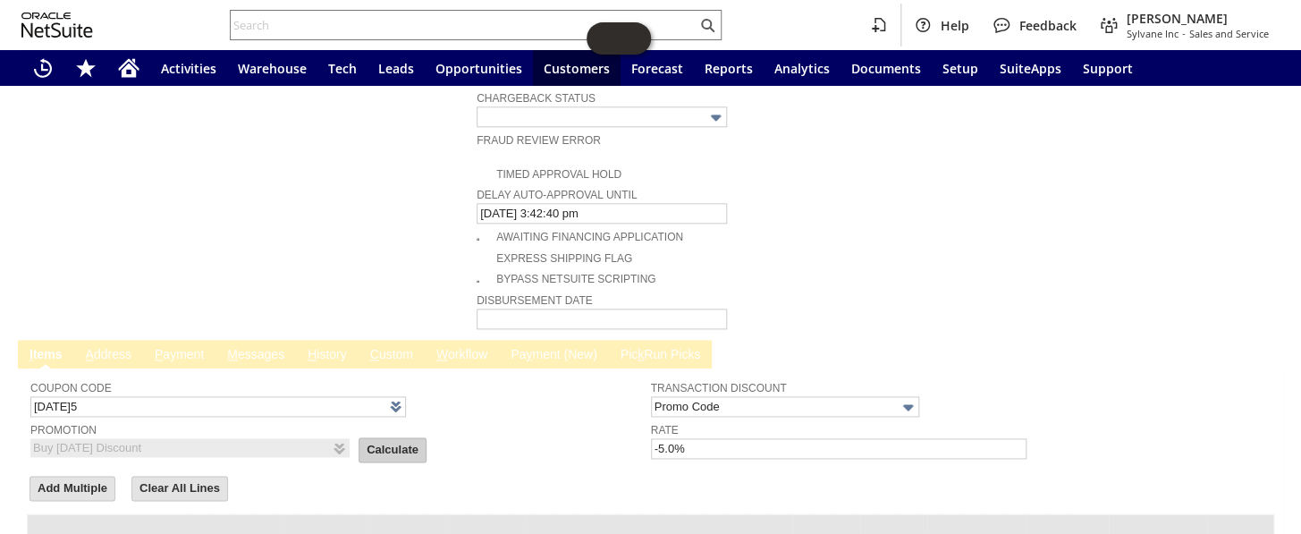
click at [359, 438] on input "Calculate" at bounding box center [392, 449] width 66 height 23
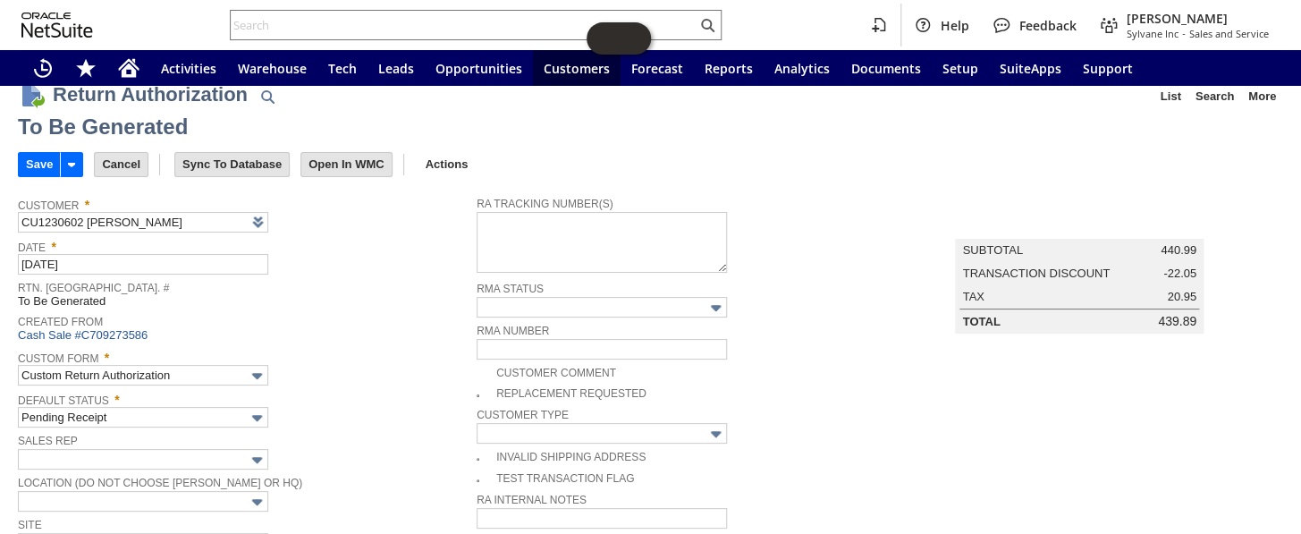
scroll to position [0, 0]
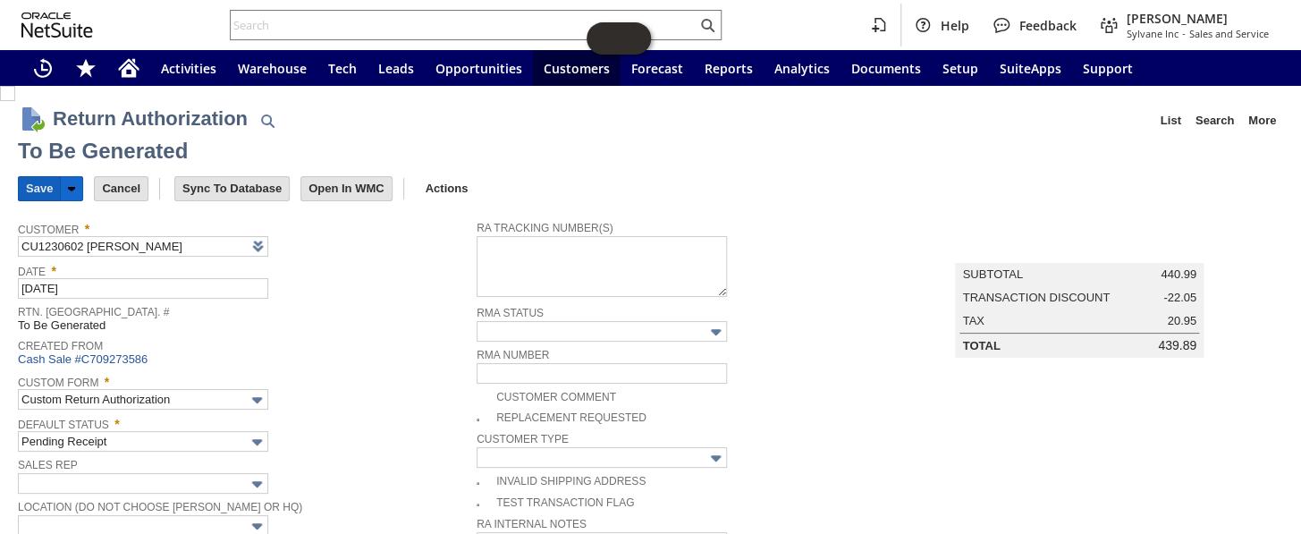
click at [44, 187] on input "Save" at bounding box center [39, 188] width 41 height 23
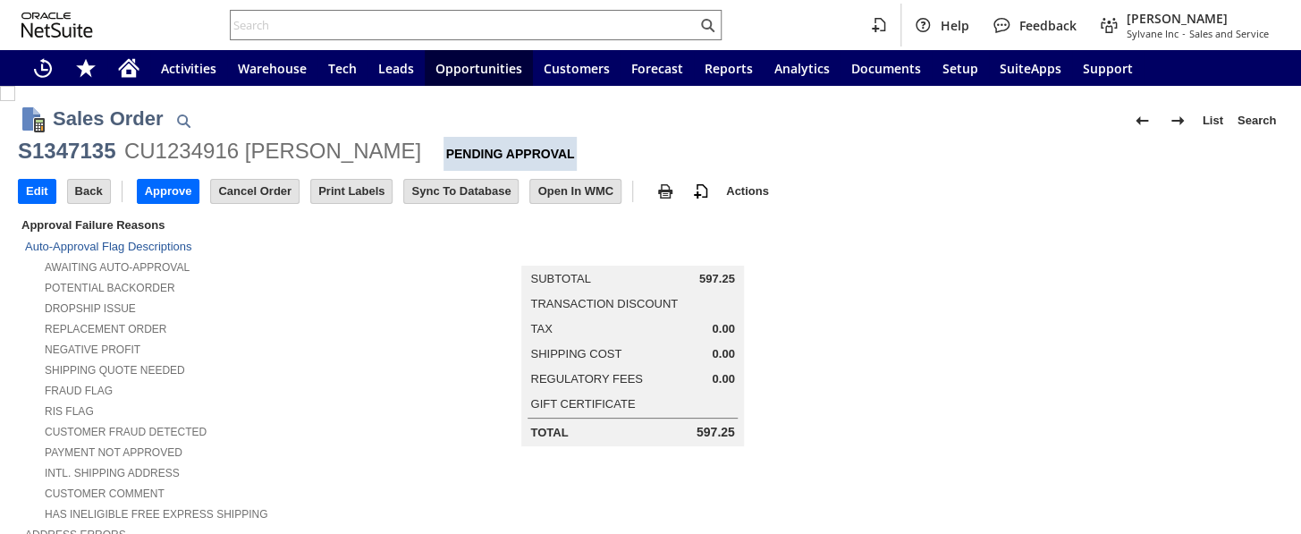
scroll to position [1111, 0]
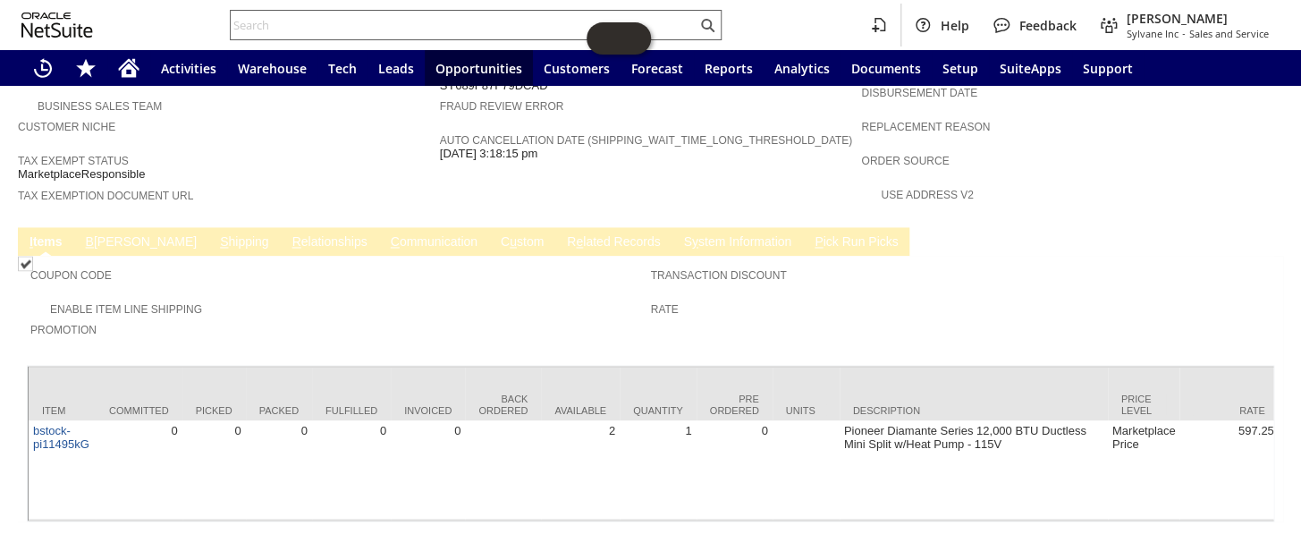
click at [309, 17] on input "text" at bounding box center [464, 24] width 466 height 21
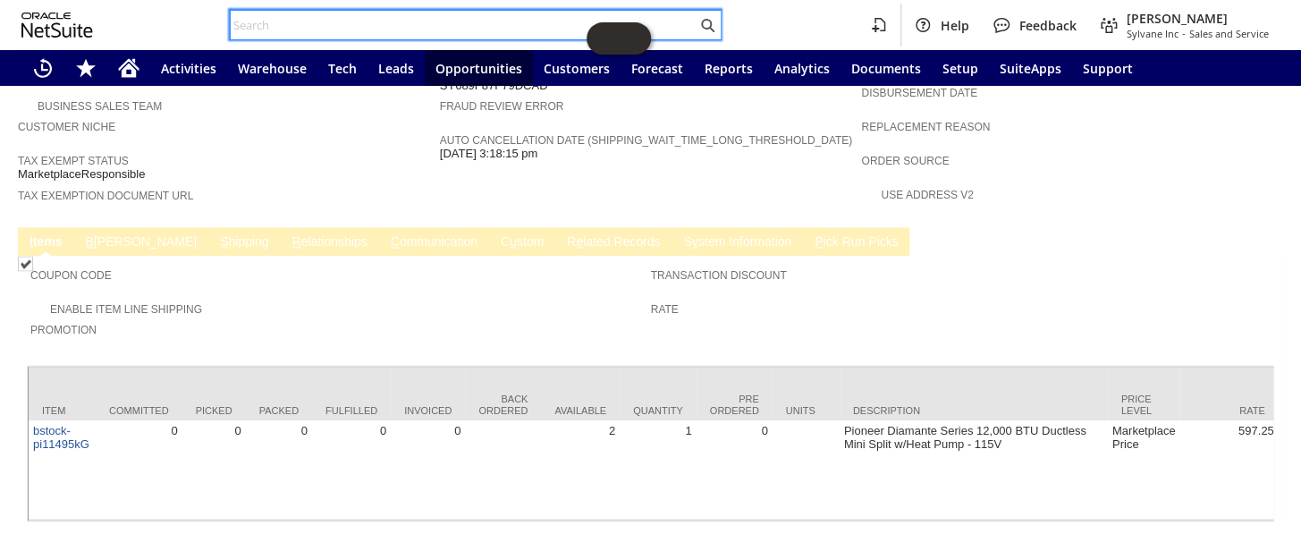
paste input "S1342635"
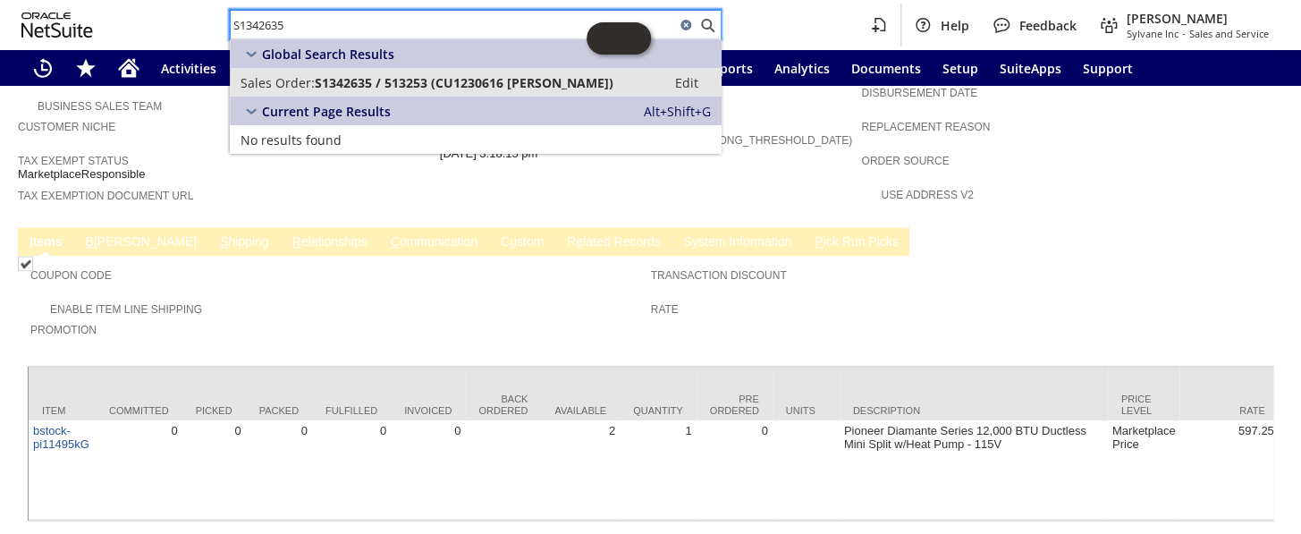
type input "S1342635"
click at [384, 92] on link "Sales Order: S1342635 / 513253 (CU1230616 Kathryn Hoppe) Edit" at bounding box center [476, 82] width 492 height 29
